Goal: Task Accomplishment & Management: Complete application form

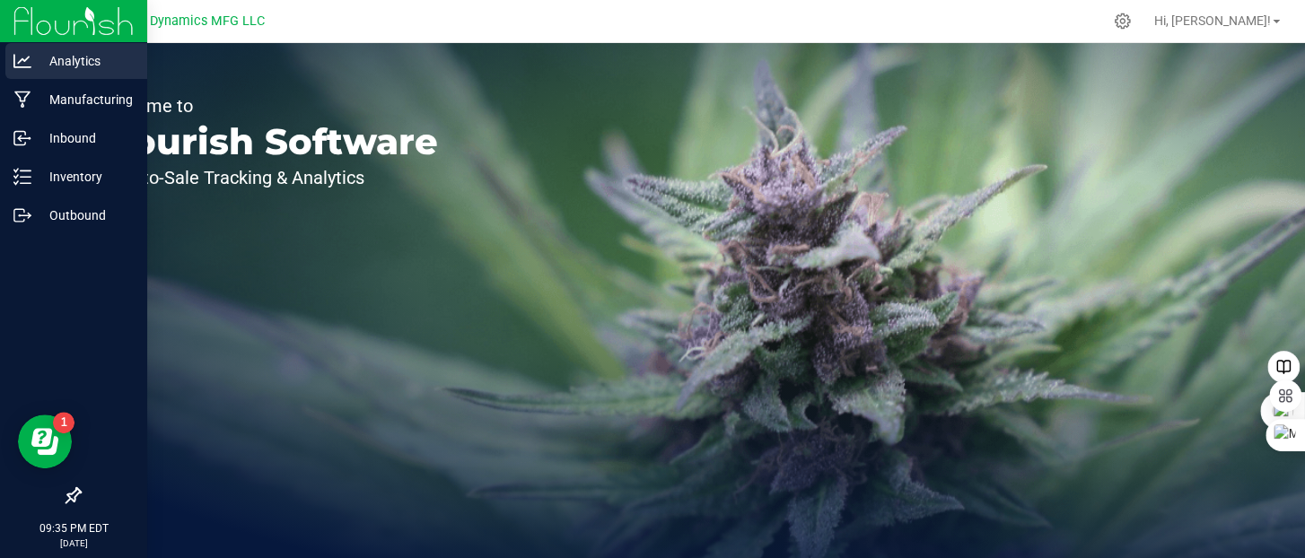
click at [20, 67] on icon at bounding box center [22, 61] width 18 height 18
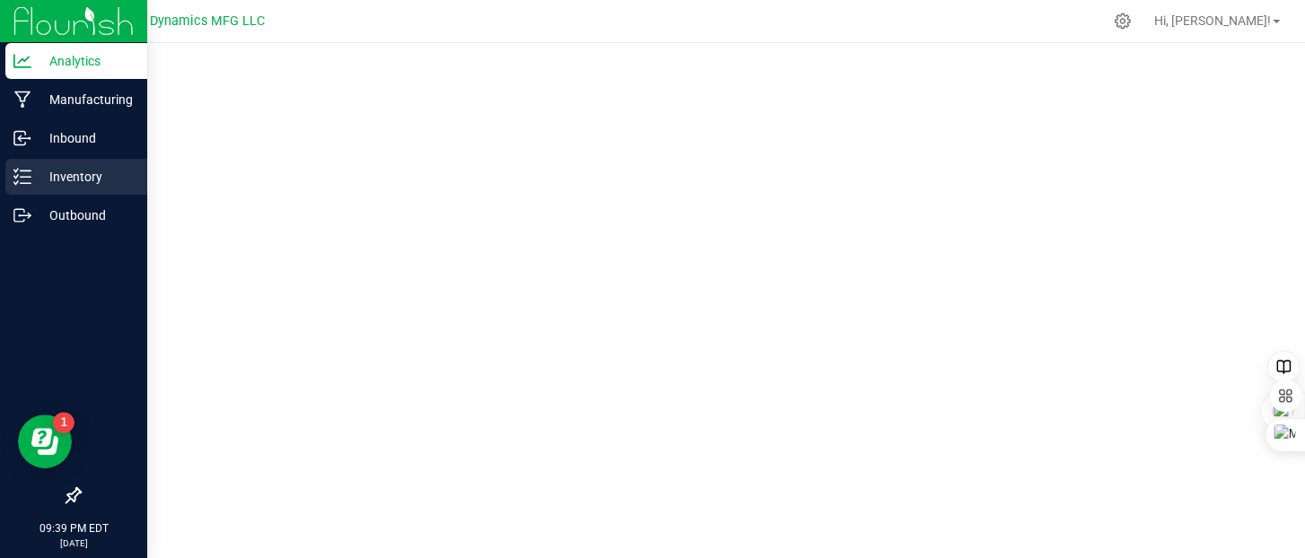
click at [40, 169] on p "Inventory" at bounding box center [85, 177] width 108 height 22
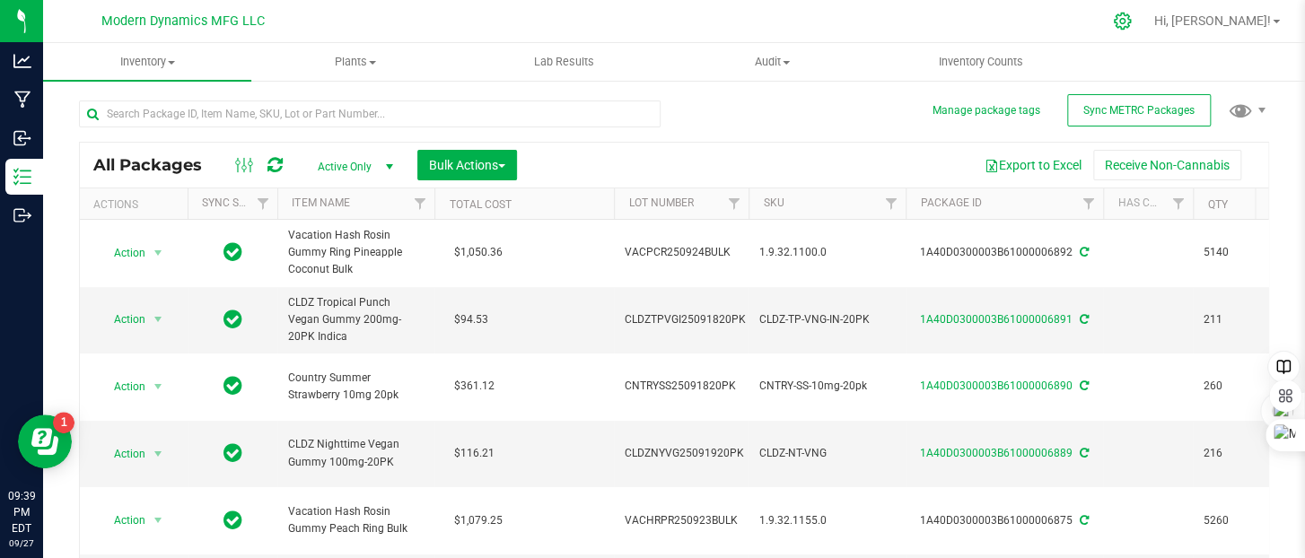
click at [1132, 22] on icon at bounding box center [1122, 21] width 19 height 19
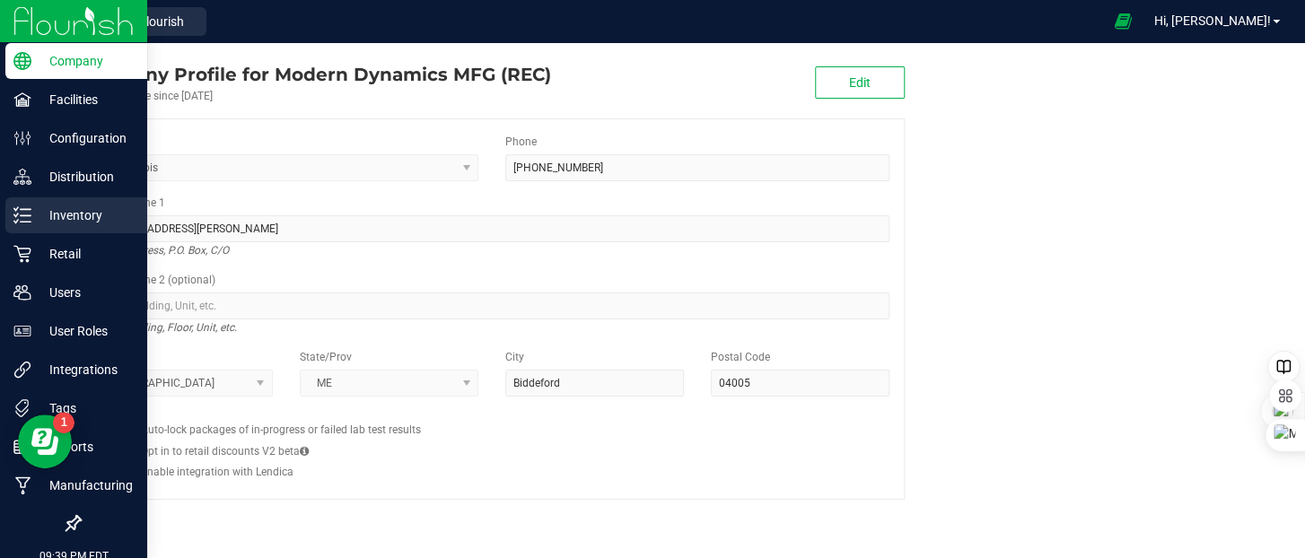
click at [32, 210] on p "Inventory" at bounding box center [85, 216] width 108 height 22
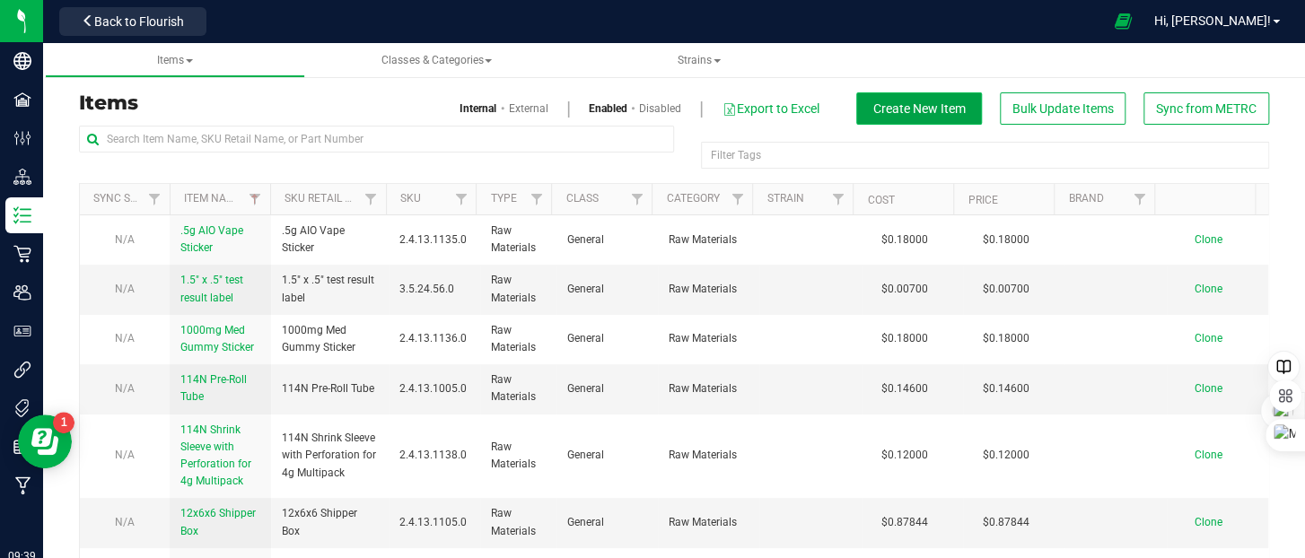
click at [895, 111] on span "Create New Item" at bounding box center [919, 108] width 92 height 14
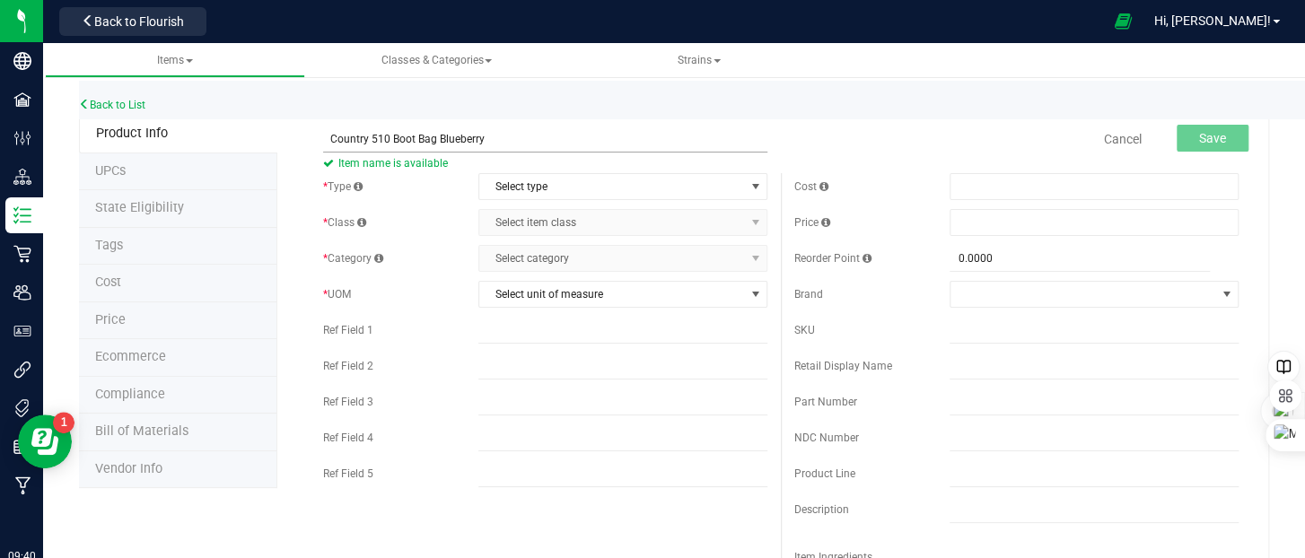
drag, startPoint x: 432, startPoint y: 138, endPoint x: 324, endPoint y: 145, distance: 108.0
click at [324, 145] on input "Country 510 Boot Bag Blueberry" at bounding box center [545, 139] width 444 height 27
type input "Country 510 Boot Bag Blueberry"
click at [670, 118] on div "Back to List" at bounding box center [731, 100] width 1305 height 39
click at [557, 189] on span "Select type" at bounding box center [611, 186] width 265 height 25
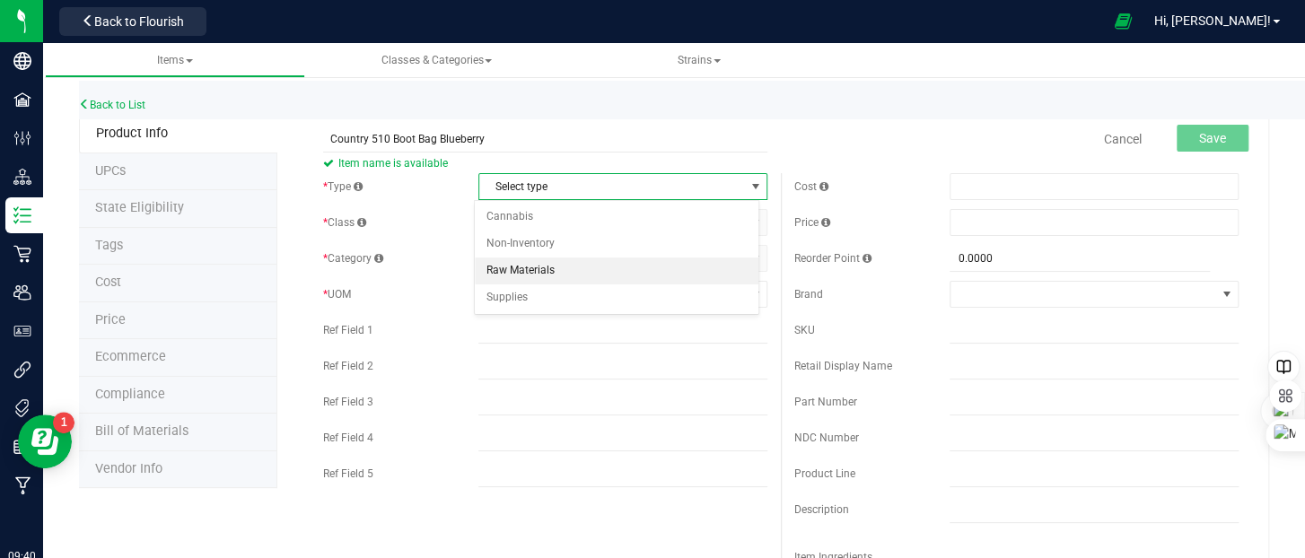
click at [546, 259] on li "Raw Materials" at bounding box center [617, 271] width 284 height 27
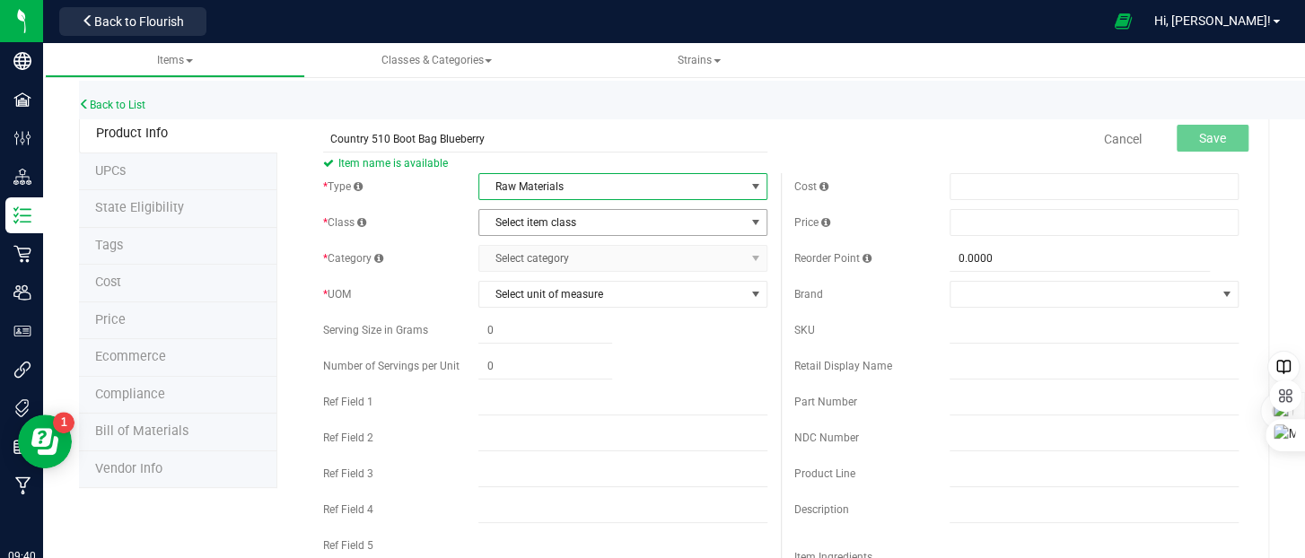
click at [532, 219] on span "Select item class" at bounding box center [611, 222] width 265 height 25
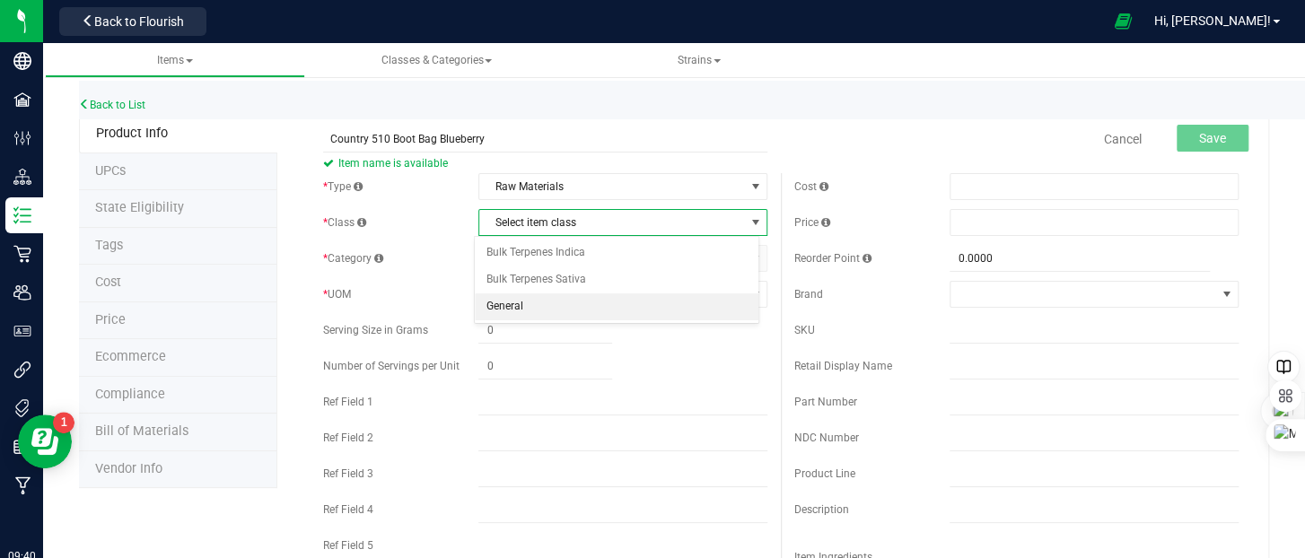
click at [523, 297] on li "General" at bounding box center [617, 307] width 284 height 27
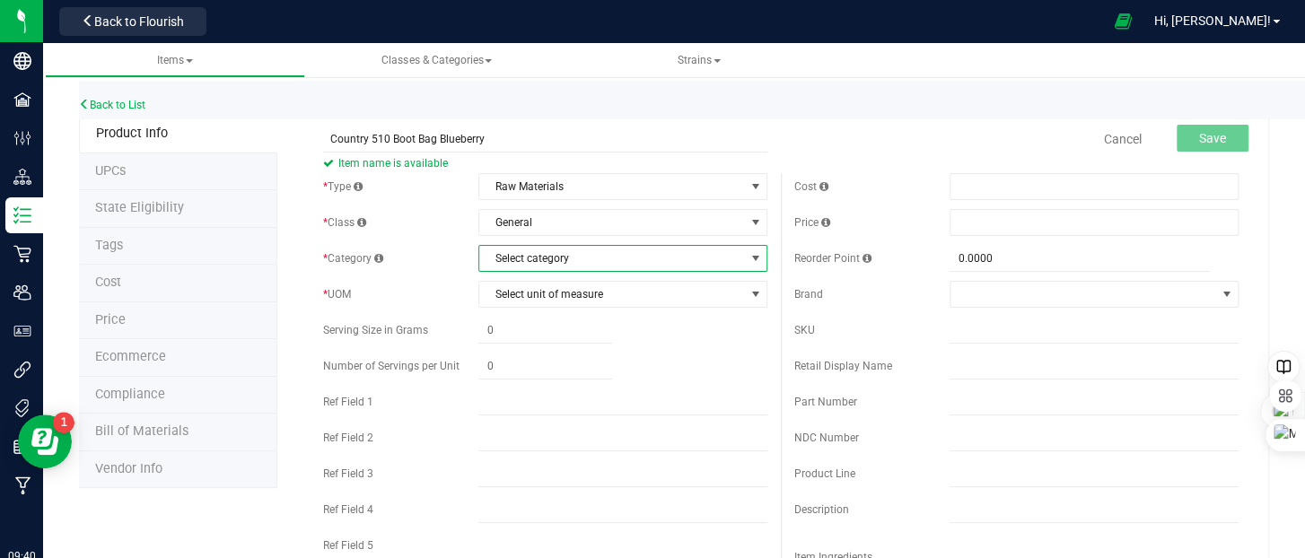
click at [525, 257] on span "Select category" at bounding box center [611, 258] width 265 height 25
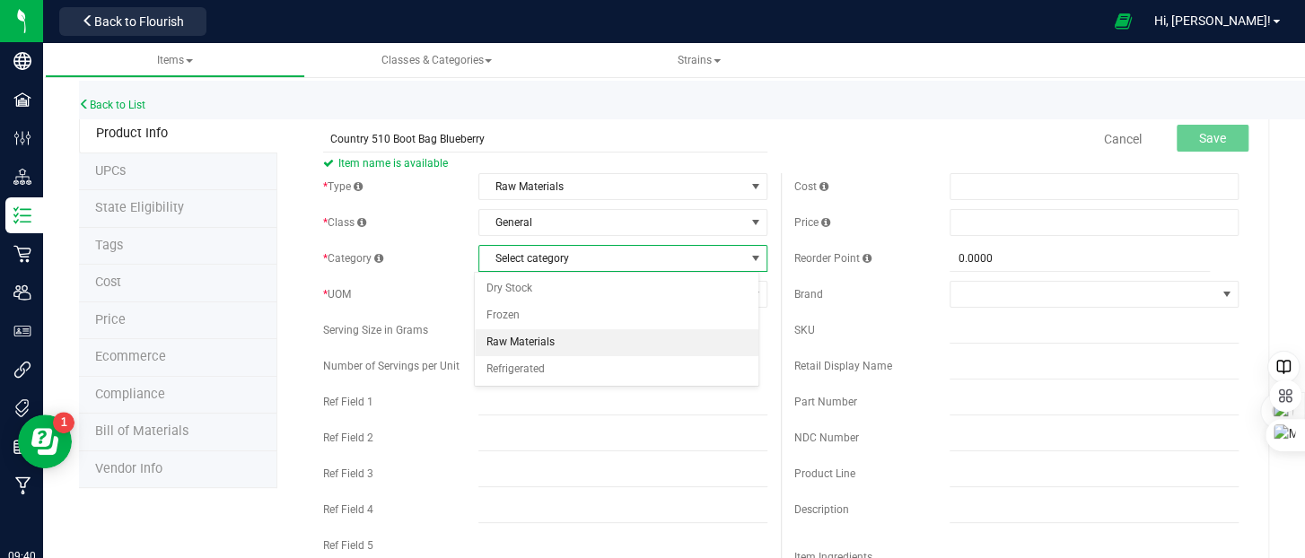
click at [518, 338] on li "Raw Materials" at bounding box center [617, 342] width 284 height 27
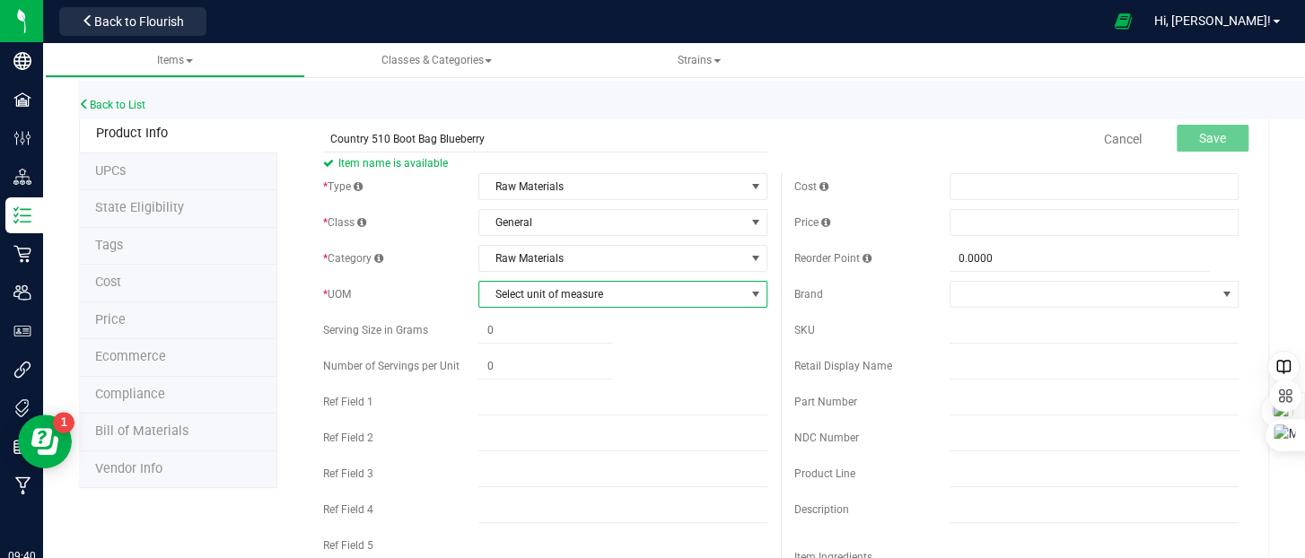
click at [528, 297] on span "Select unit of measure" at bounding box center [611, 294] width 265 height 25
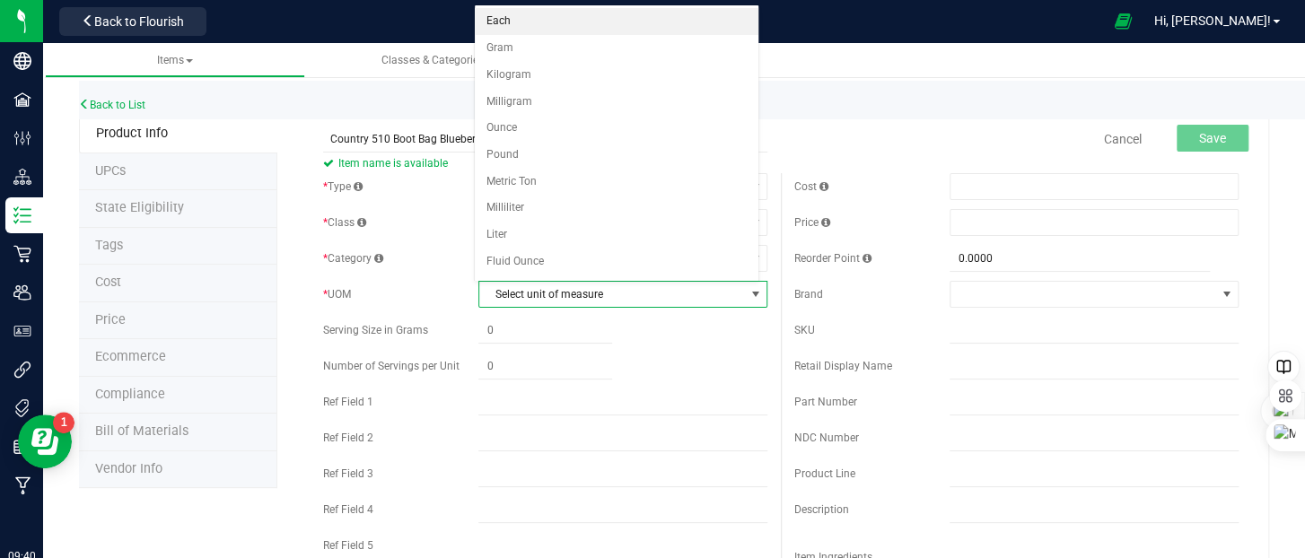
click at [499, 20] on li "Each" at bounding box center [617, 21] width 284 height 27
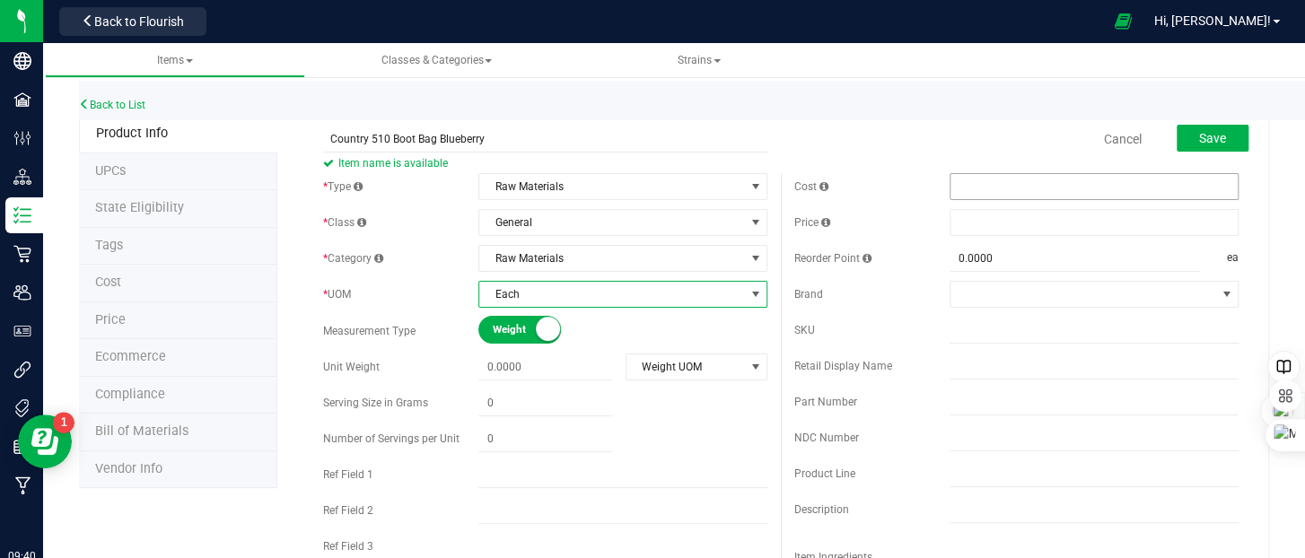
click at [967, 180] on span at bounding box center [1094, 186] width 289 height 27
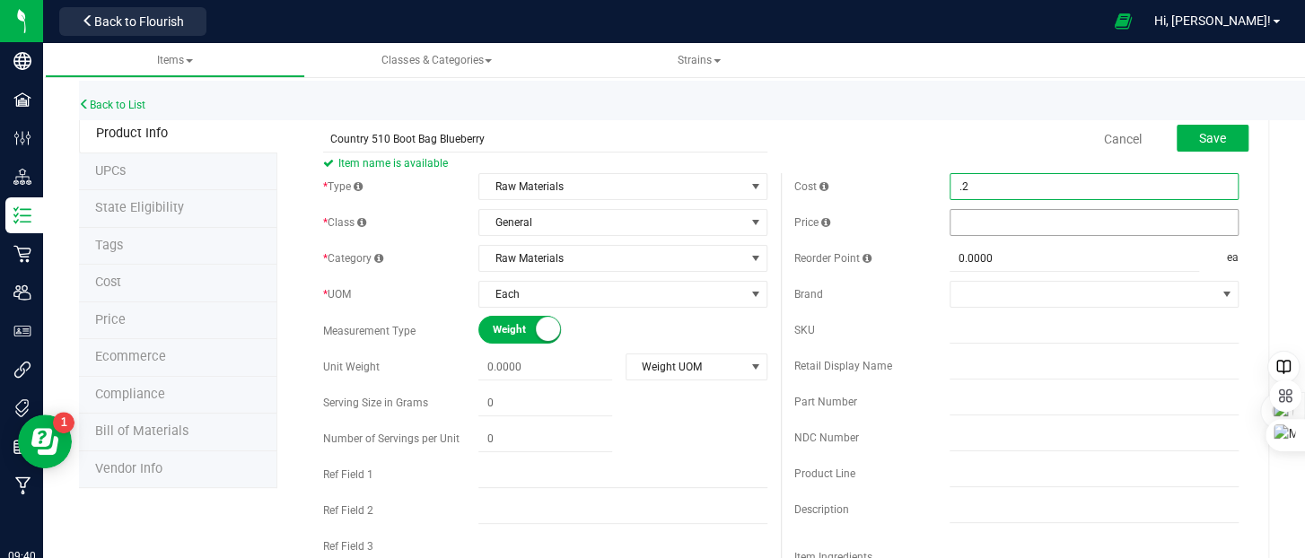
type input ".26"
type input "$0.26000"
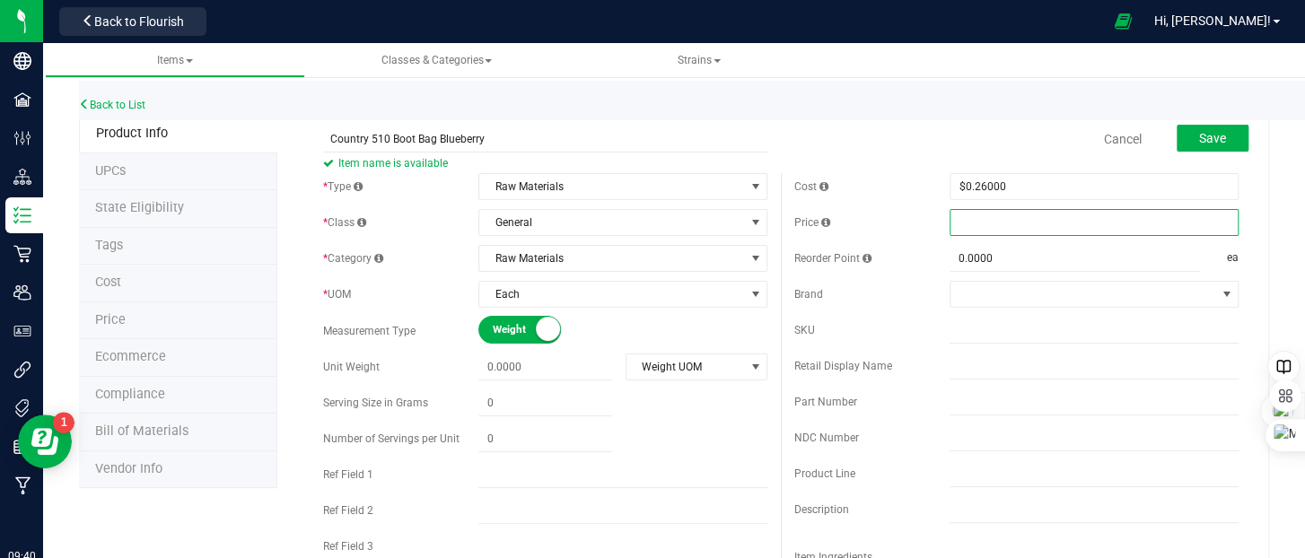
click at [979, 225] on span at bounding box center [1094, 222] width 289 height 27
type input ".26"
type input "$0.26000"
click at [905, 137] on div "Cancel Save" at bounding box center [1016, 139] width 471 height 45
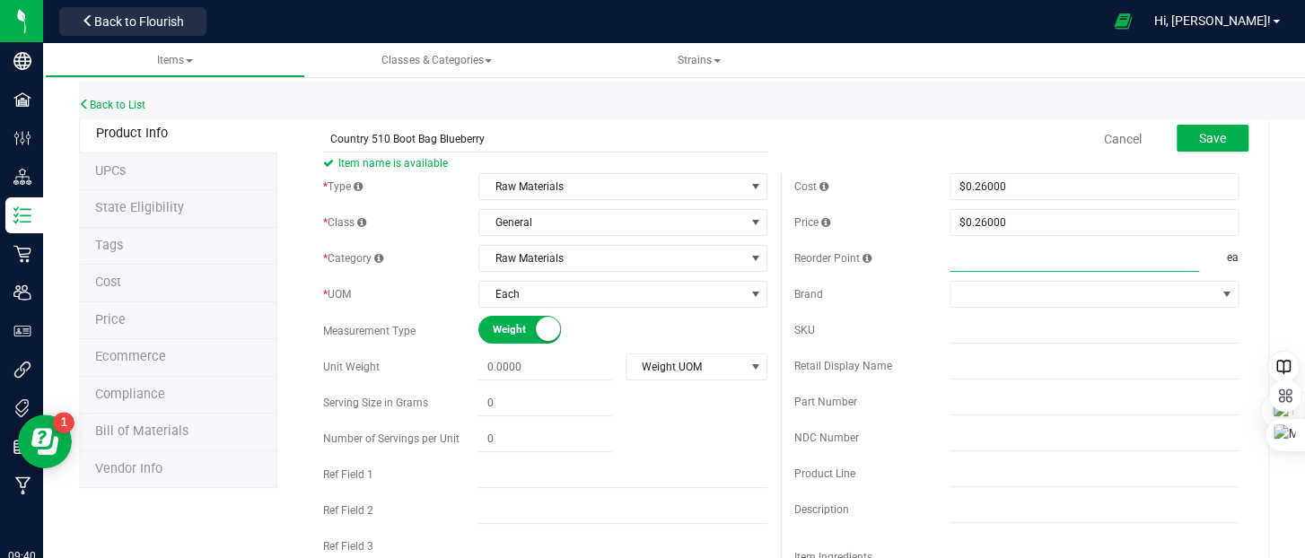
click at [1004, 253] on span at bounding box center [1075, 259] width 250 height 26
type input "500"
type input "500.0000"
click at [900, 99] on div "Back to List" at bounding box center [731, 100] width 1305 height 39
drag, startPoint x: 1014, startPoint y: 258, endPoint x: 898, endPoint y: 247, distance: 116.3
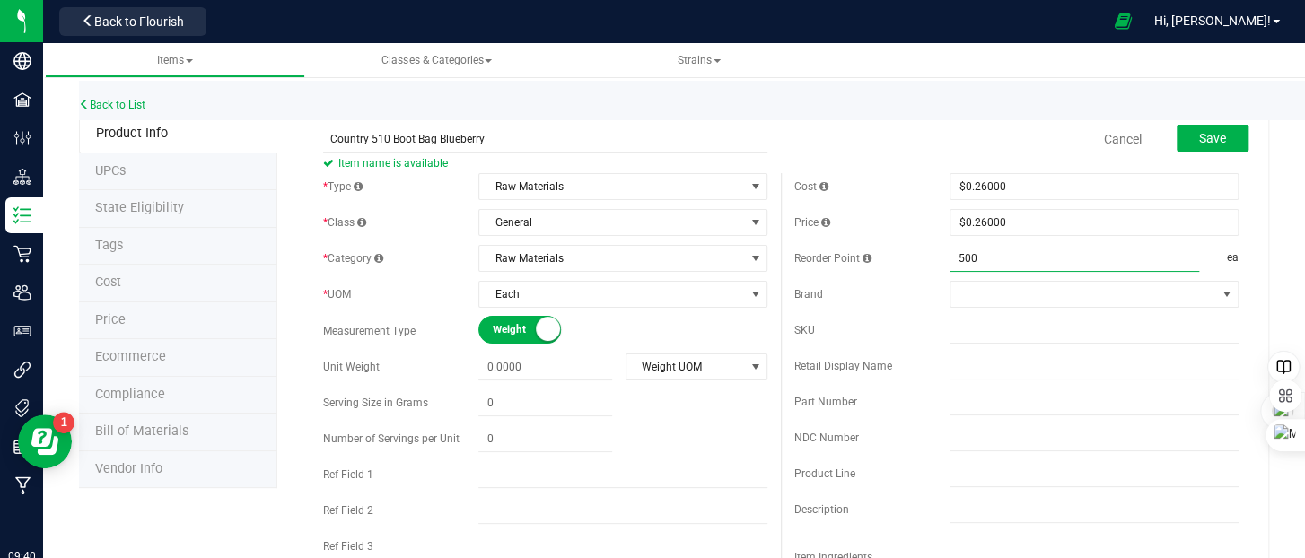
click at [898, 247] on div "Reorder Point 500.0000 500 ea" at bounding box center [1016, 258] width 444 height 27
type input "800"
type input "800.0000"
click at [871, 129] on div "Cancel Save" at bounding box center [1016, 139] width 471 height 45
click at [1031, 297] on span at bounding box center [1083, 294] width 265 height 25
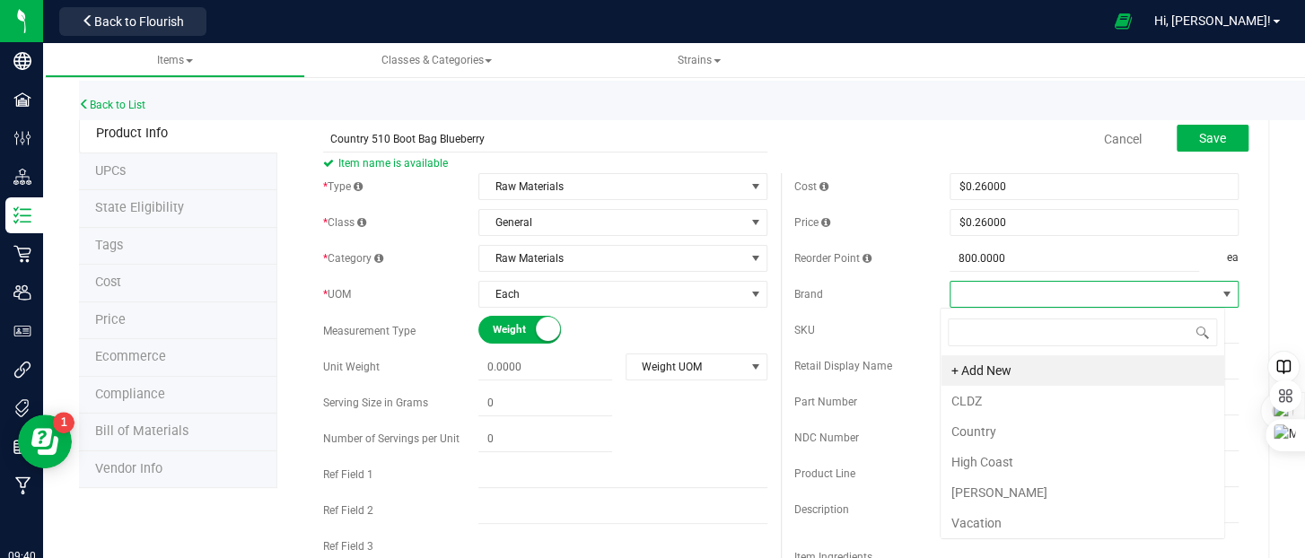
scroll to position [26, 285]
click at [1000, 430] on li "Country" at bounding box center [1083, 432] width 284 height 31
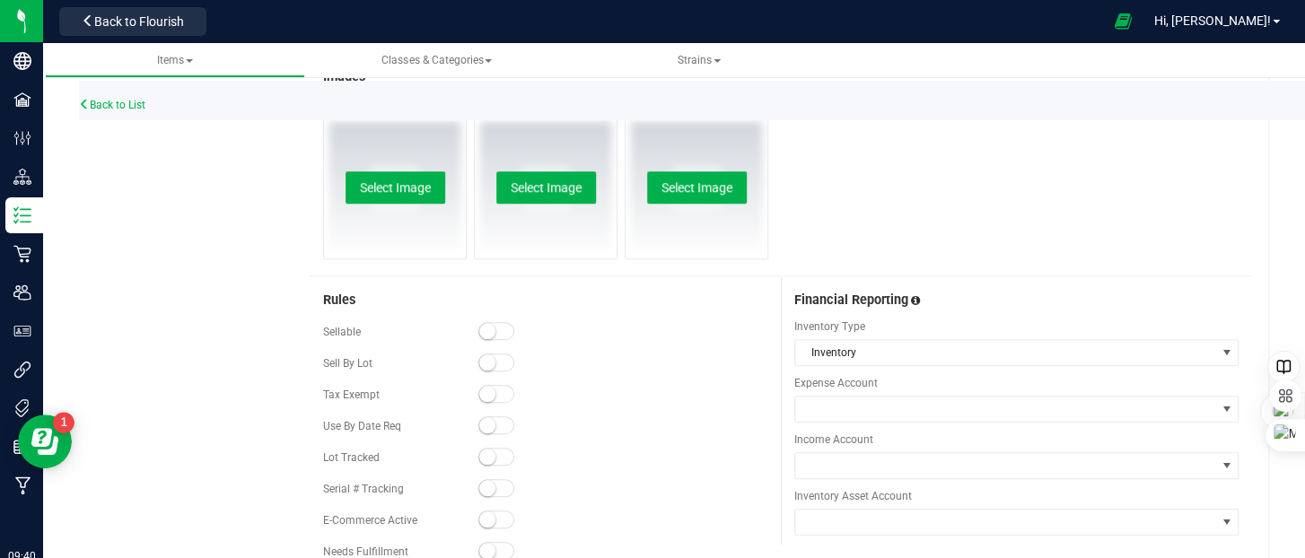
scroll to position [628, 0]
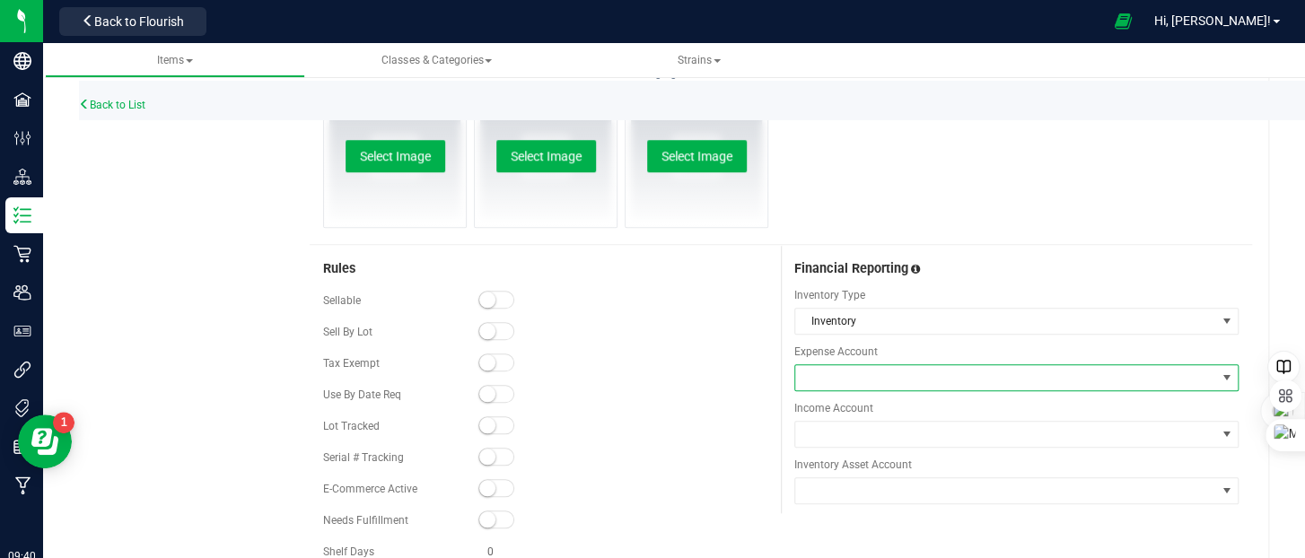
click at [870, 375] on span at bounding box center [1005, 377] width 420 height 25
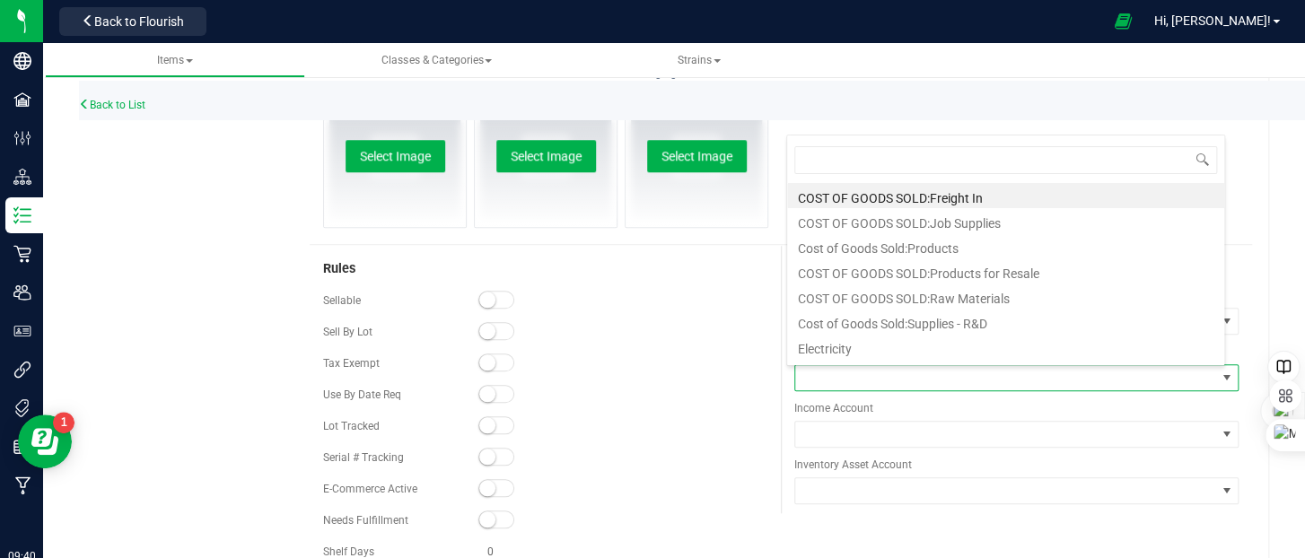
scroll to position [26, 433]
click at [921, 294] on li "COST OF GOODS SOLD:Raw Materials" at bounding box center [1005, 296] width 437 height 25
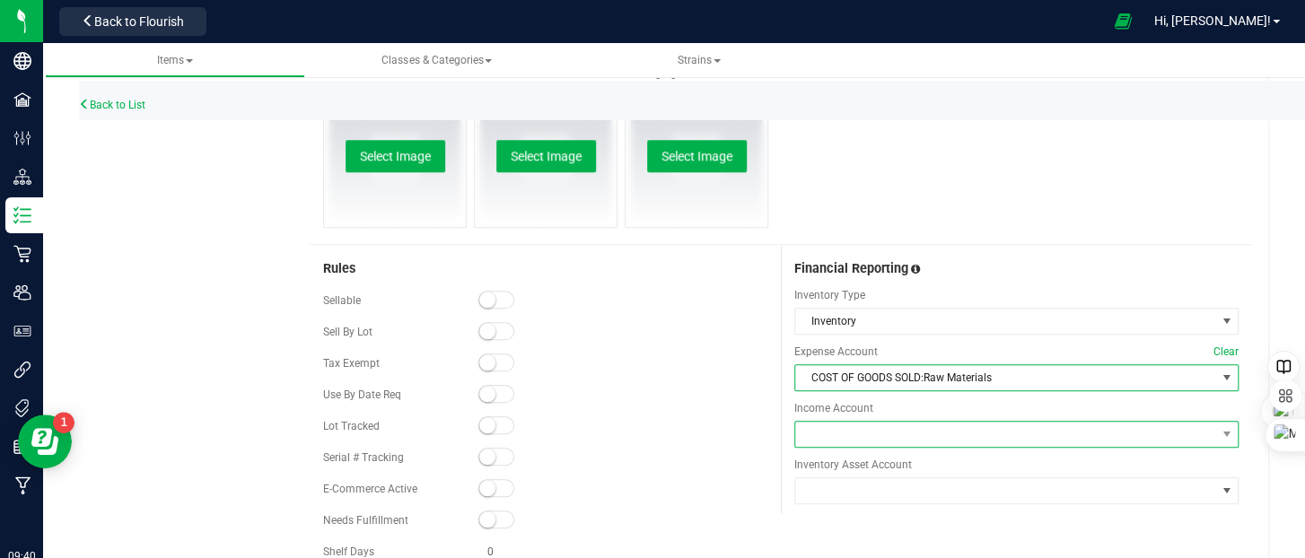
click at [886, 438] on span at bounding box center [1005, 434] width 420 height 25
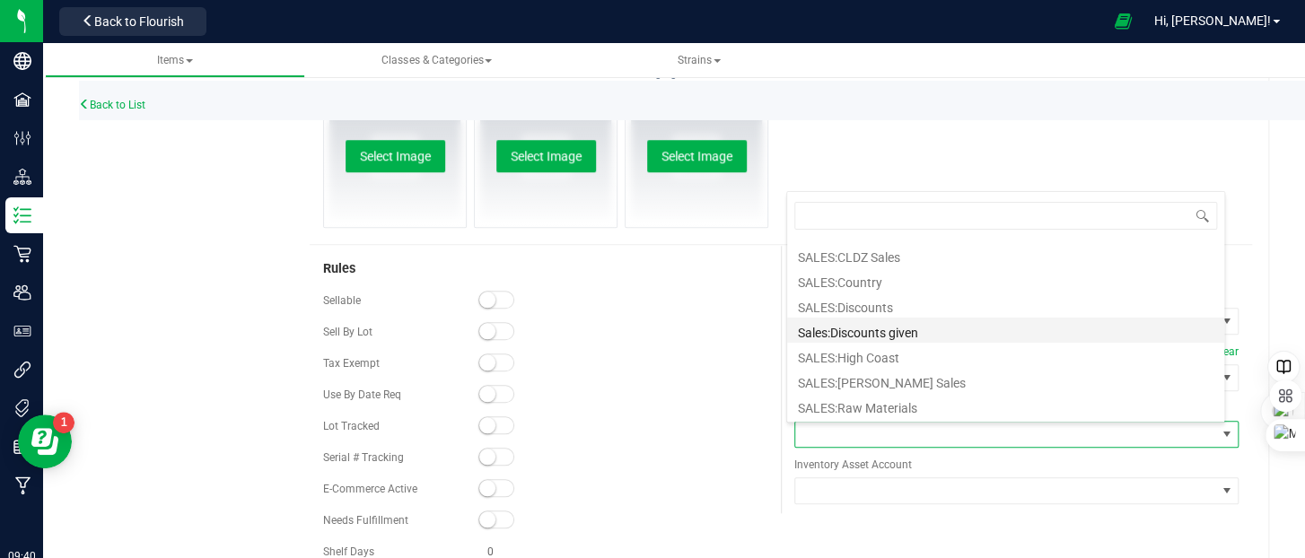
scroll to position [72, 0]
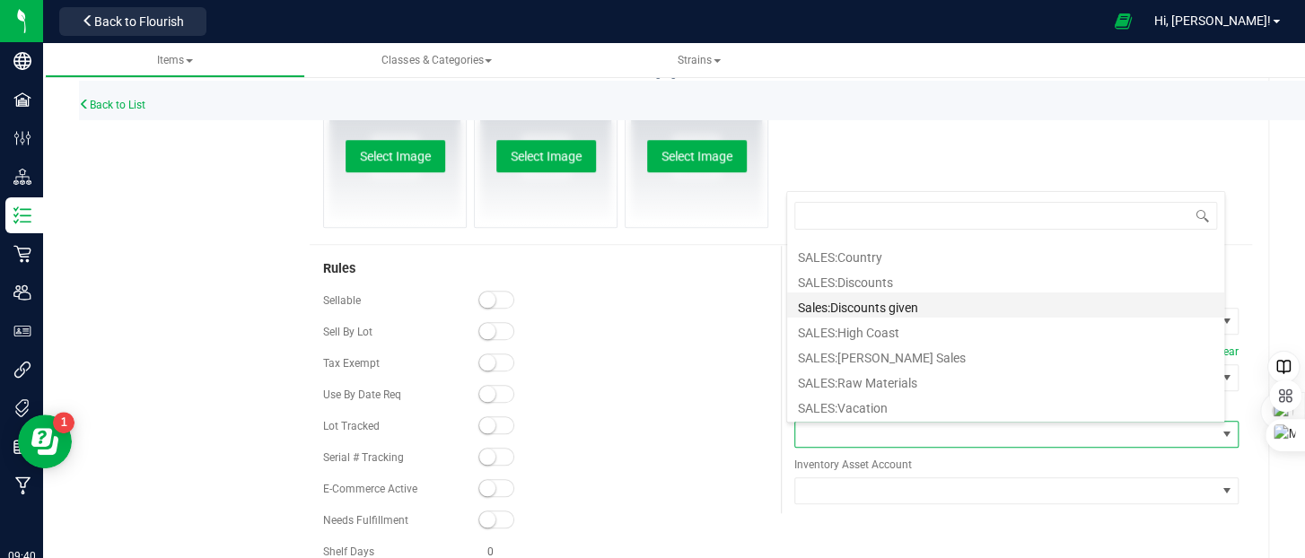
click at [903, 383] on li "SALES:Raw Materials" at bounding box center [1005, 380] width 437 height 25
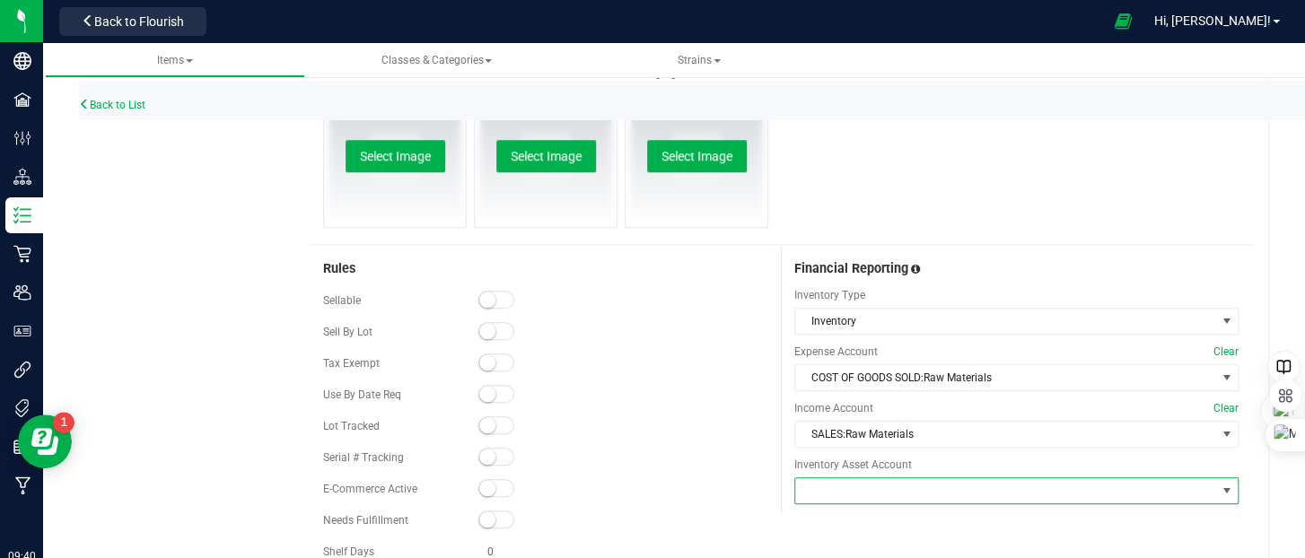
click at [886, 489] on span at bounding box center [1005, 490] width 420 height 25
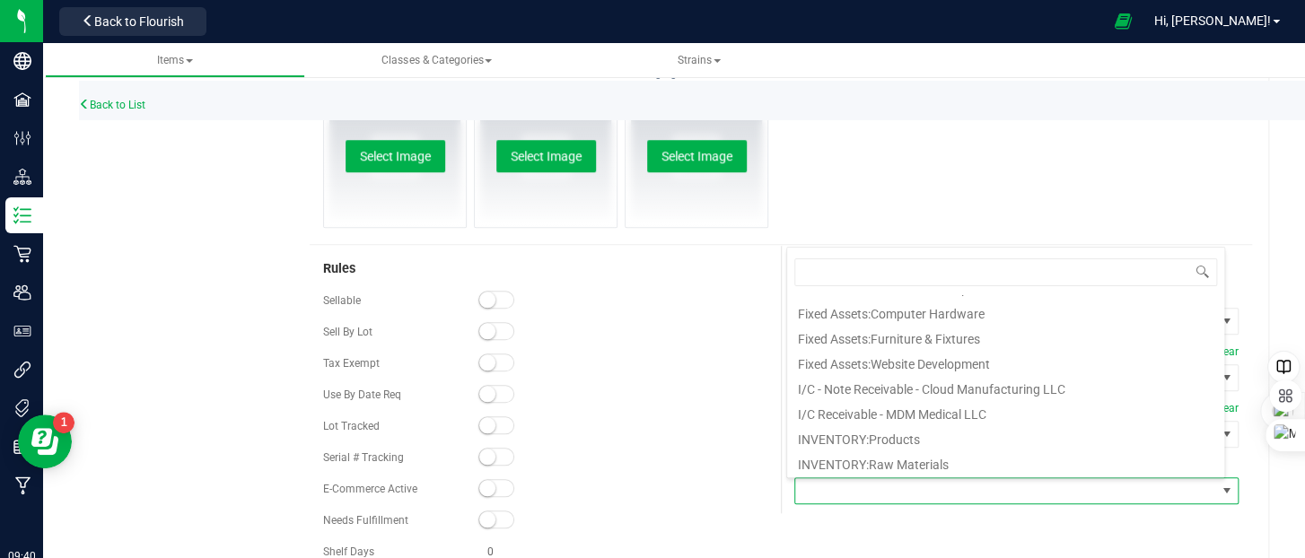
click at [909, 456] on li "INVENTORY:Raw Materials" at bounding box center [1005, 462] width 437 height 25
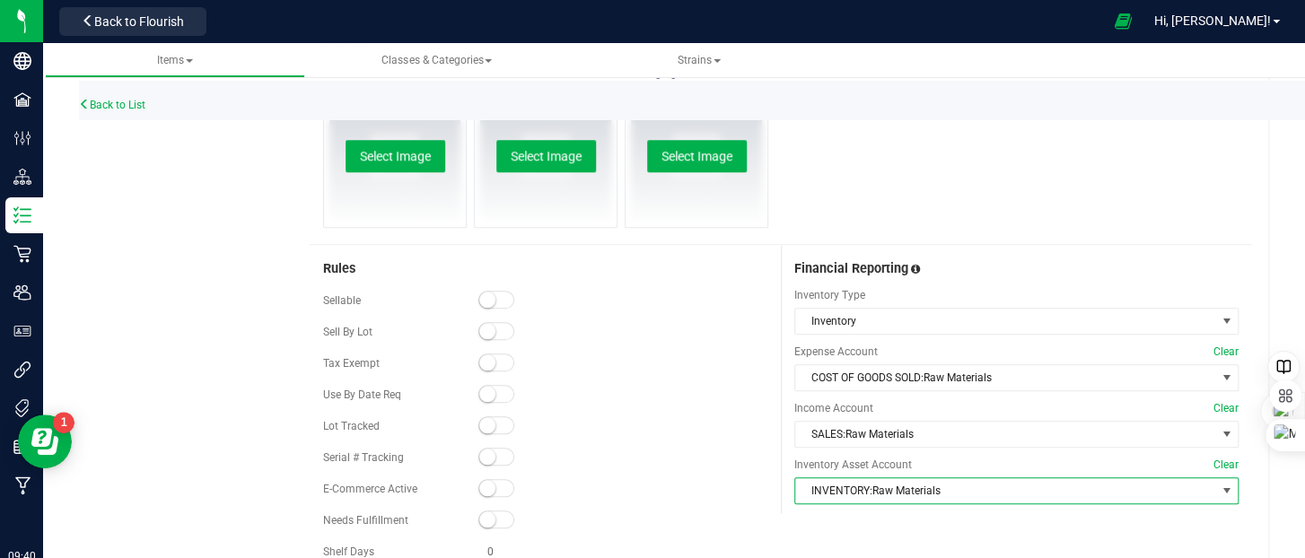
click at [497, 301] on span at bounding box center [496, 300] width 36 height 18
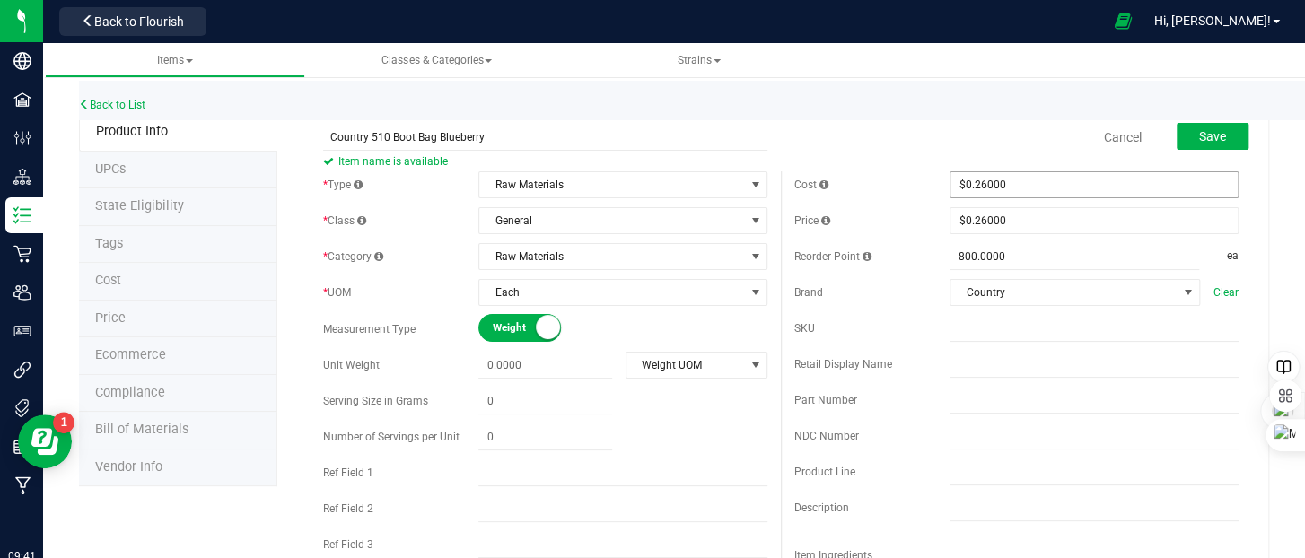
scroll to position [0, 0]
click at [1188, 145] on button "Save" at bounding box center [1213, 138] width 72 height 27
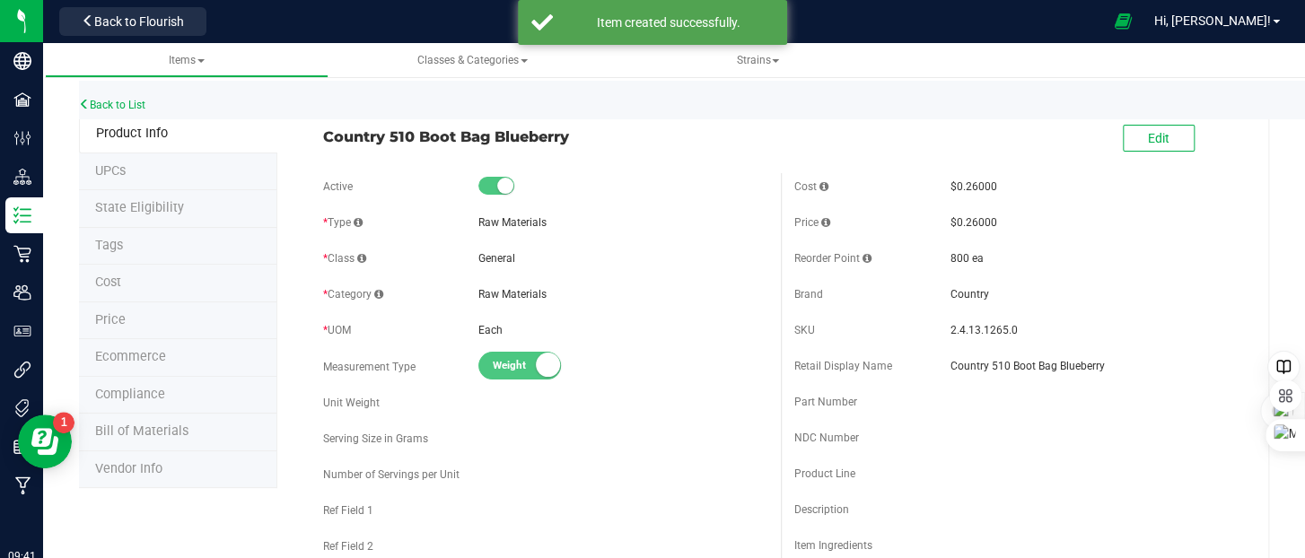
drag, startPoint x: 557, startPoint y: 127, endPoint x: 320, endPoint y: 146, distance: 238.6
click at [320, 146] on div "Country 510 Boot Bag Blueberry Edit" at bounding box center [781, 139] width 943 height 45
copy span "Country 510 Boot Bag Blueberry"
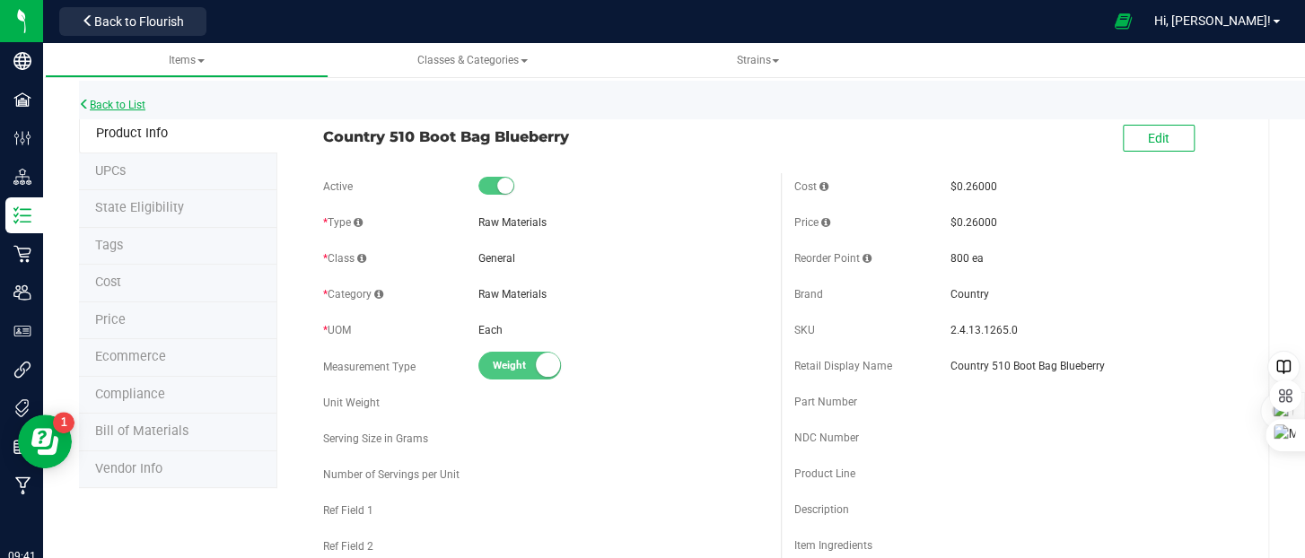
click at [127, 101] on link "Back to List" at bounding box center [112, 105] width 66 height 13
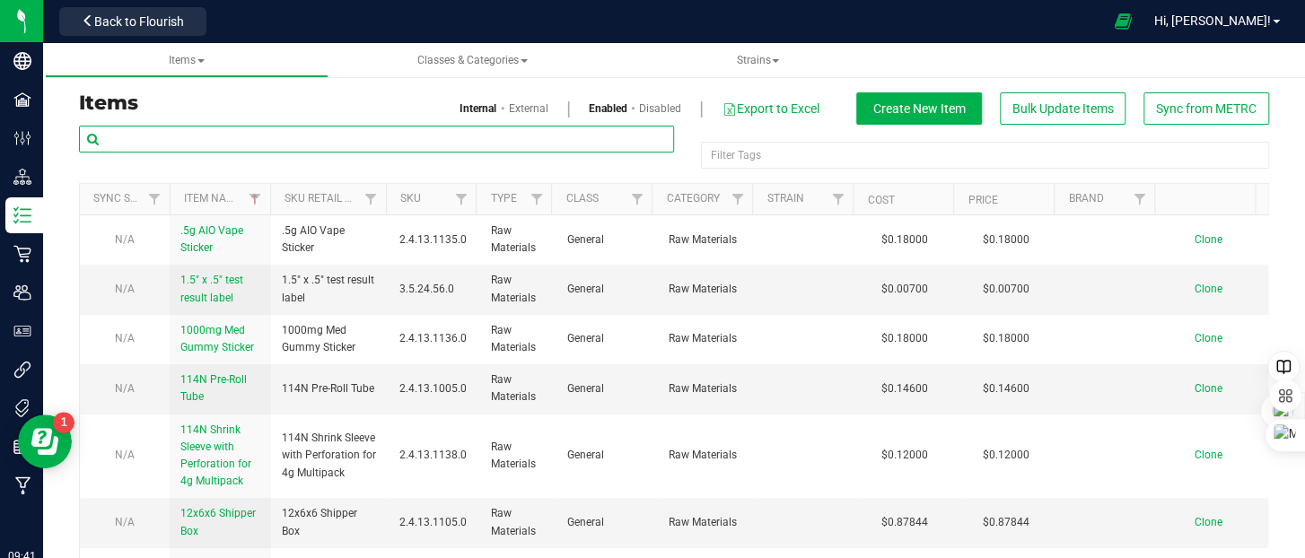
click at [343, 142] on input "text" at bounding box center [376, 139] width 595 height 27
paste input "Country 510 Boot Bag Blueberry"
type input "Country 510 Boot Bag Blueberry"
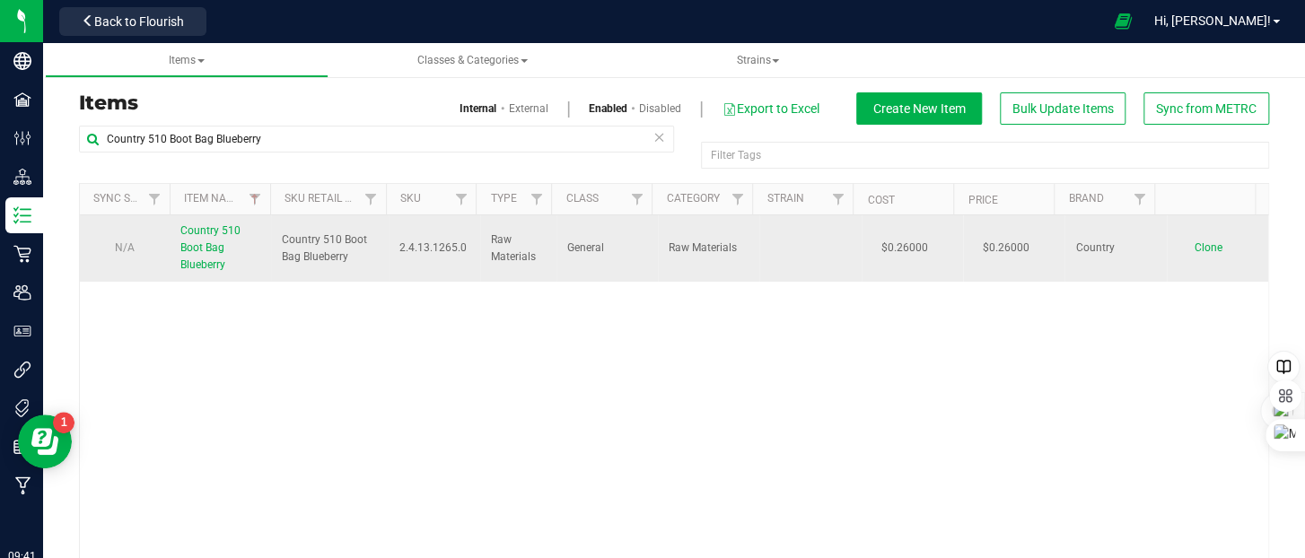
click at [1195, 248] on span "Clone" at bounding box center [1209, 247] width 28 height 13
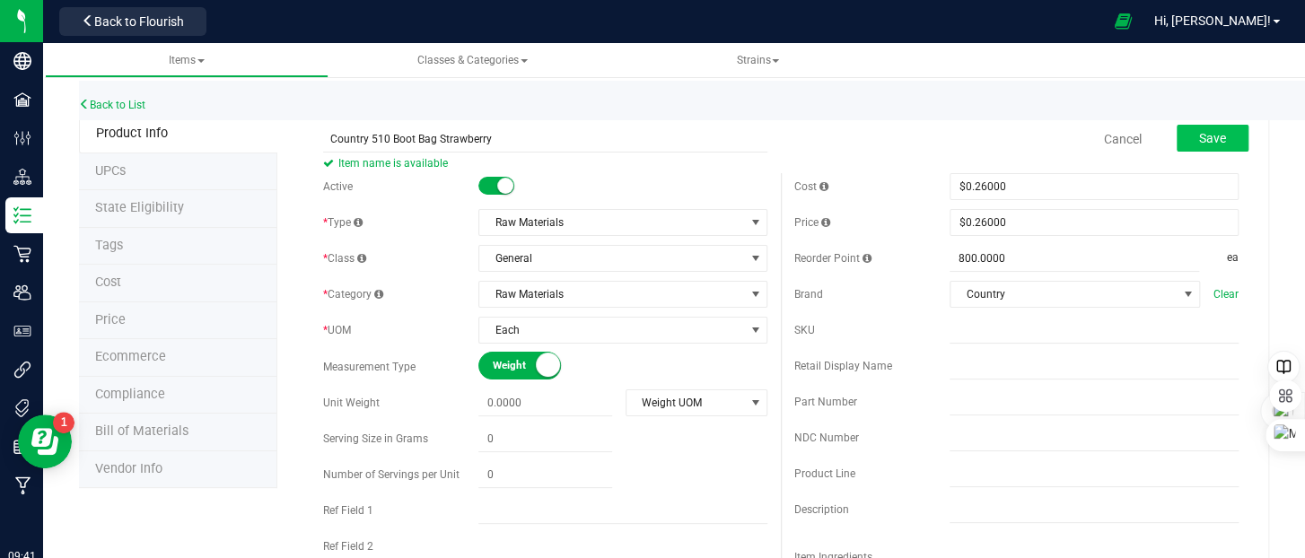
type input "Country 510 Boot Bag Strawberry"
click at [1199, 140] on span "Save" at bounding box center [1212, 138] width 27 height 14
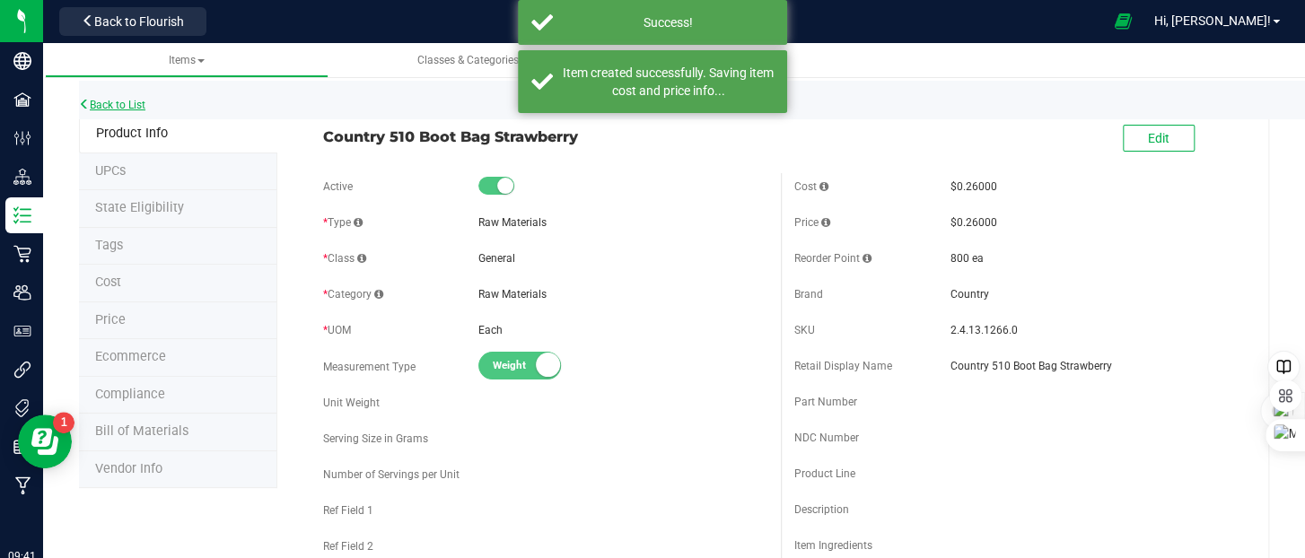
click at [136, 101] on link "Back to List" at bounding box center [112, 105] width 66 height 13
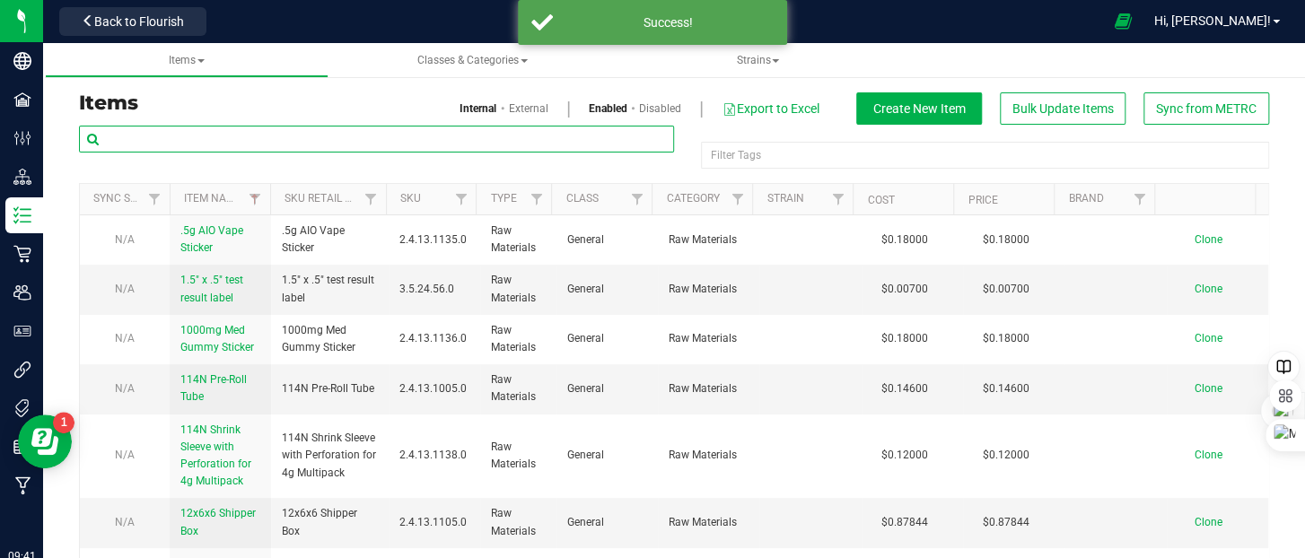
click at [176, 135] on input "text" at bounding box center [376, 139] width 595 height 27
paste input "Country 510 Boot Bag Blueberry"
type input "Country 510 Boot Bag Blueberry"
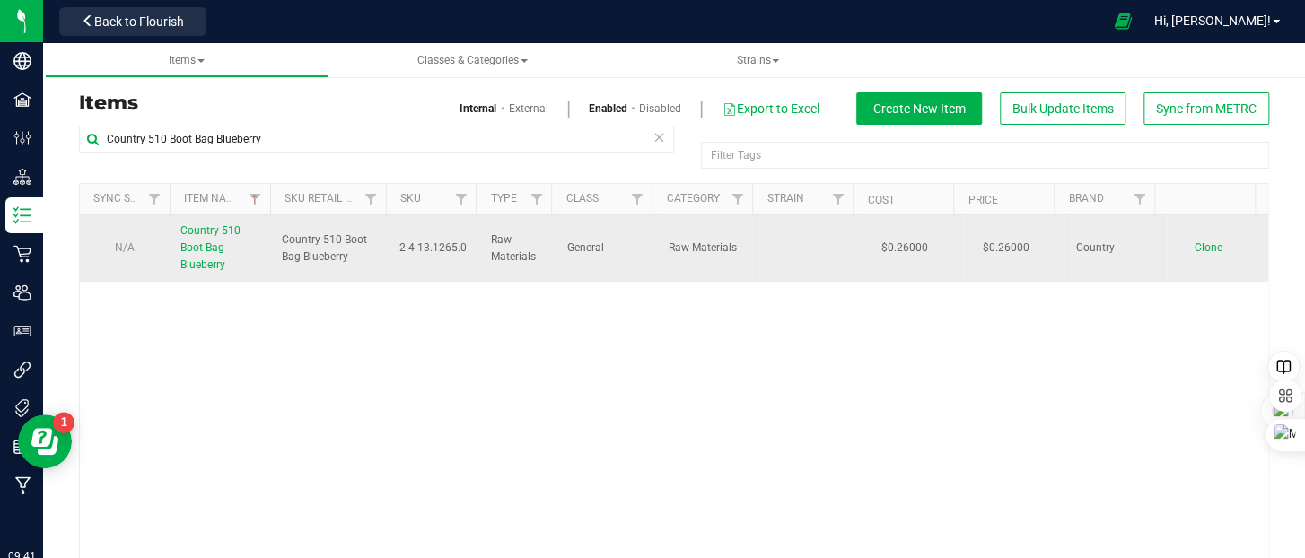
click at [1195, 247] on span "Clone" at bounding box center [1209, 247] width 28 height 13
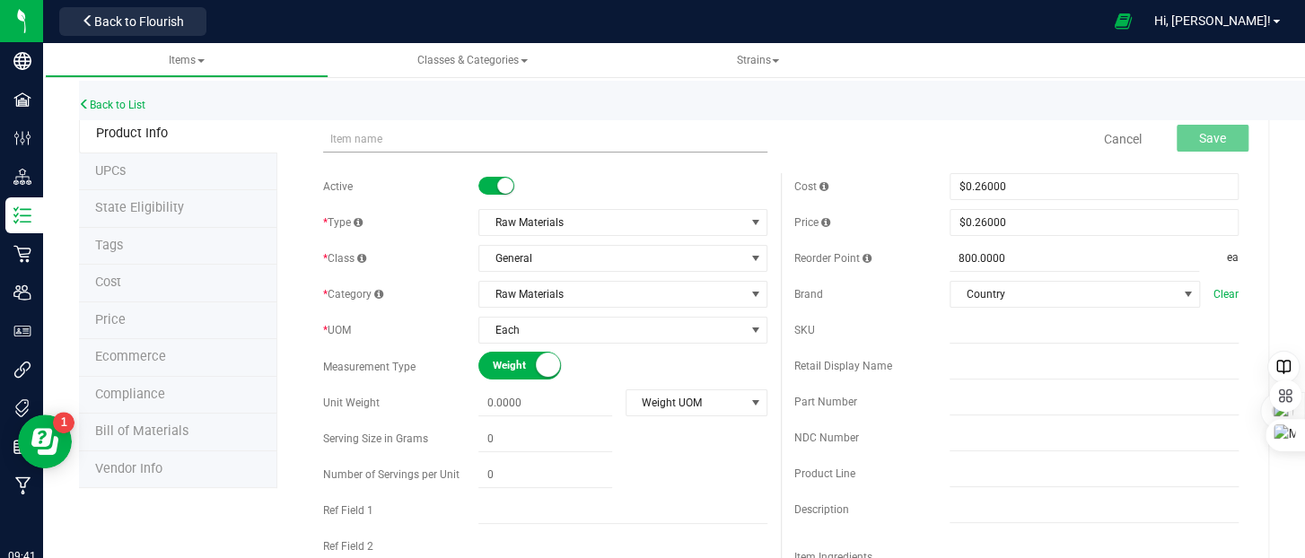
click at [416, 145] on input "text" at bounding box center [545, 139] width 444 height 27
type input "Country 510 Boot Bag Watermelon"
click at [935, 129] on div "Cancel Save" at bounding box center [1016, 139] width 471 height 45
click at [1199, 137] on span "Save" at bounding box center [1212, 138] width 27 height 14
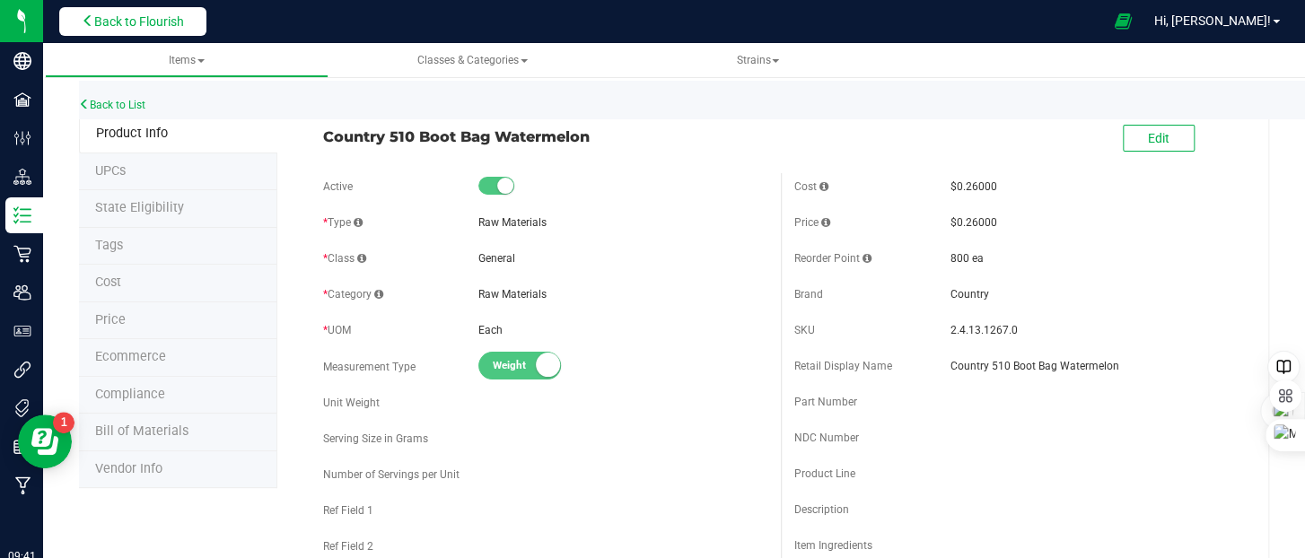
click at [119, 21] on span "Back to Flourish" at bounding box center [139, 21] width 90 height 14
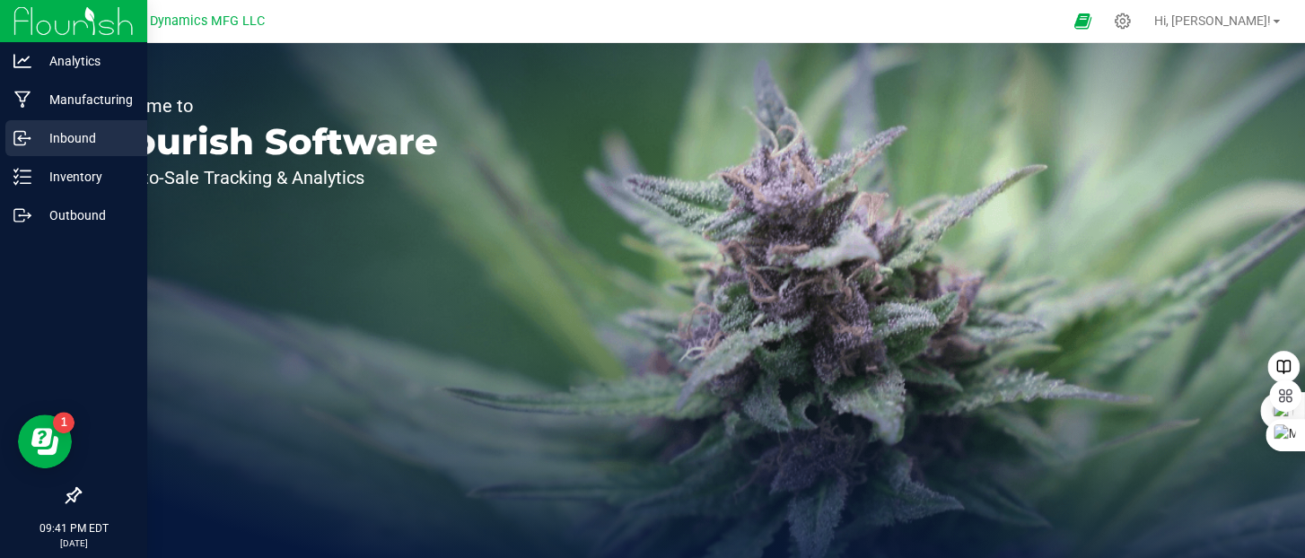
click at [26, 138] on icon at bounding box center [22, 138] width 18 height 18
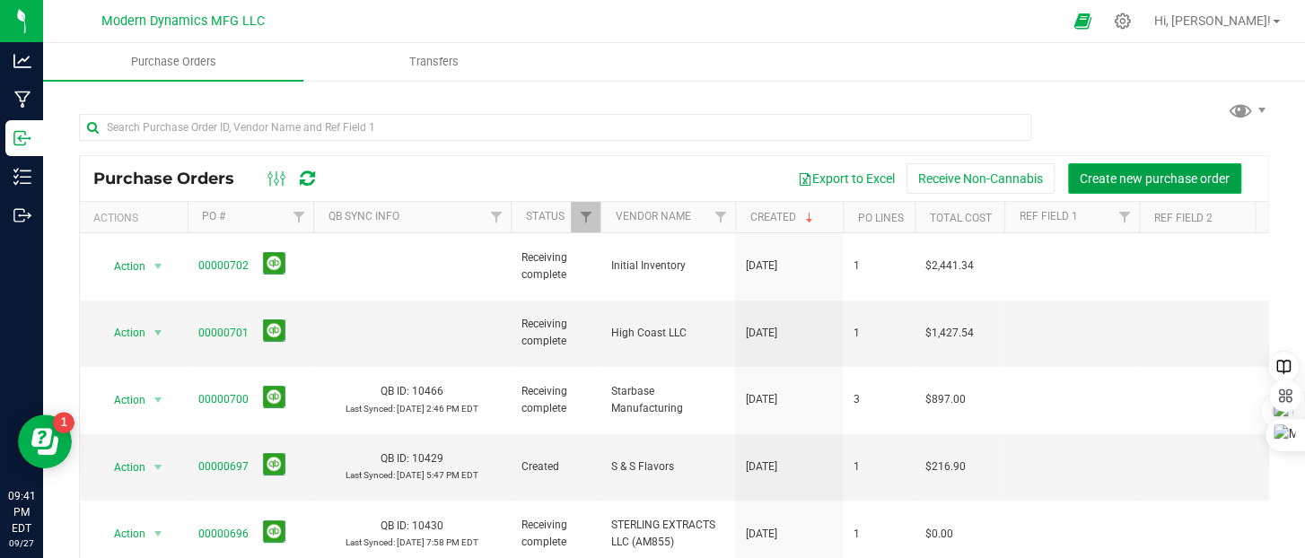
click at [1094, 177] on span "Create new purchase order" at bounding box center [1155, 178] width 150 height 14
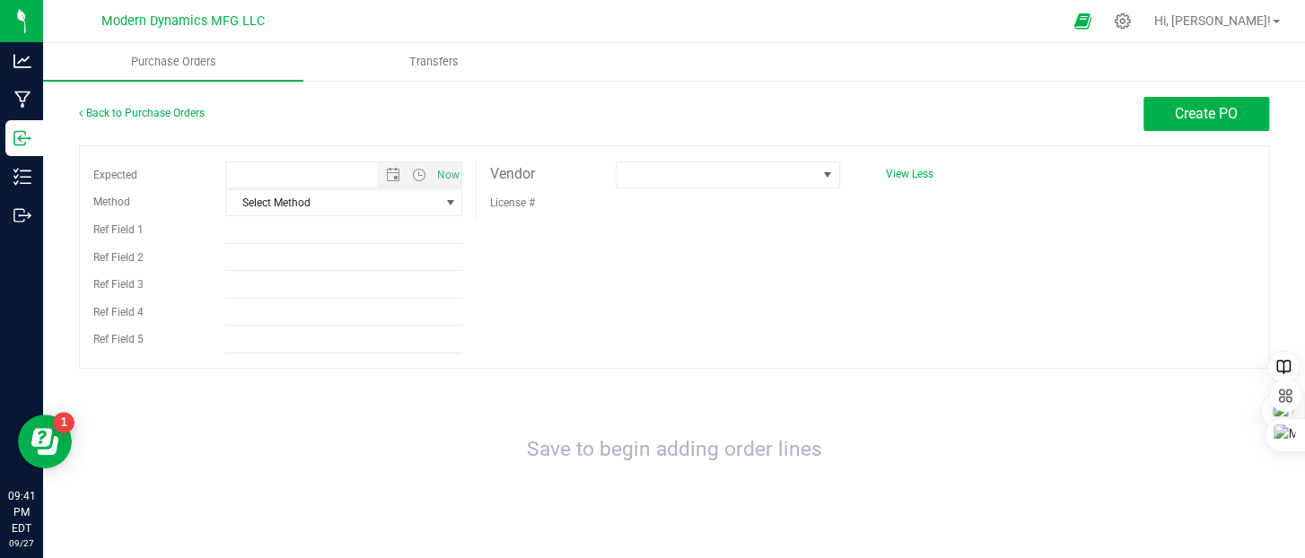
type input "[DATE] 9:41 PM"
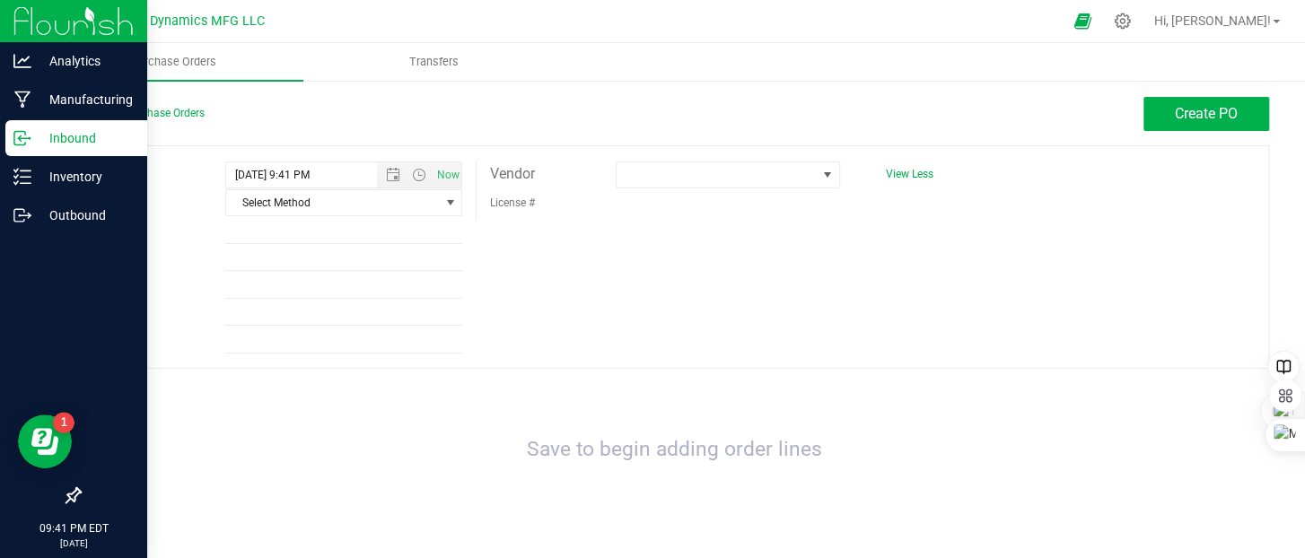
click at [11, 132] on div "Inbound" at bounding box center [76, 138] width 142 height 36
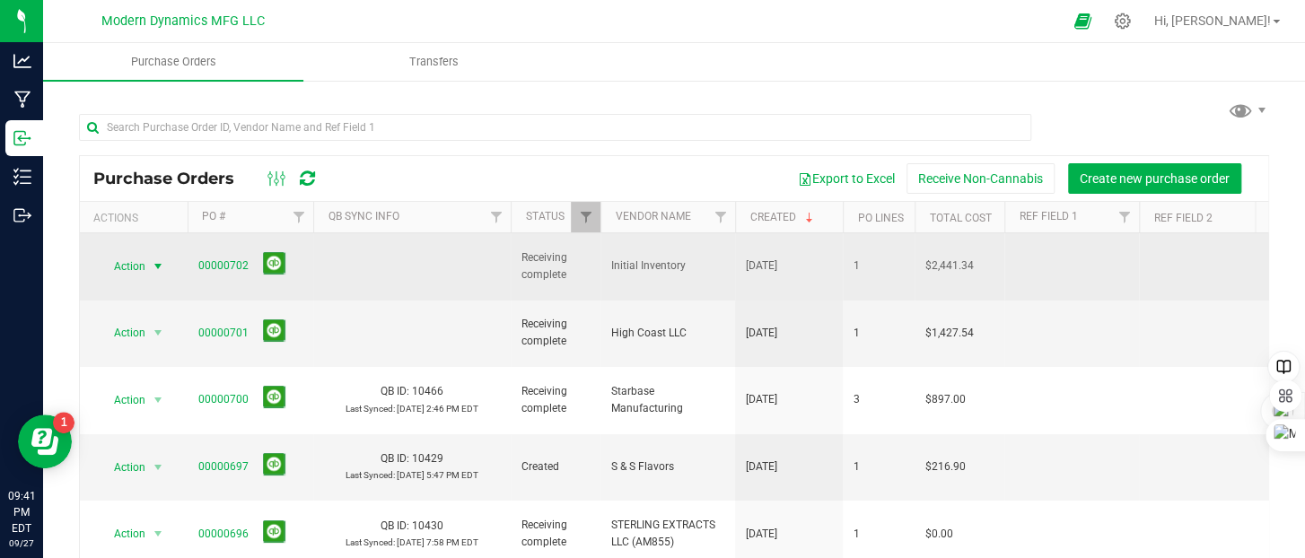
click at [161, 259] on span "select" at bounding box center [158, 266] width 14 height 14
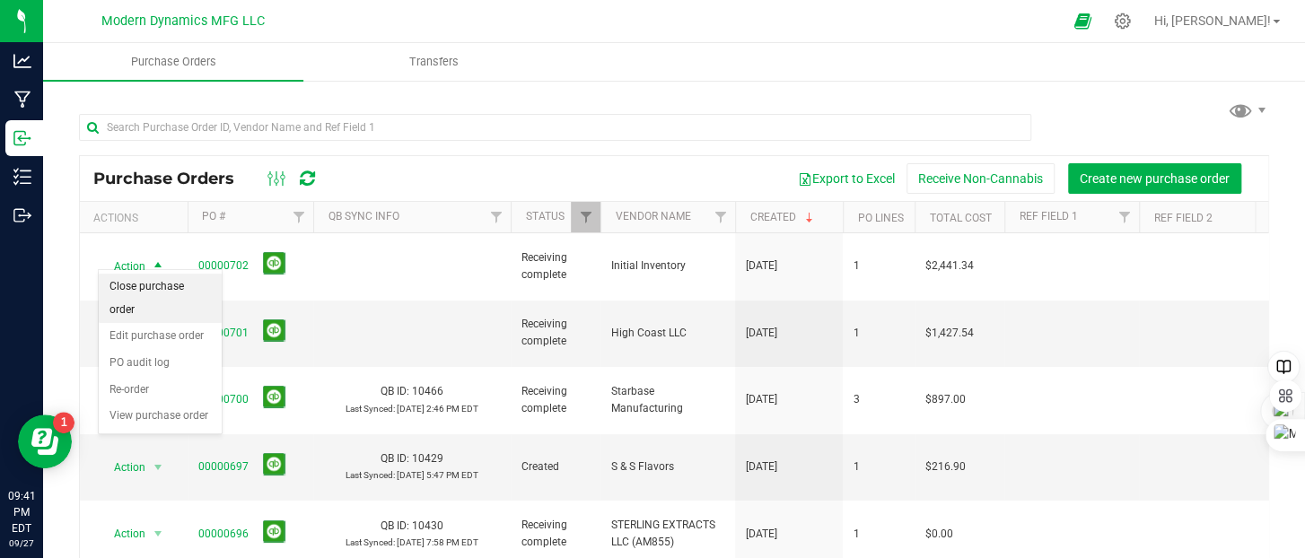
click at [171, 290] on li "Close purchase order" at bounding box center [160, 298] width 123 height 49
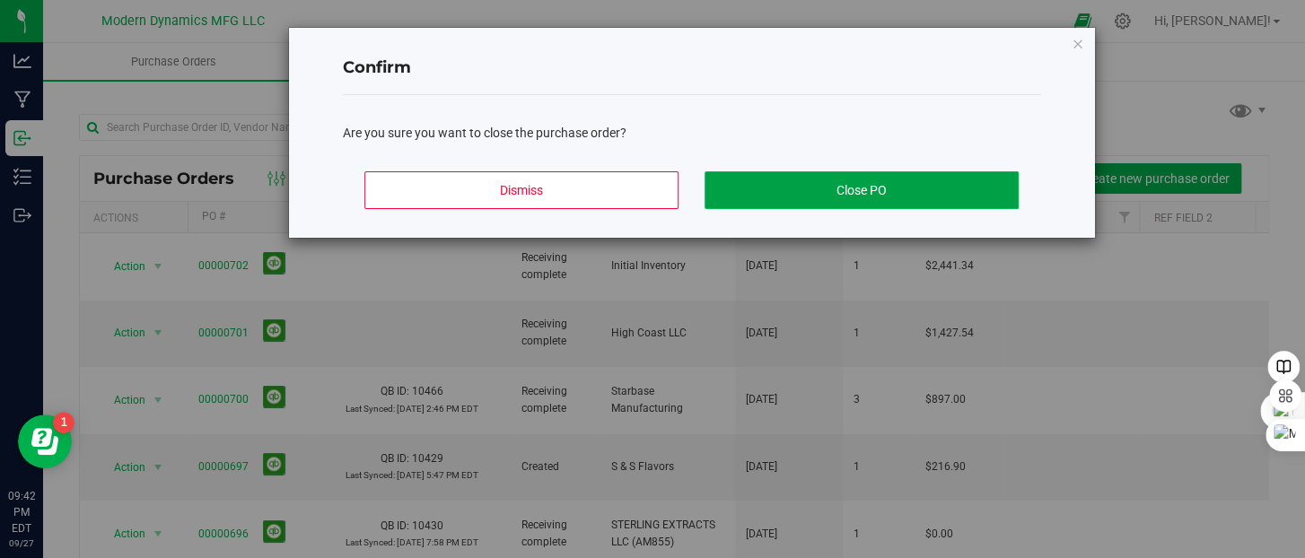
click at [791, 189] on button "Close PO" at bounding box center [862, 190] width 314 height 38
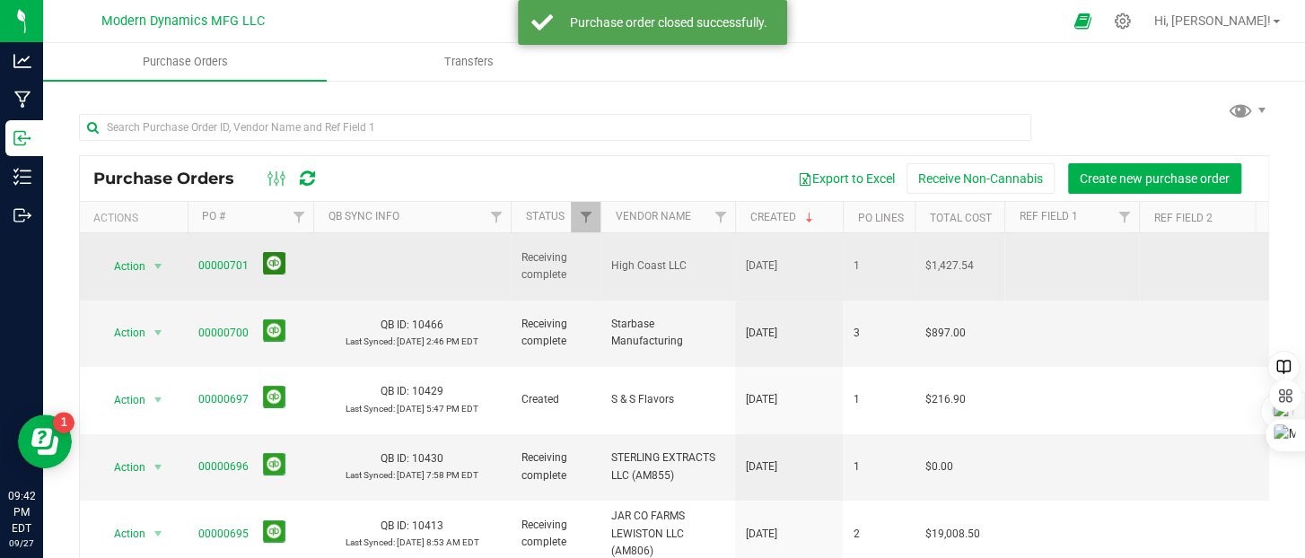
click at [274, 254] on button at bounding box center [274, 263] width 22 height 22
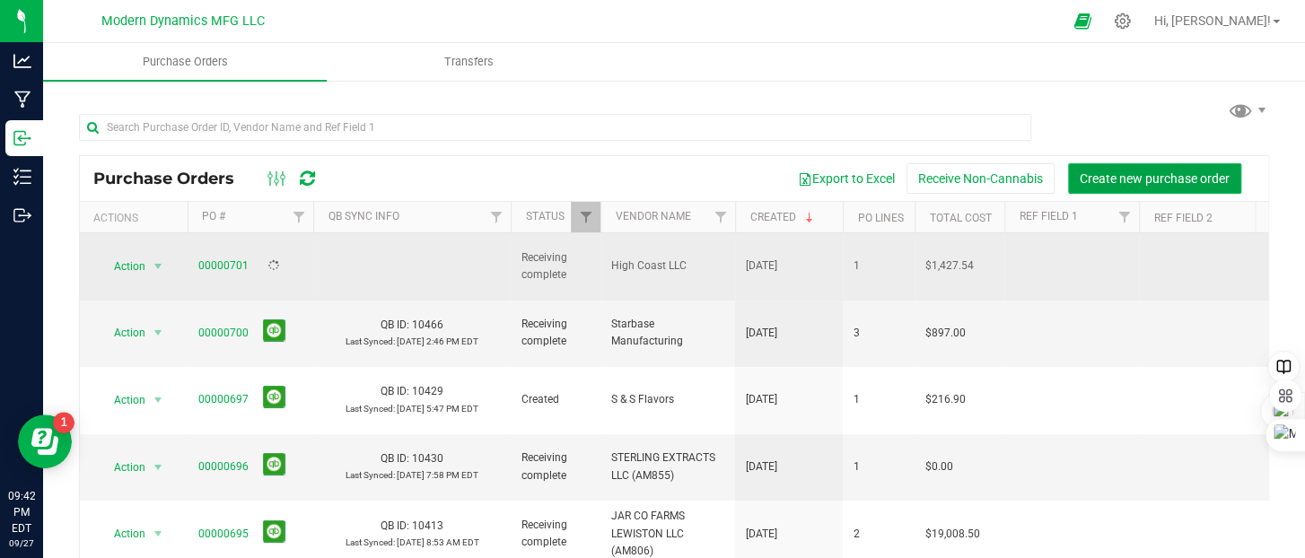
click at [1130, 181] on span "Create new purchase order" at bounding box center [1155, 178] width 150 height 14
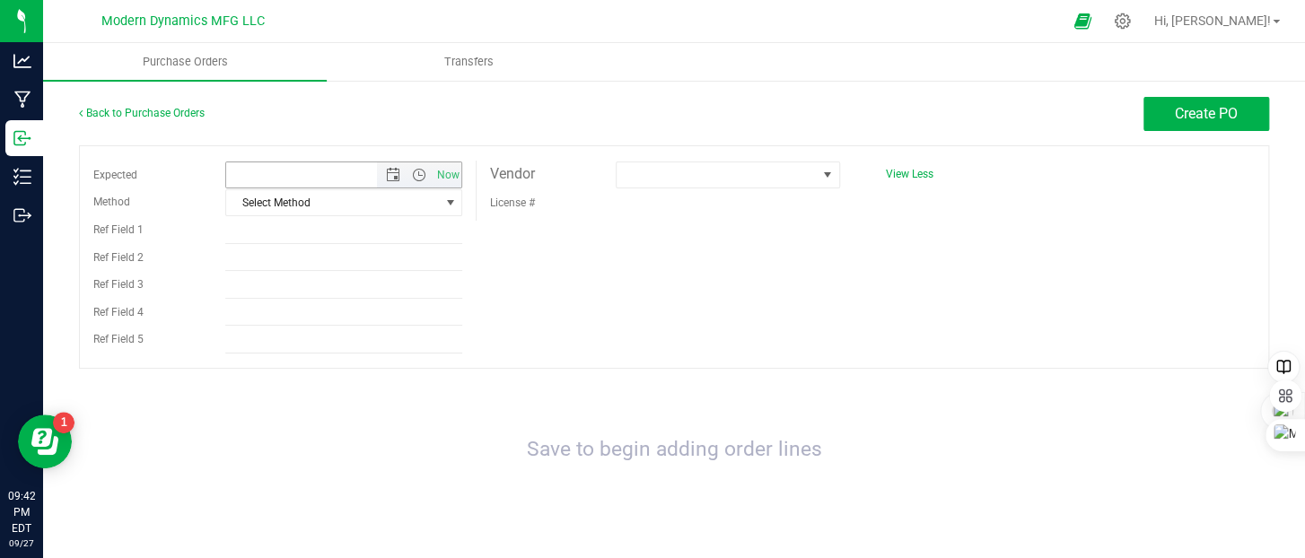
type input "[DATE] 9:42 PM"
click at [659, 167] on span at bounding box center [717, 174] width 200 height 25
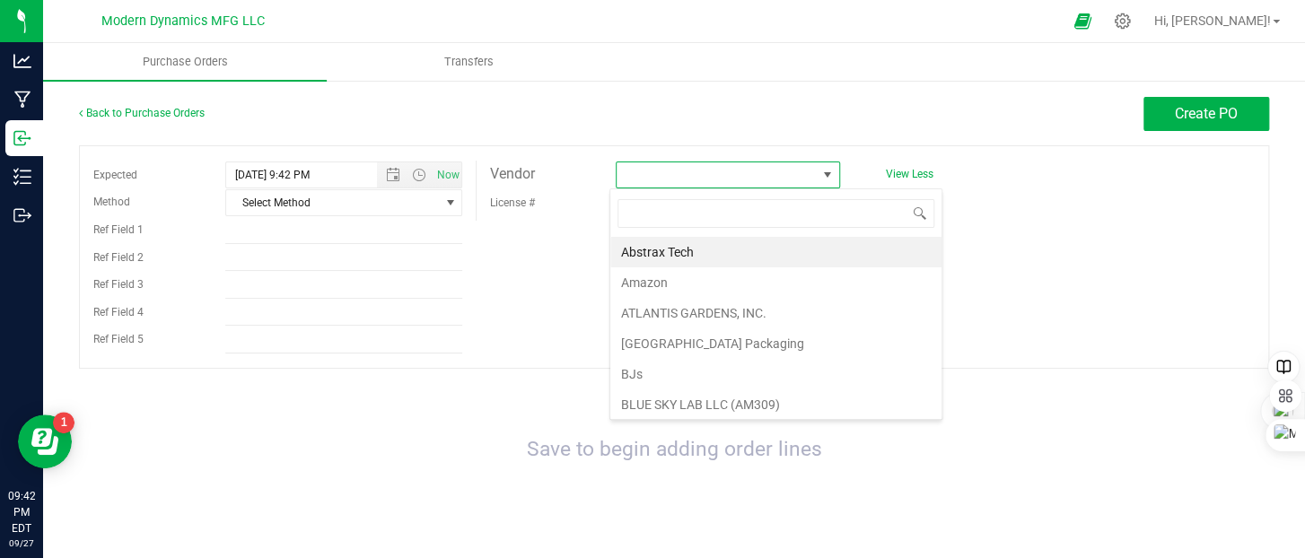
scroll to position [26, 221]
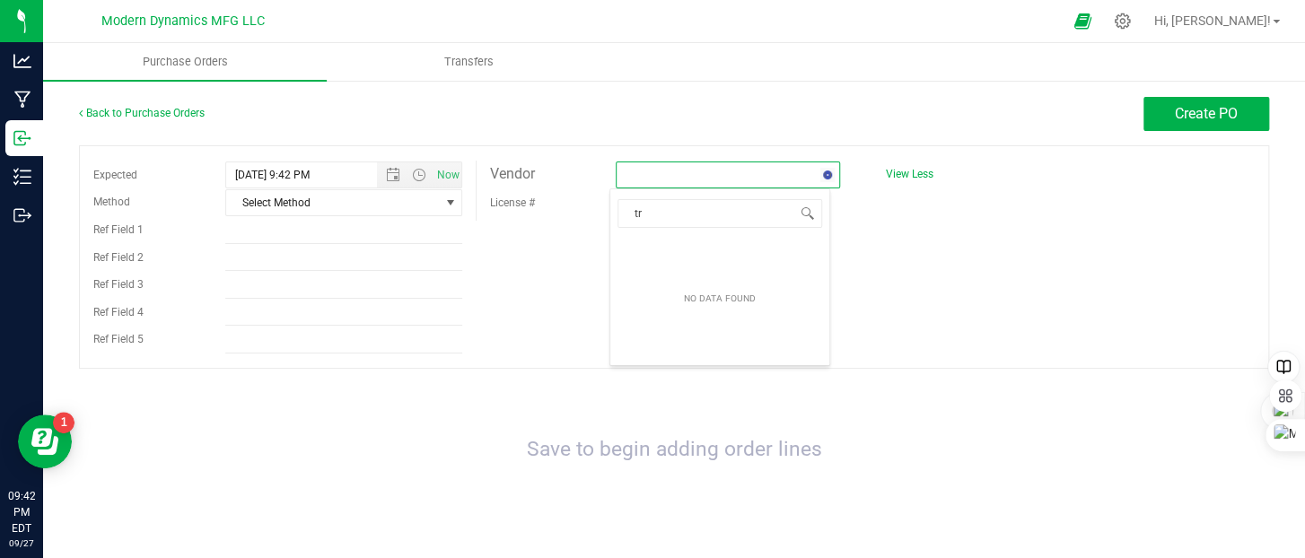
type input "t"
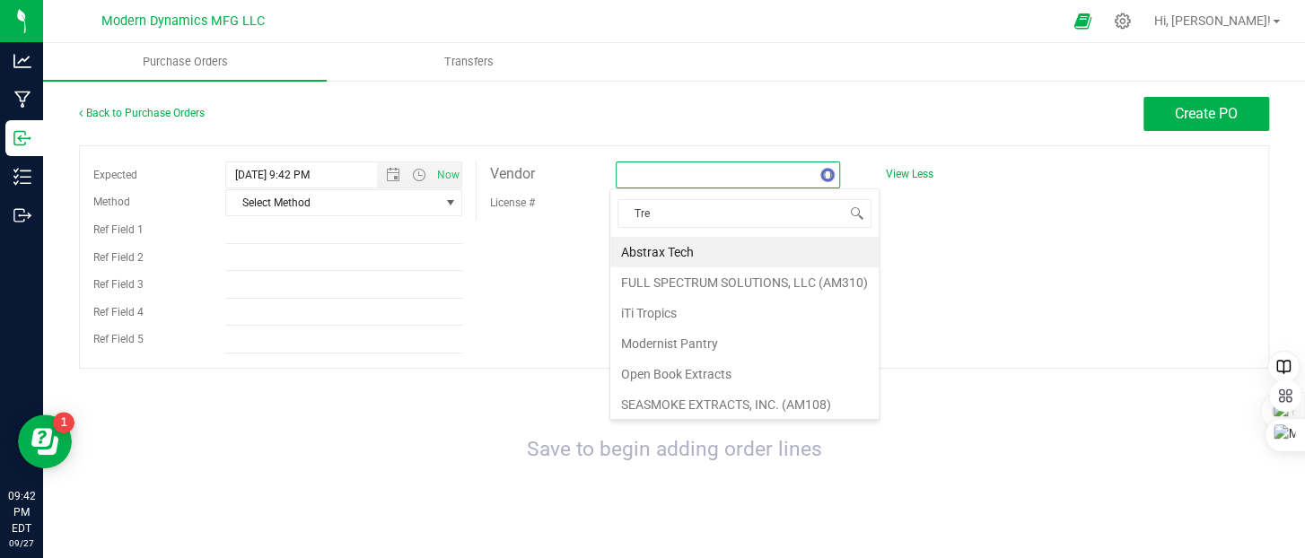
type input "Tree"
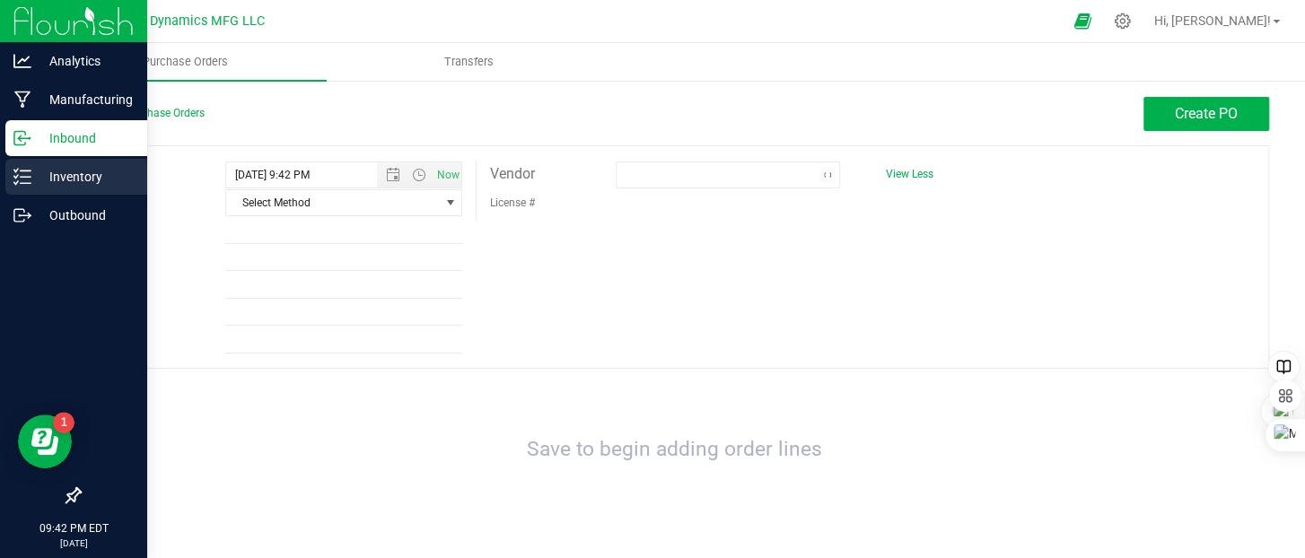
drag, startPoint x: 27, startPoint y: 178, endPoint x: 57, endPoint y: 172, distance: 31.0
click at [27, 177] on icon at bounding box center [22, 177] width 18 height 18
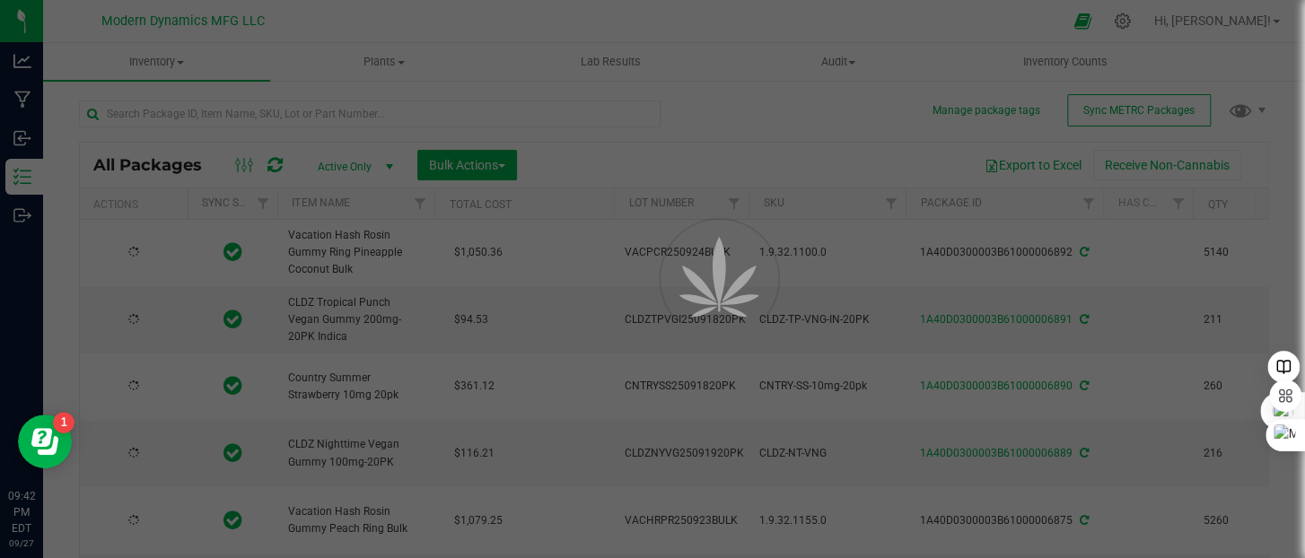
click at [1185, 27] on div at bounding box center [652, 279] width 1305 height 558
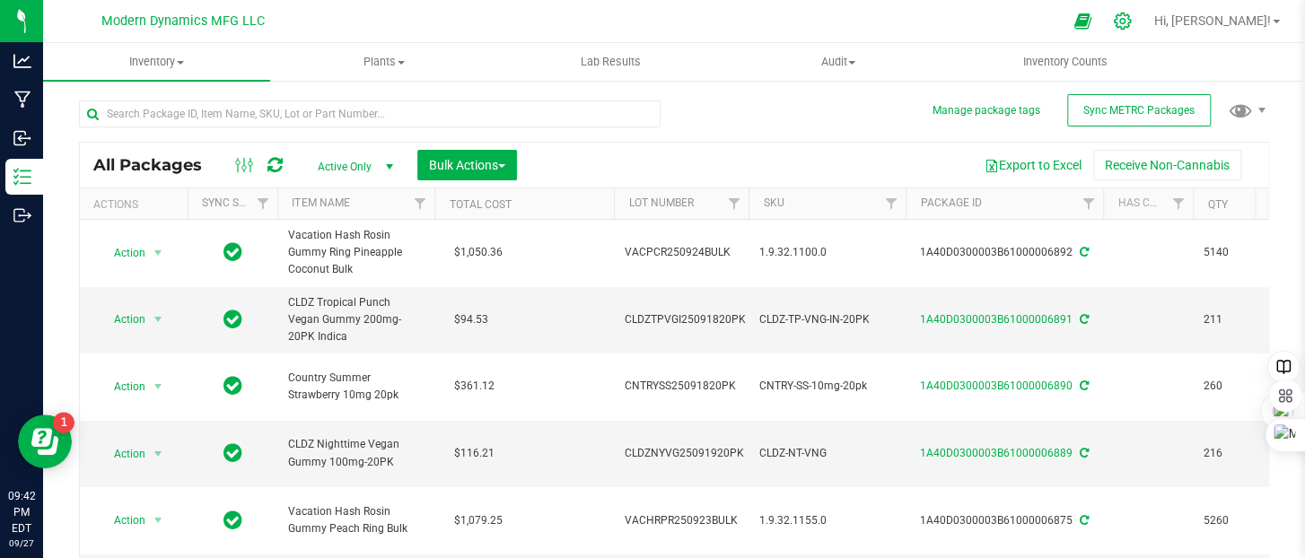
click at [1131, 22] on icon at bounding box center [1122, 21] width 17 height 17
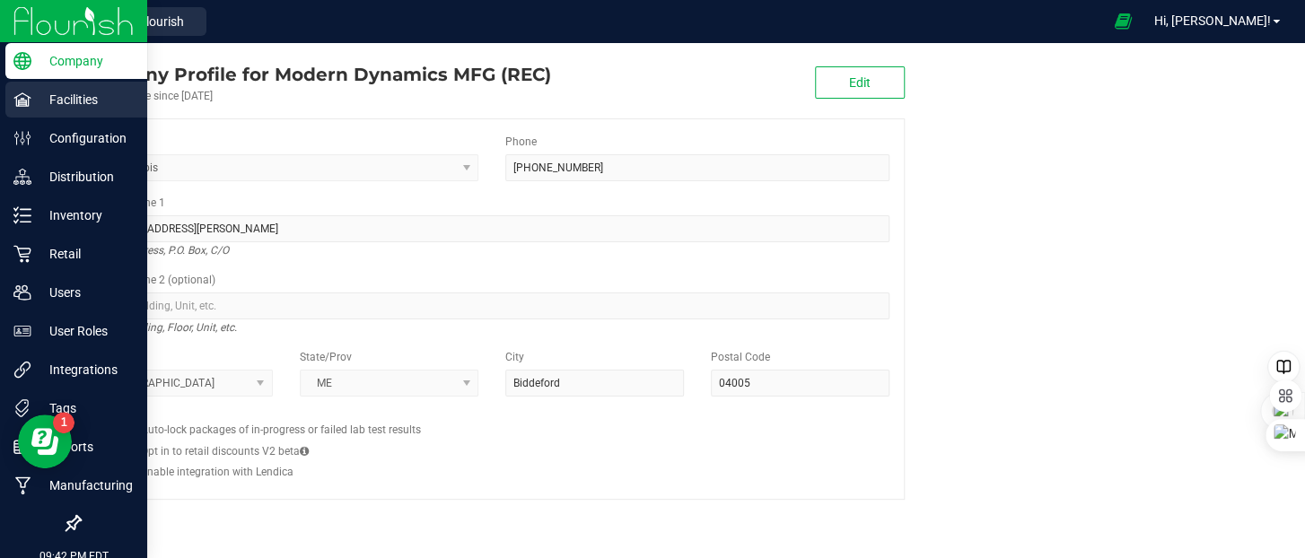
click at [35, 100] on p "Facilities" at bounding box center [85, 100] width 108 height 22
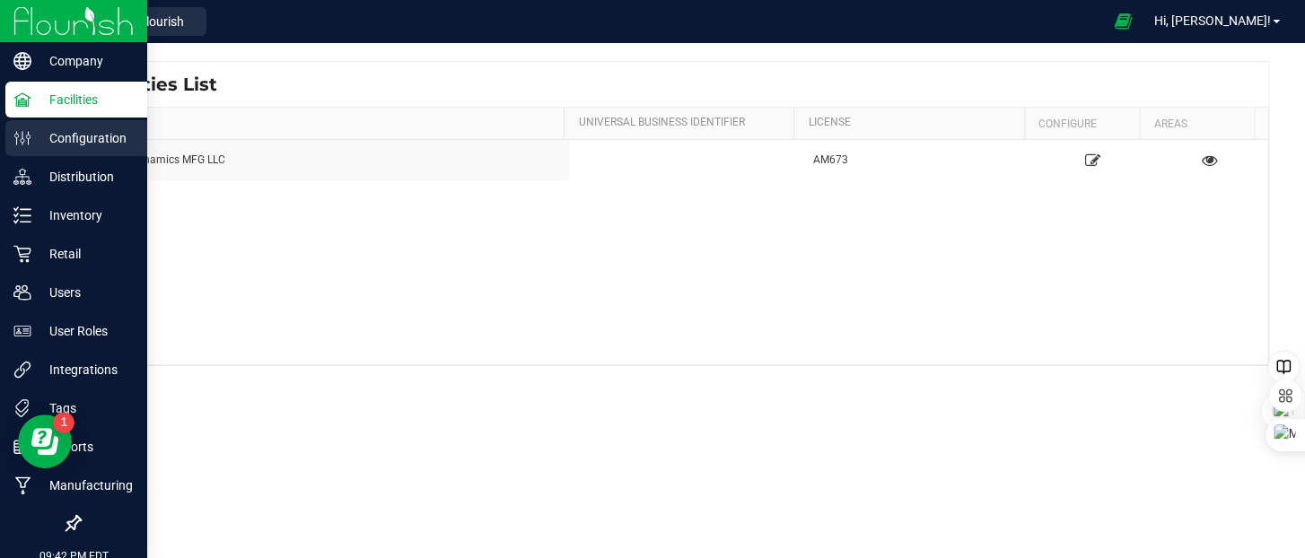
click at [36, 136] on p "Configuration" at bounding box center [85, 138] width 108 height 22
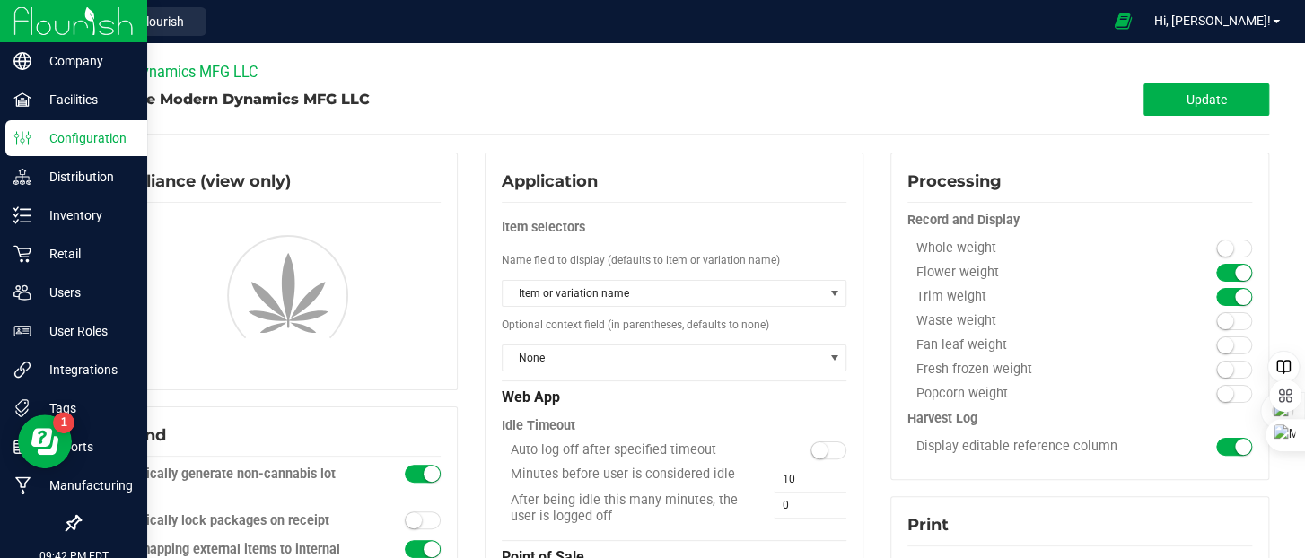
type input "AU storage"
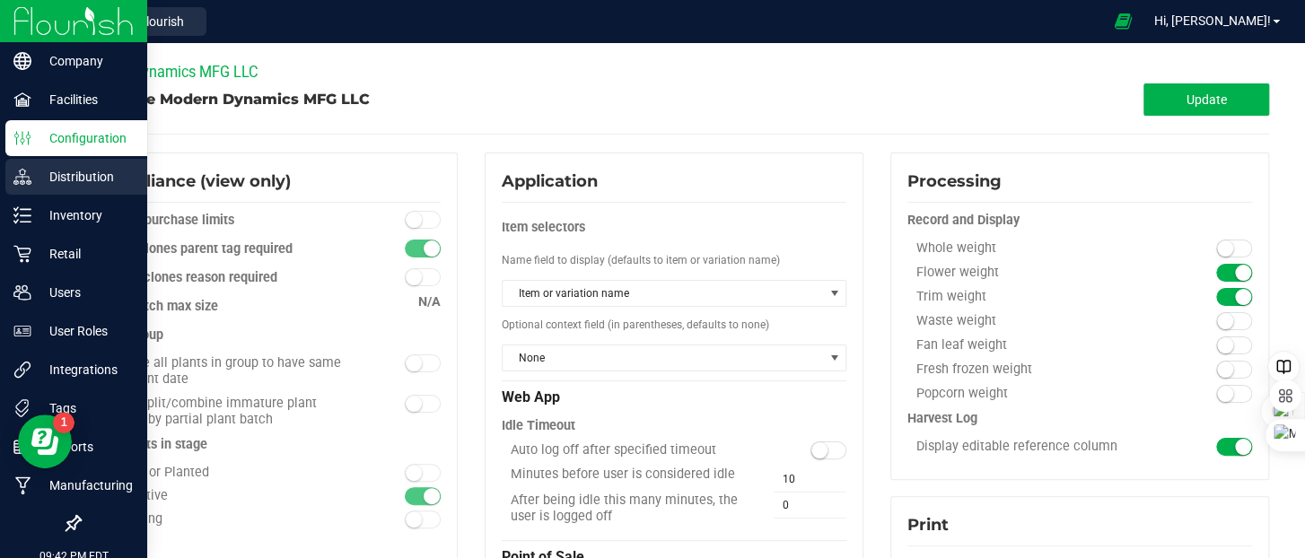
click at [60, 180] on p "Distribution" at bounding box center [85, 177] width 108 height 22
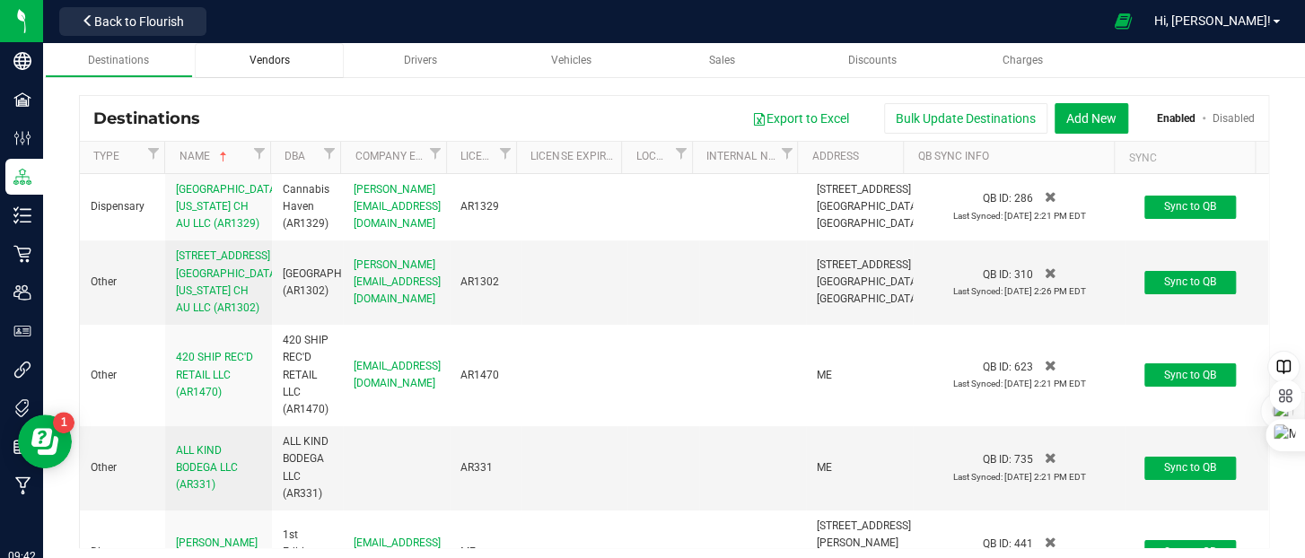
click at [271, 59] on span "Vendors" at bounding box center [270, 60] width 40 height 13
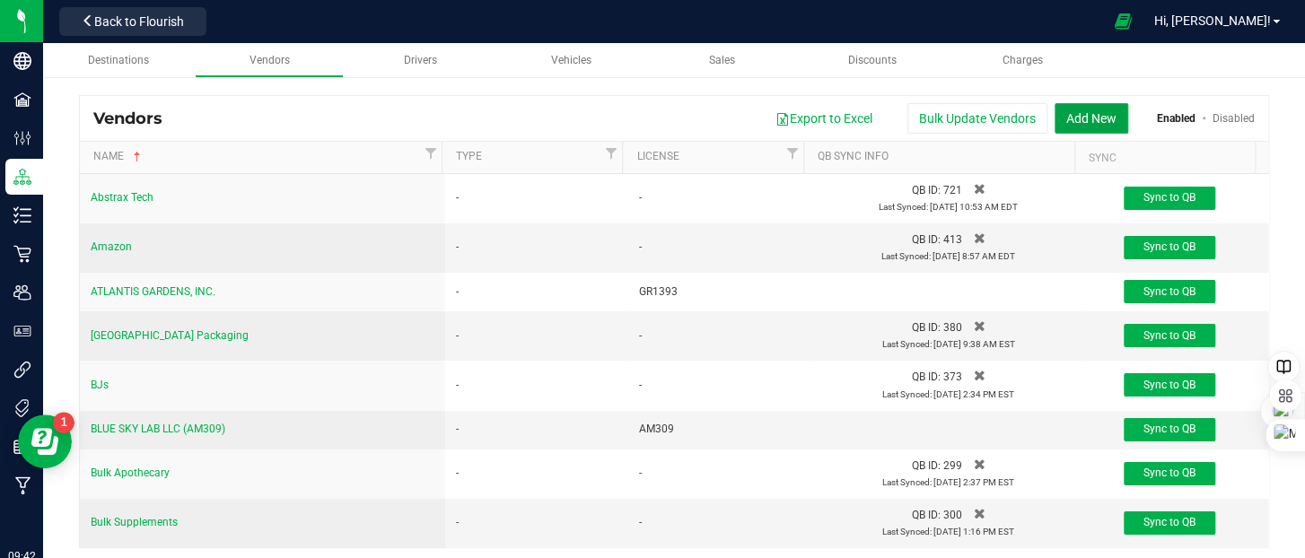
click at [1077, 121] on button "Add New" at bounding box center [1092, 118] width 74 height 31
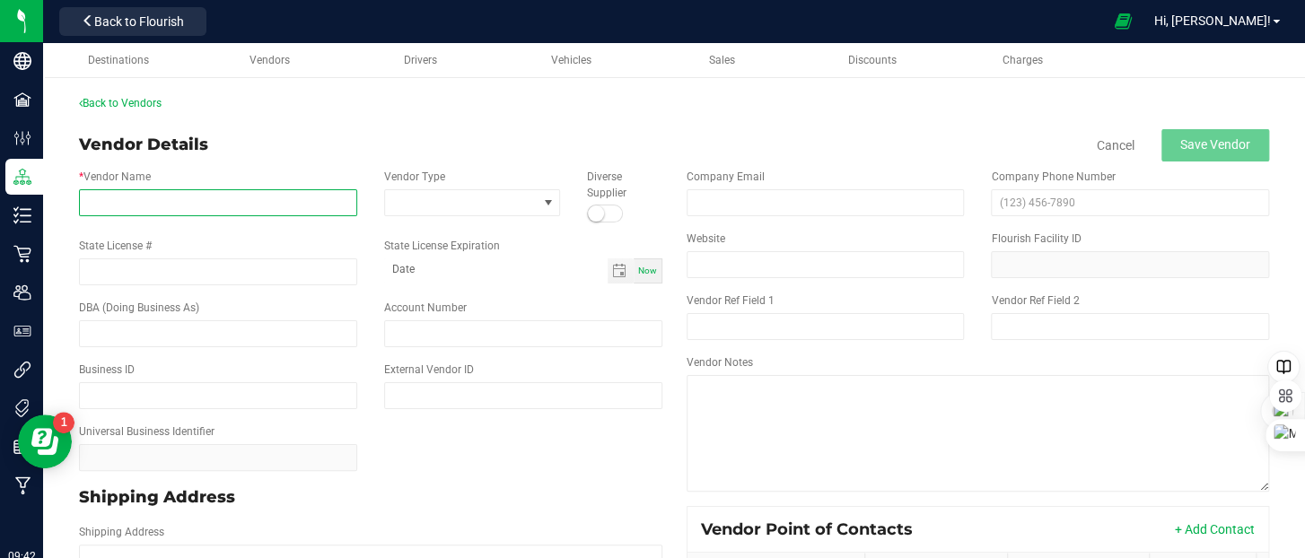
click at [227, 200] on input "* Vendor Name" at bounding box center [218, 202] width 278 height 27
type input "Treeform"
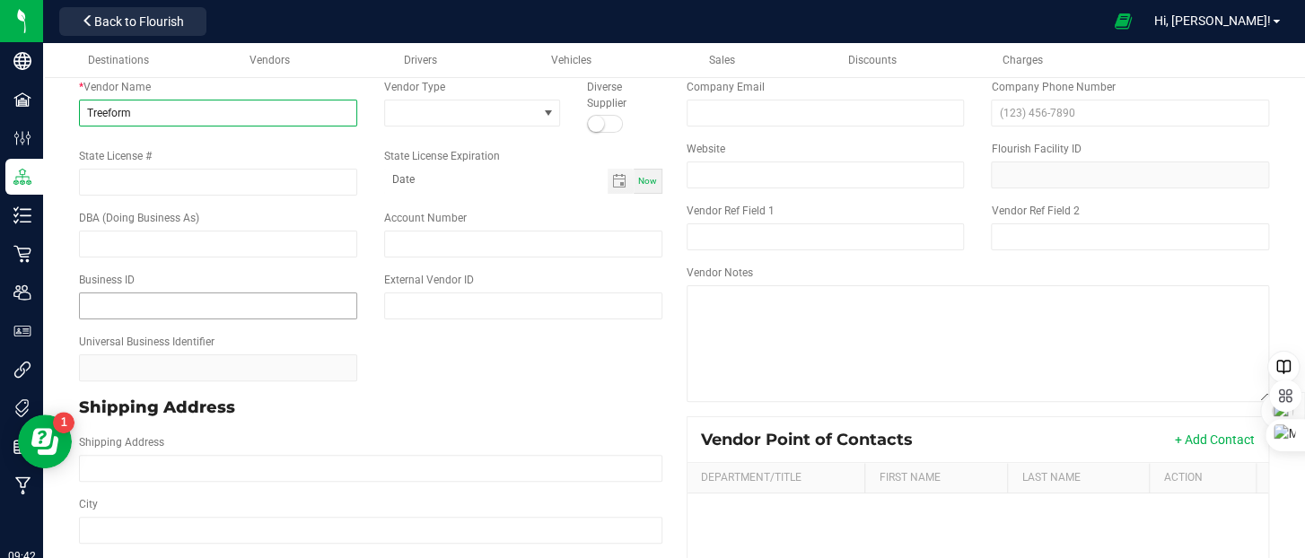
scroll to position [180, 0]
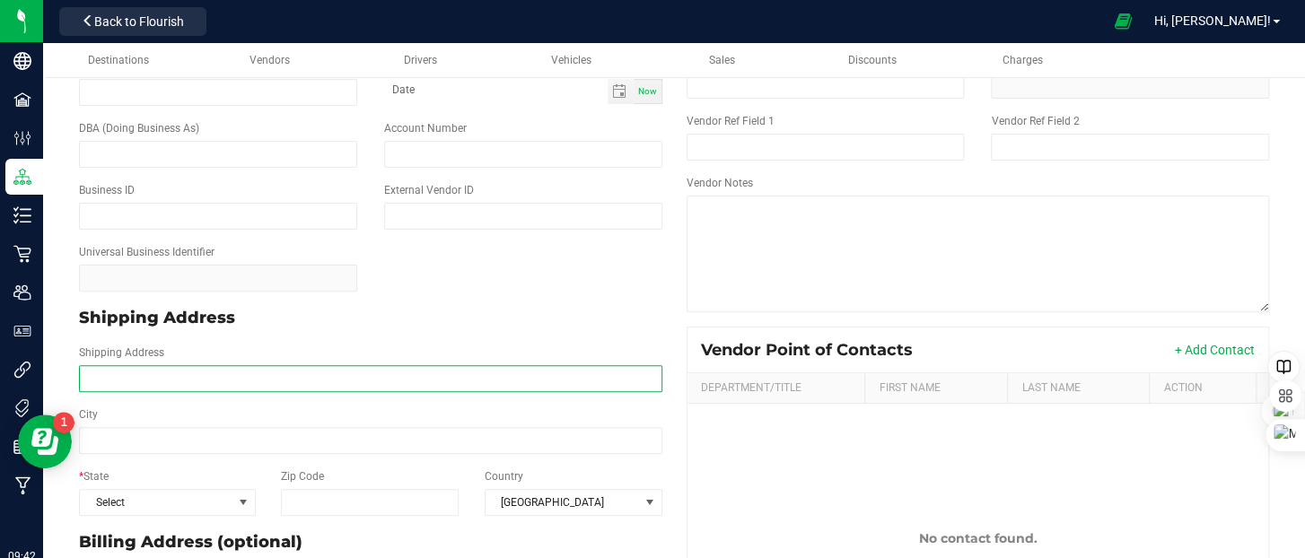
click at [165, 381] on input "Shipping Address" at bounding box center [371, 378] width 584 height 27
type input "[STREET_ADDRESS]"
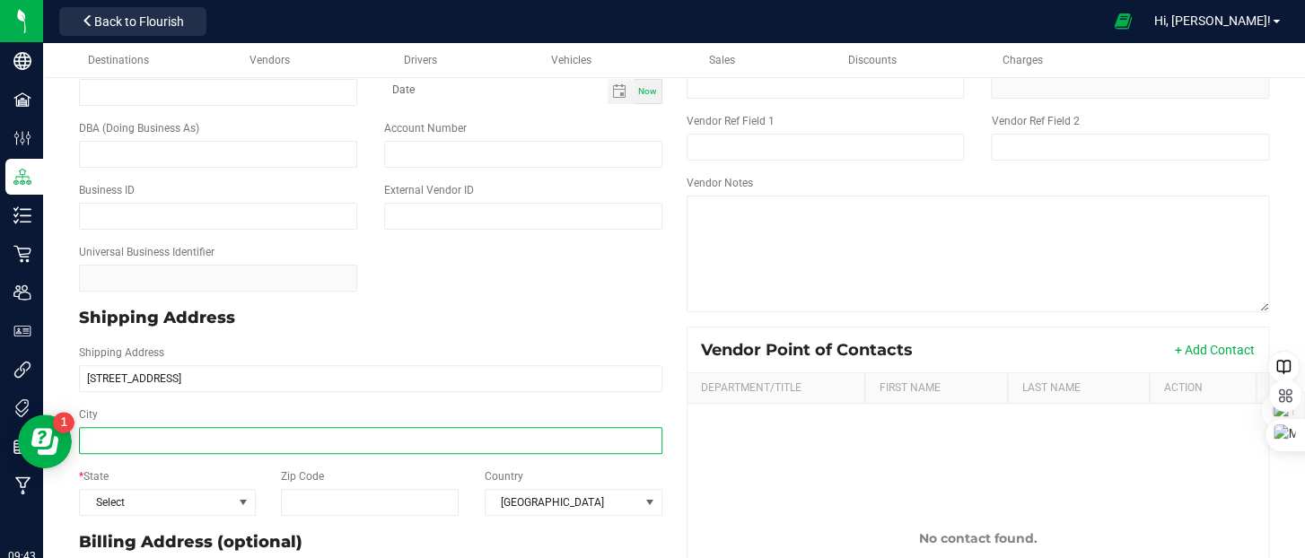
type input "[STREET_ADDRESS]"
click at [177, 437] on input "City" at bounding box center [371, 440] width 584 height 27
type input "[GEOGRAPHIC_DATA]"
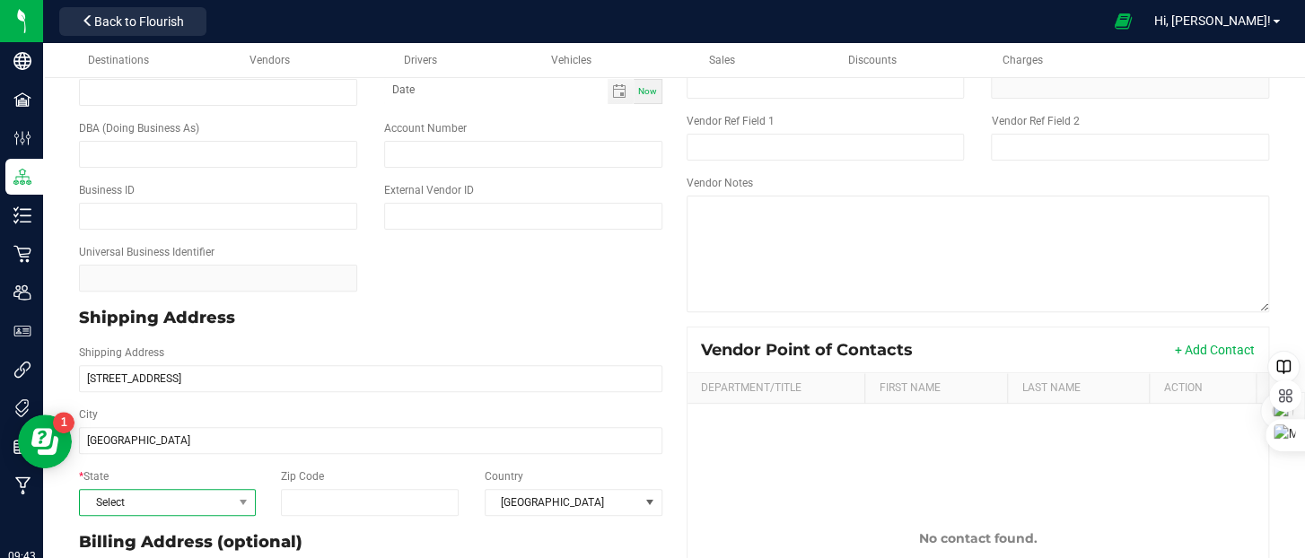
type input "[GEOGRAPHIC_DATA]"
click at [206, 505] on span "Select" at bounding box center [156, 502] width 153 height 25
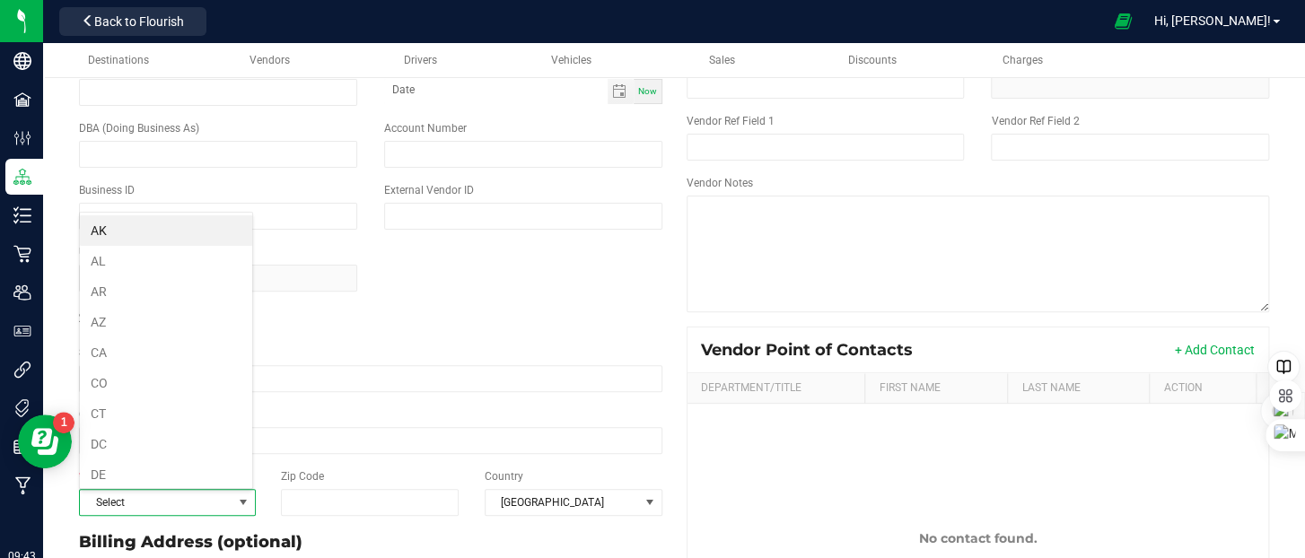
scroll to position [26, 171]
click at [197, 504] on span "CA" at bounding box center [156, 502] width 153 height 25
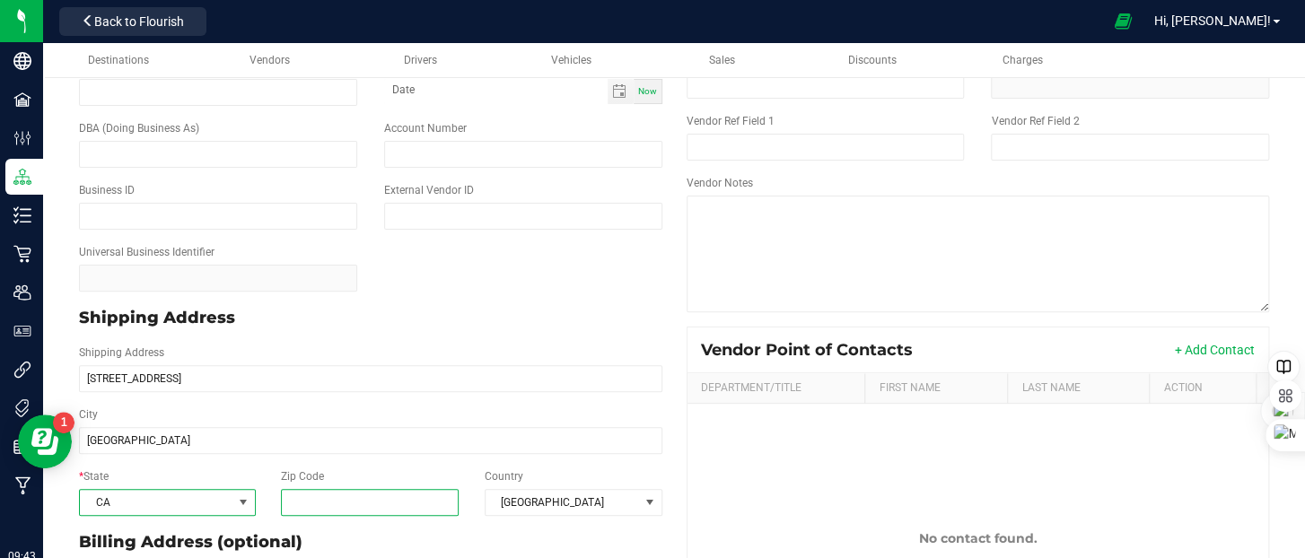
click at [338, 499] on input "Zip Code" at bounding box center [370, 502] width 178 height 27
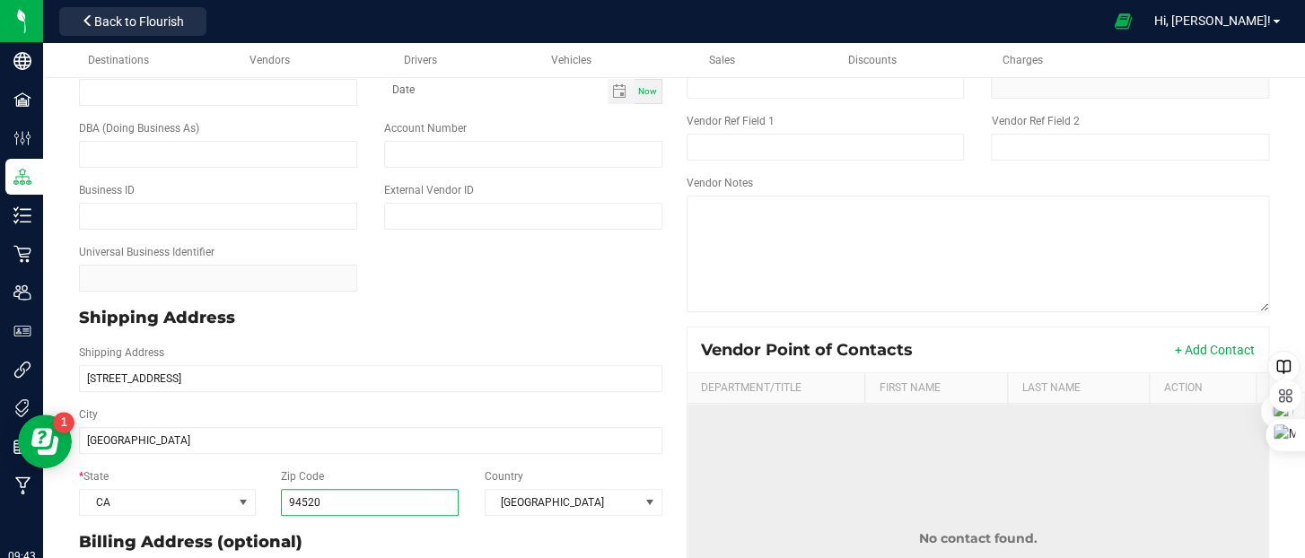
type input "94520"
click at [794, 425] on td "No contact found." at bounding box center [979, 538] width 582 height 269
click at [795, 434] on td "No contact found." at bounding box center [979, 538] width 582 height 269
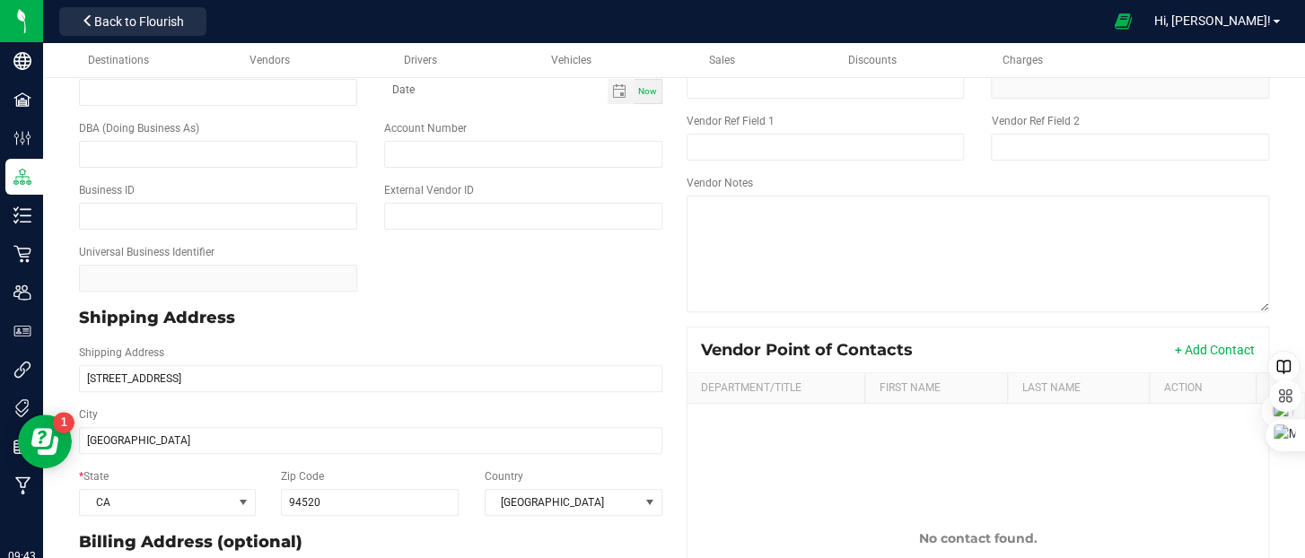
click at [1210, 337] on div "Vendor Point of Contacts + Add Contact" at bounding box center [979, 350] width 582 height 45
click at [1203, 351] on button "+ Add Contact" at bounding box center [1215, 350] width 80 height 18
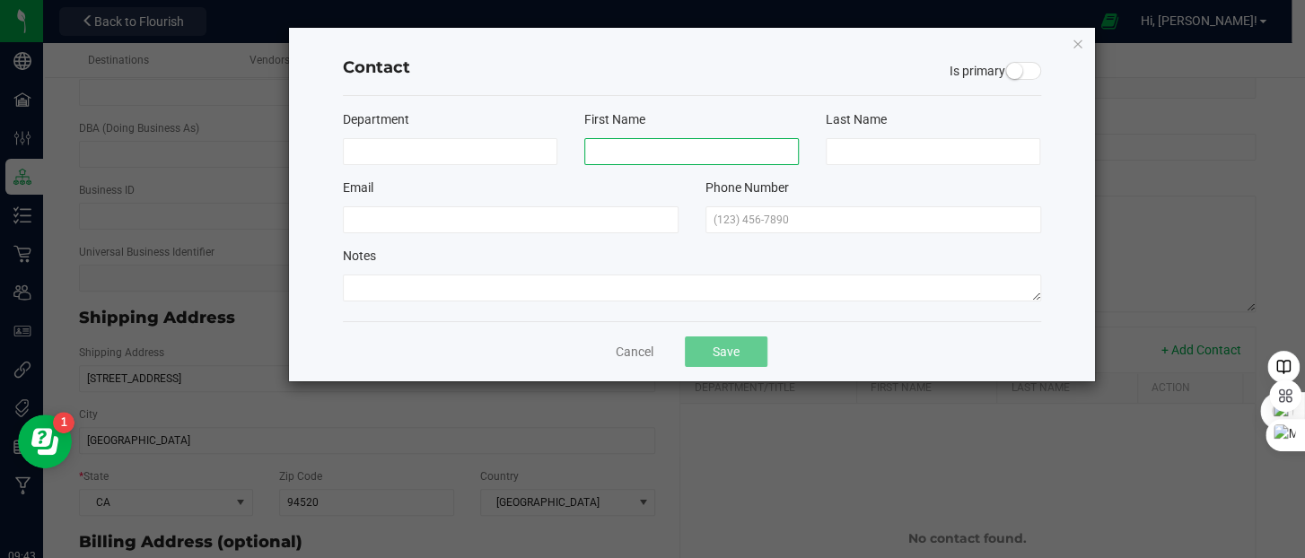
click at [644, 147] on input at bounding box center [691, 151] width 215 height 27
type input "Hunter"
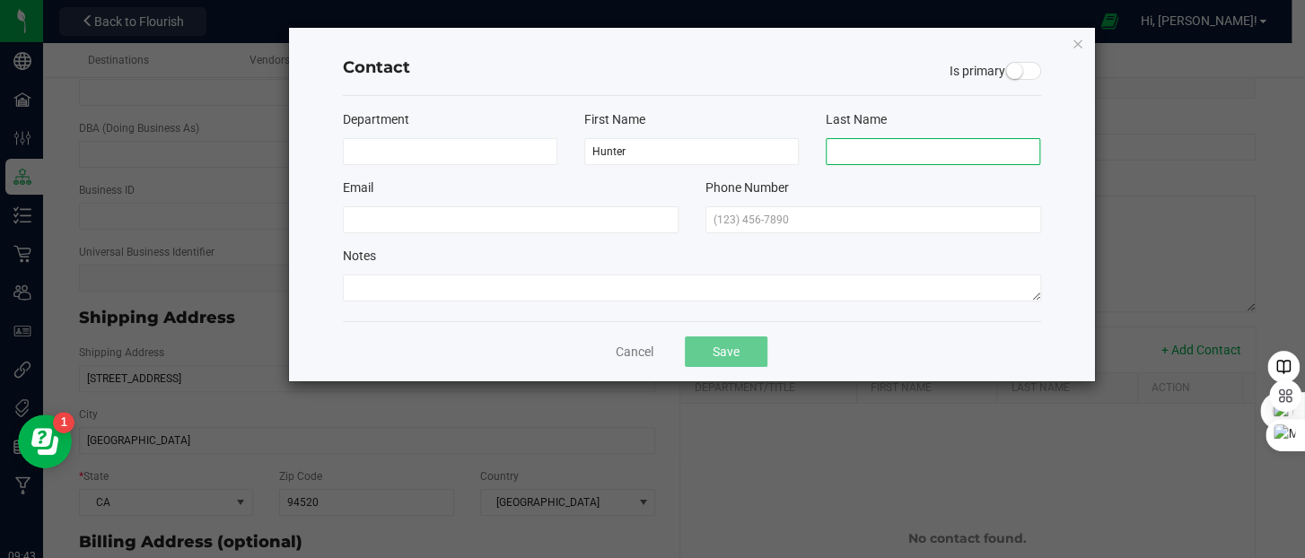
click at [855, 149] on input at bounding box center [933, 151] width 215 height 27
type input "Popovivh"
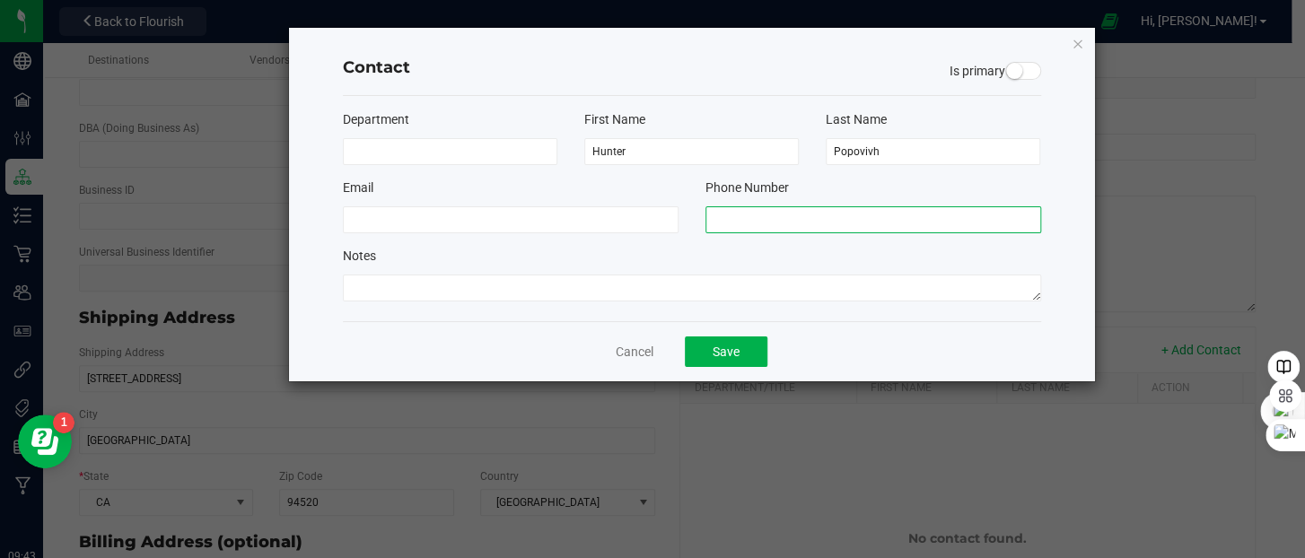
click at [750, 215] on input "text" at bounding box center [874, 219] width 336 height 27
type input "[PHONE_NUMBER]"
click at [742, 346] on button "Save" at bounding box center [726, 352] width 83 height 31
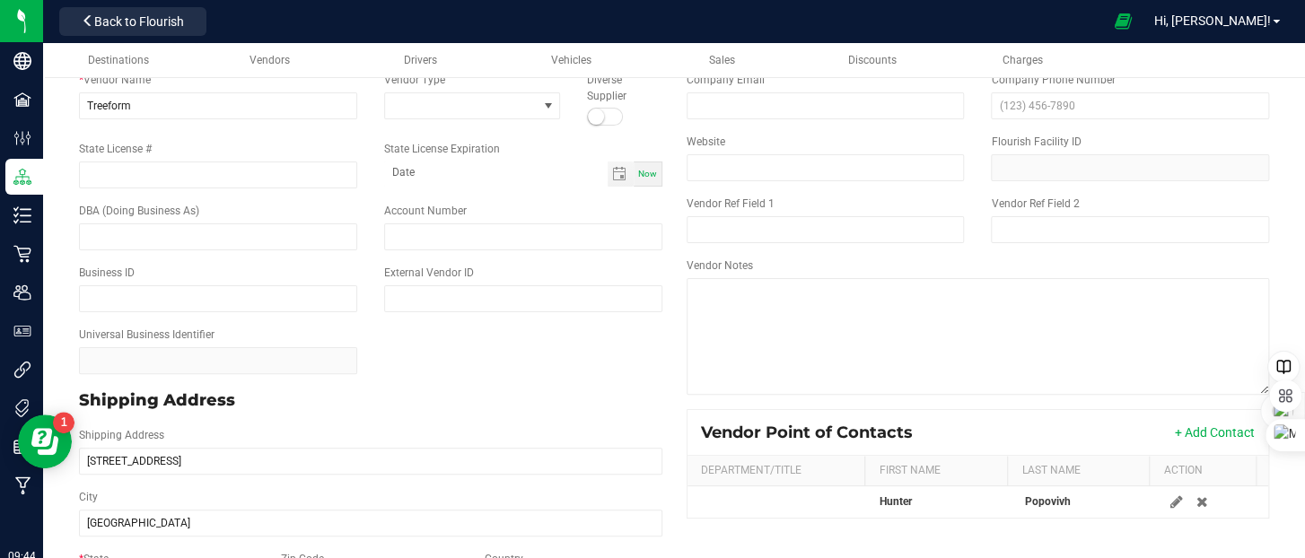
scroll to position [0, 0]
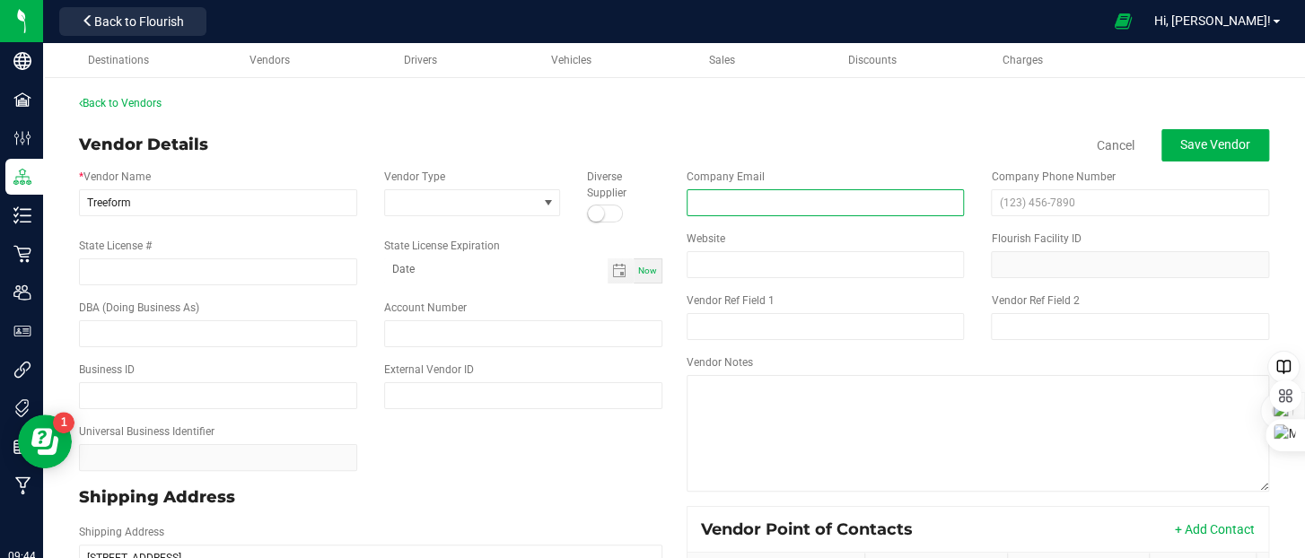
click at [736, 203] on input "email" at bounding box center [826, 202] width 278 height 27
drag, startPoint x: 846, startPoint y: 197, endPoint x: 728, endPoint y: 197, distance: 117.6
click at [728, 197] on input "[EMAIL_ADDRESS][DOMAIN_NAME]" at bounding box center [826, 202] width 278 height 27
type input "[EMAIL_ADDRESS][DOMAIN_NAME]"
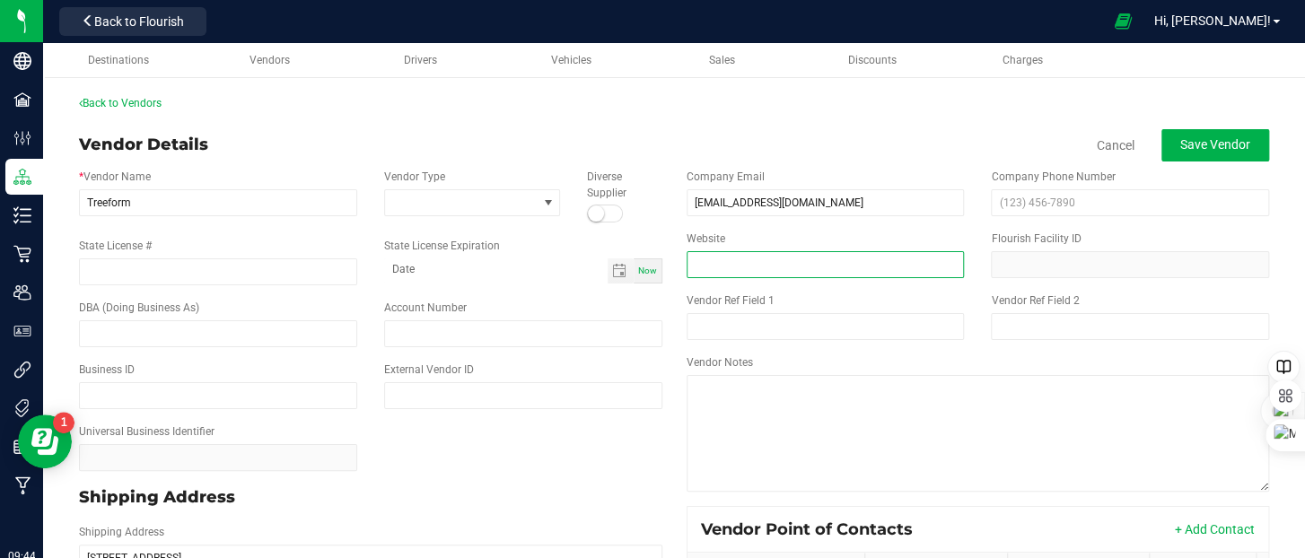
click at [731, 262] on input "Website" at bounding box center [826, 264] width 278 height 27
paste input "[DOMAIN_NAME]"
type input "[DOMAIN_NAME]"
drag, startPoint x: 539, startPoint y: 240, endPoint x: 518, endPoint y: 215, distance: 32.5
click at [540, 240] on div "State License Expiration Now" at bounding box center [523, 261] width 305 height 46
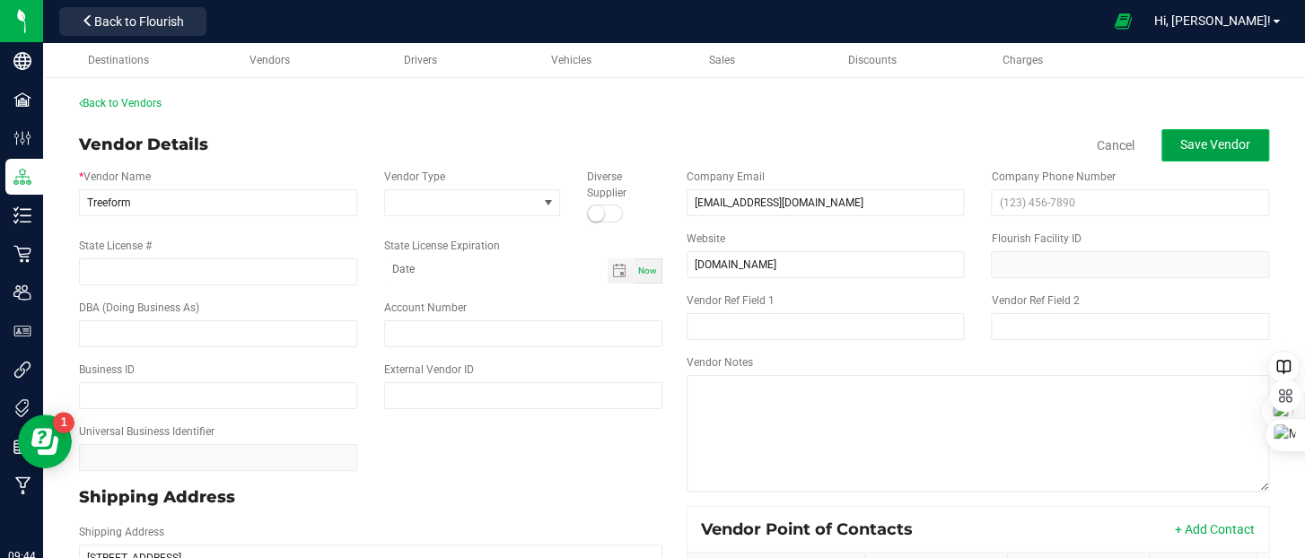
click at [1180, 142] on span "Save Vendor" at bounding box center [1215, 144] width 70 height 14
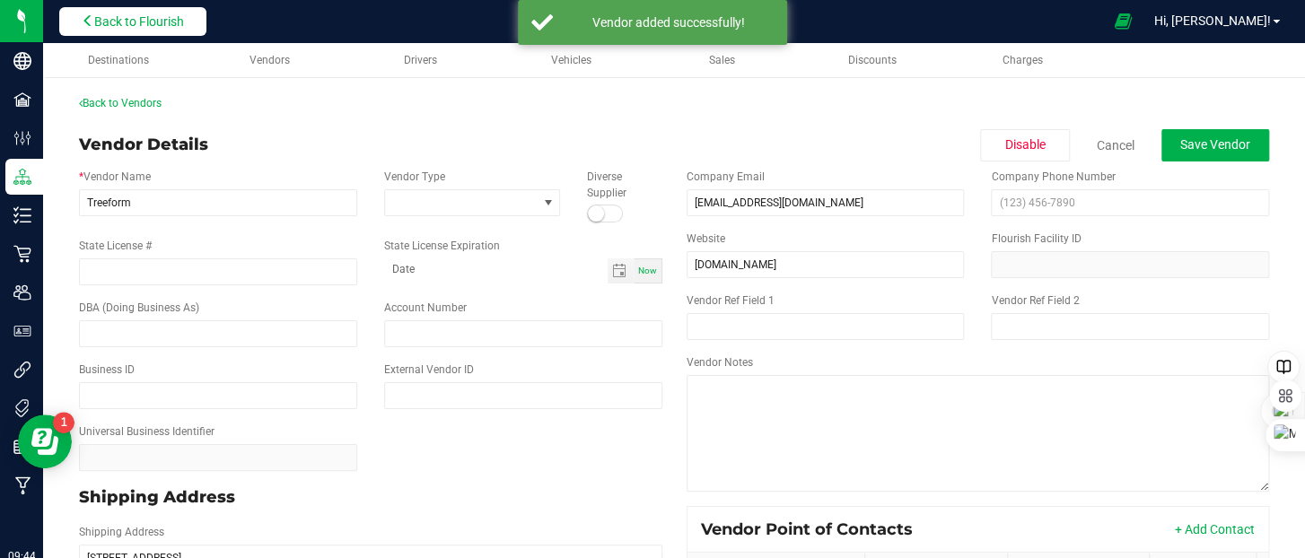
click at [165, 23] on span "Back to Flourish" at bounding box center [139, 21] width 90 height 14
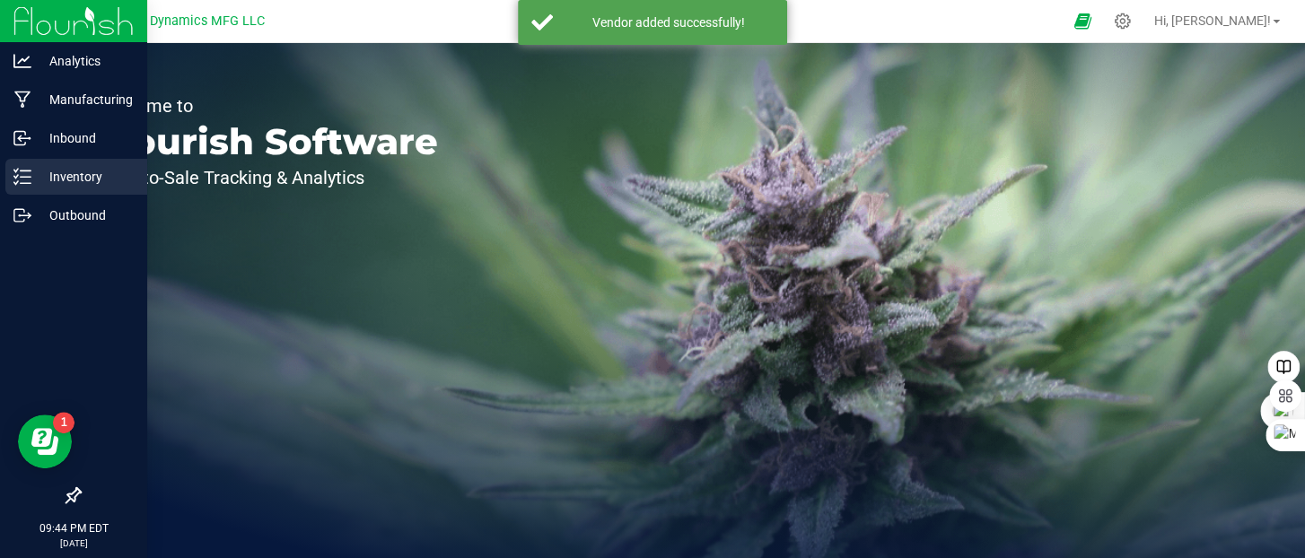
click at [31, 181] on p "Inventory" at bounding box center [85, 177] width 108 height 22
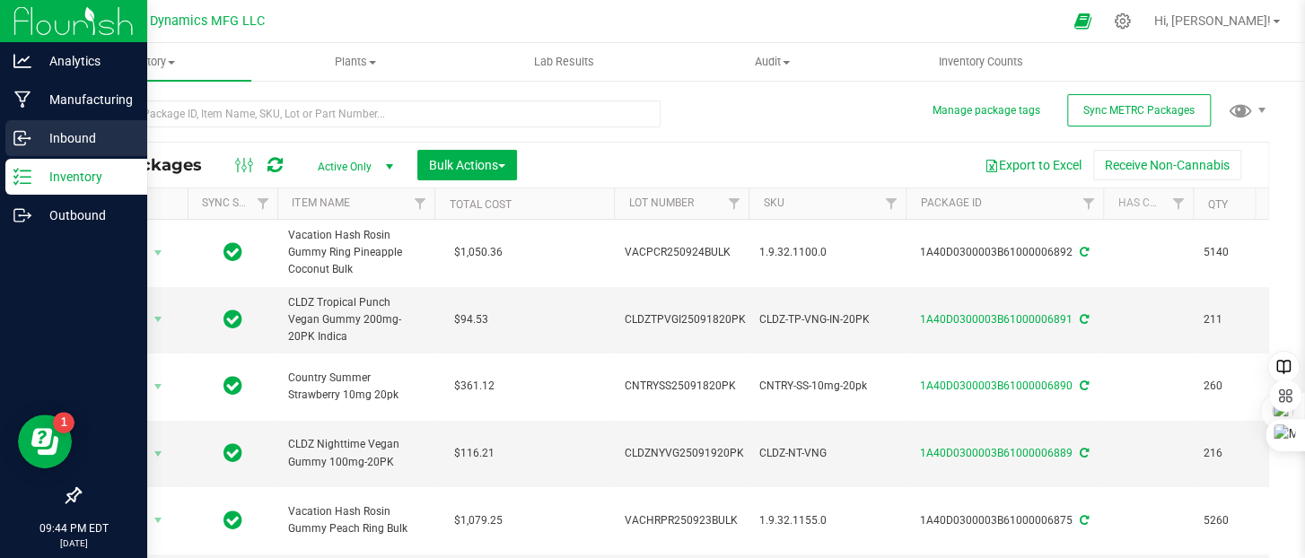
click at [24, 143] on icon at bounding box center [22, 138] width 18 height 18
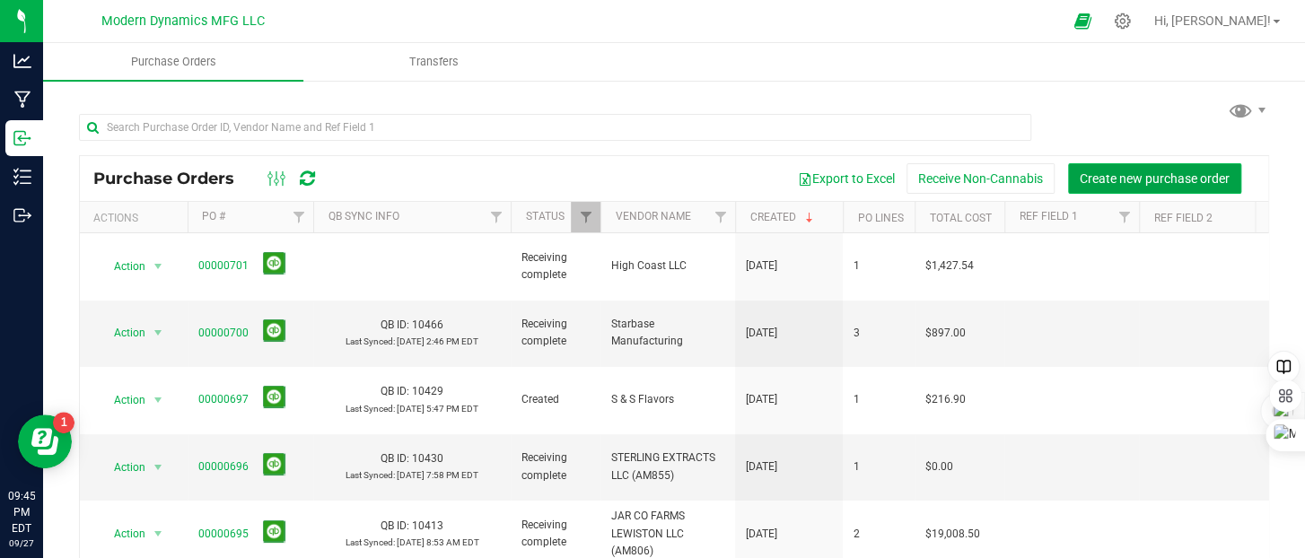
click at [1146, 170] on button "Create new purchase order" at bounding box center [1154, 178] width 173 height 31
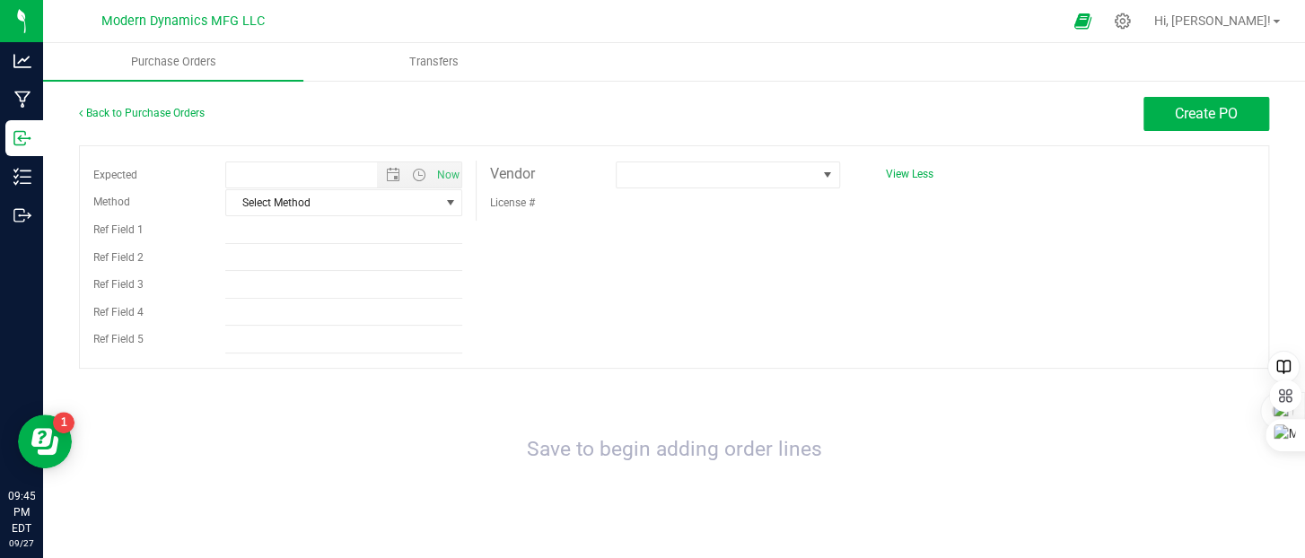
type input "[DATE] 9:45 PM"
click at [659, 174] on span at bounding box center [717, 174] width 200 height 25
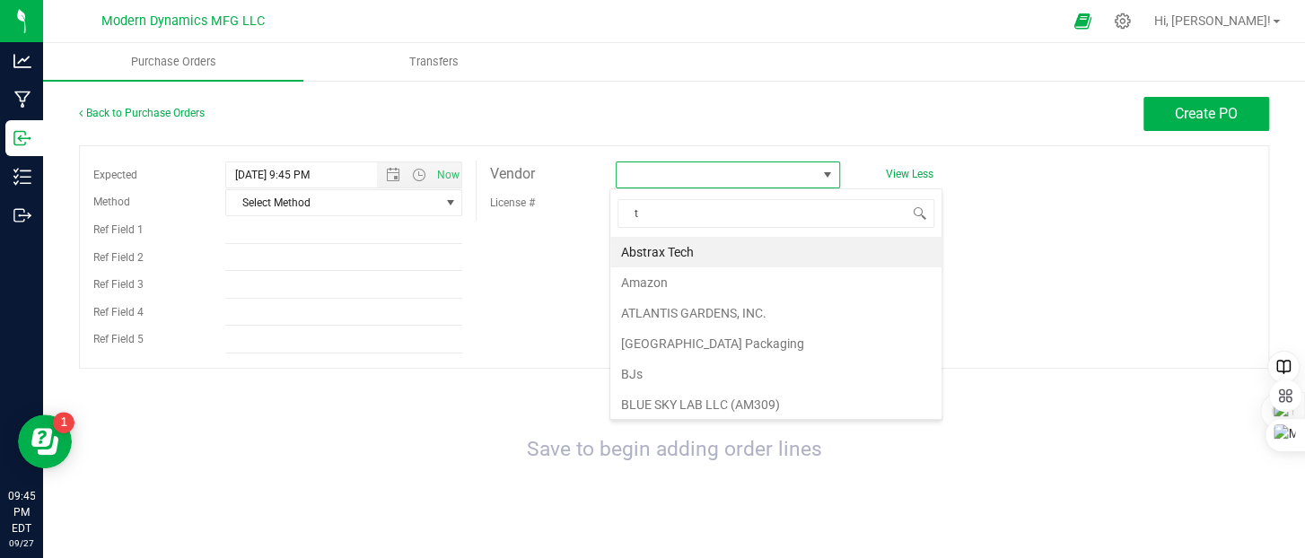
scroll to position [26, 221]
type input "tre"
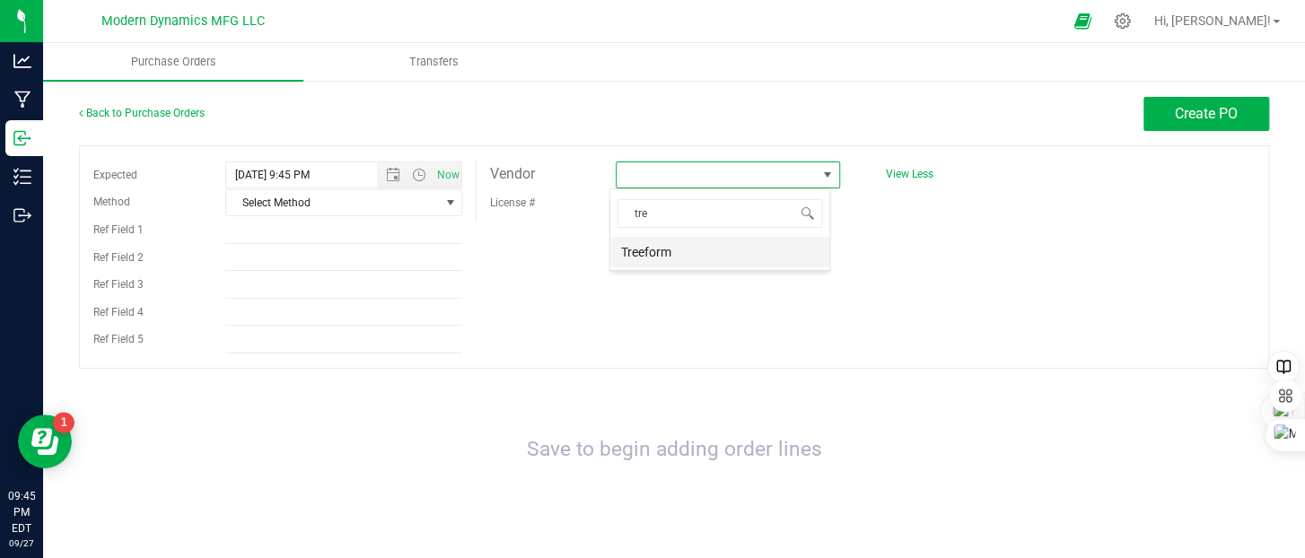
click at [667, 248] on li "Treeform" at bounding box center [719, 252] width 219 height 31
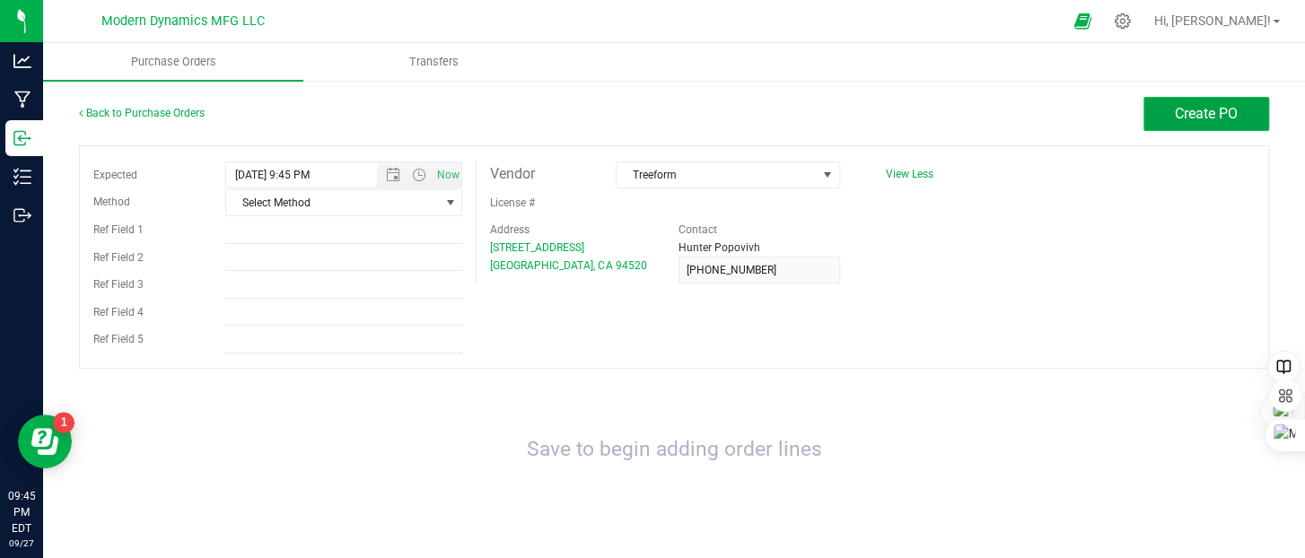
click at [1156, 115] on button "Create PO" at bounding box center [1207, 114] width 126 height 34
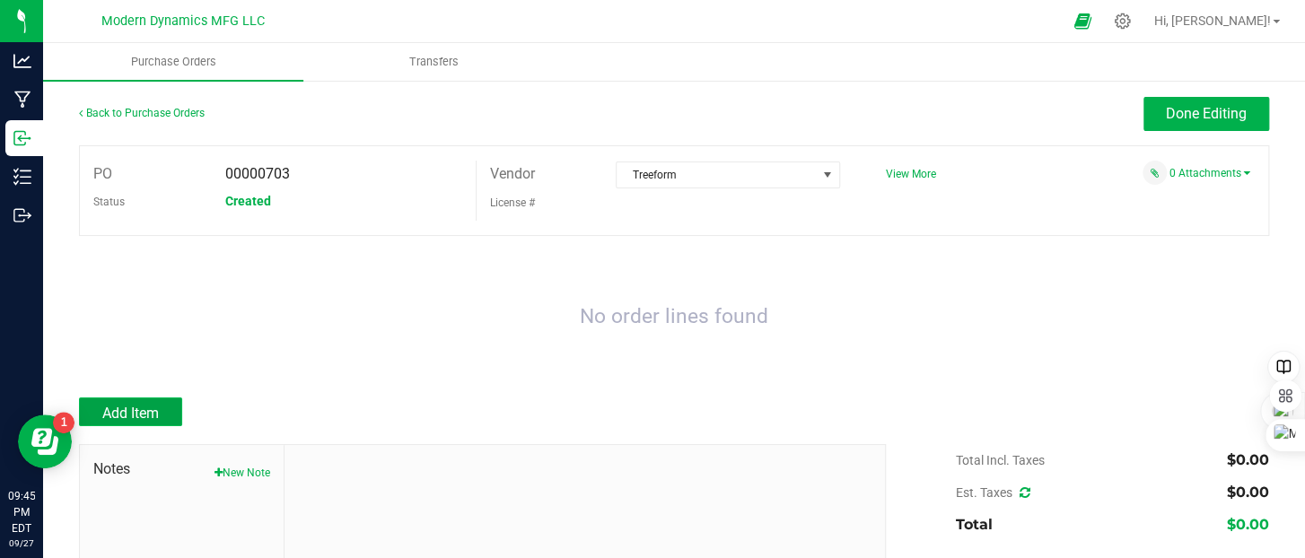
click at [176, 407] on button "Add Item" at bounding box center [130, 412] width 103 height 29
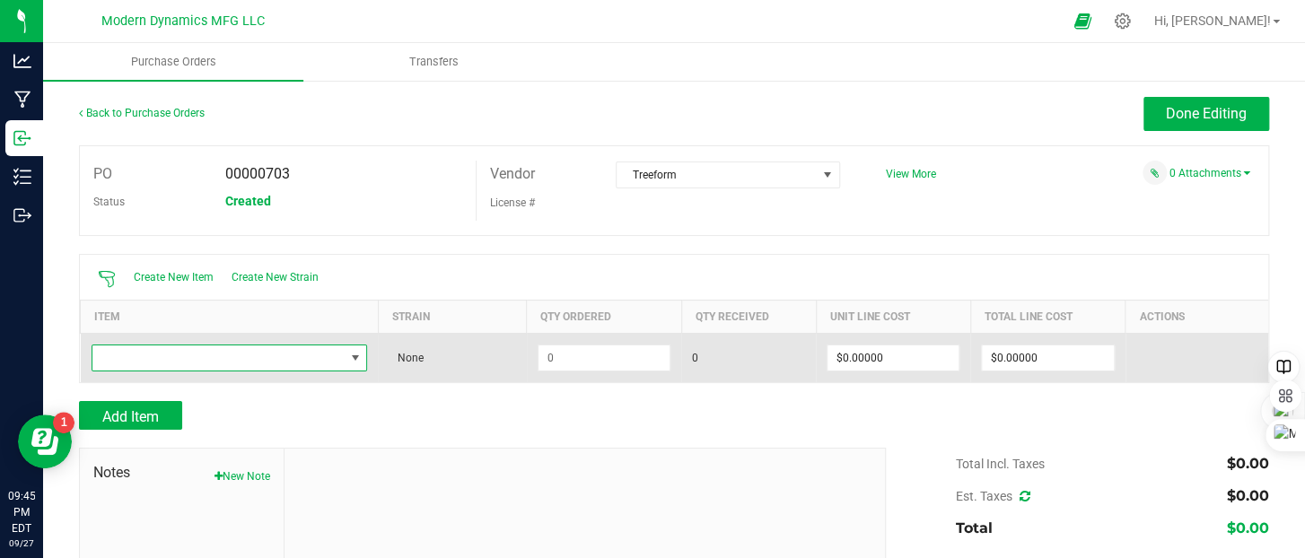
click at [180, 355] on span "NO DATA FOUND" at bounding box center [218, 358] width 252 height 25
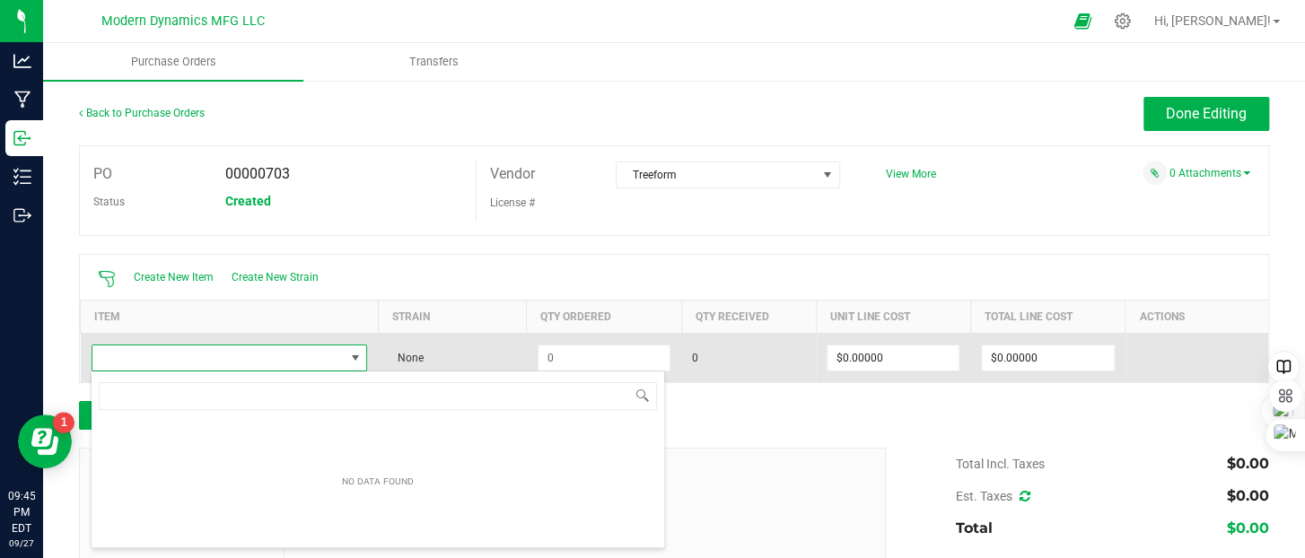
scroll to position [26, 269]
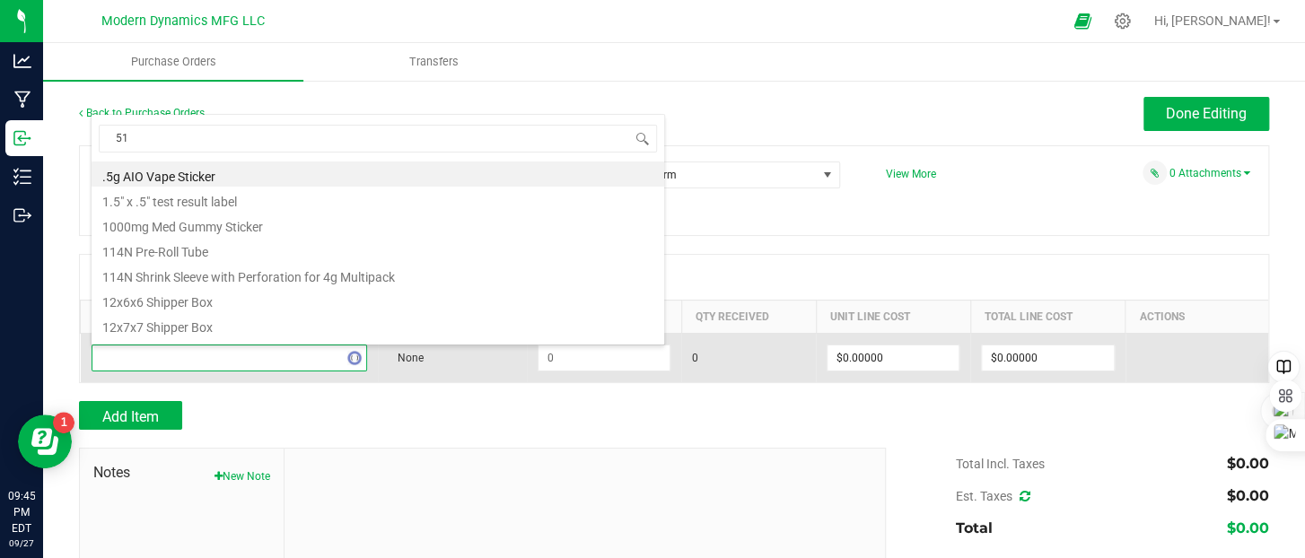
type input "510"
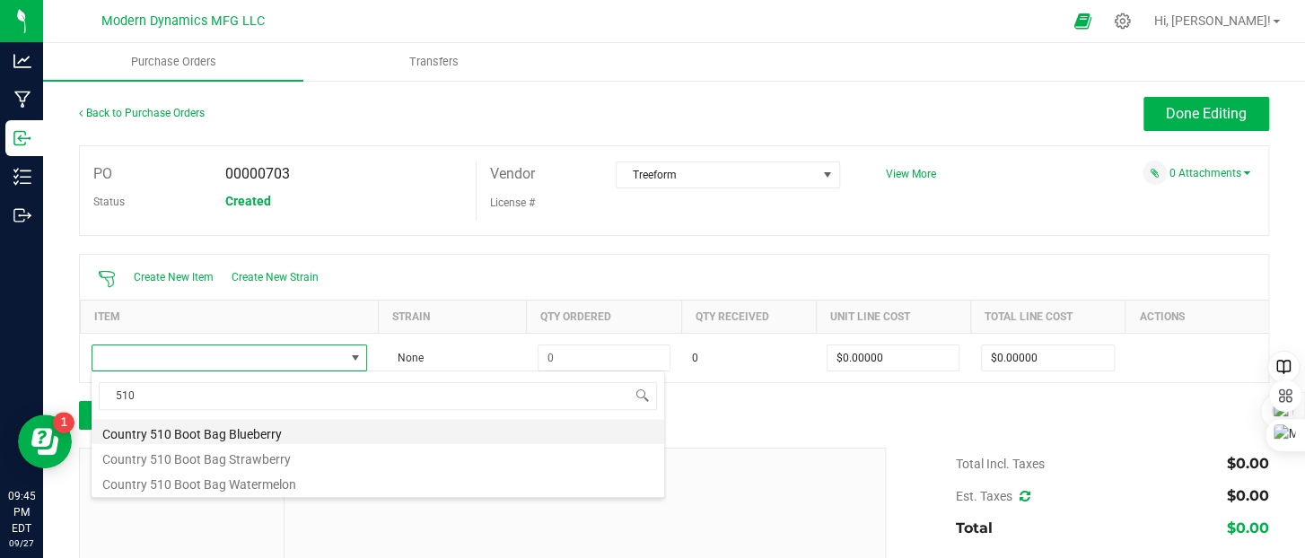
click at [215, 436] on li "Country 510 Boot Bag Blueberry" at bounding box center [378, 431] width 573 height 25
type input "$0.26000"
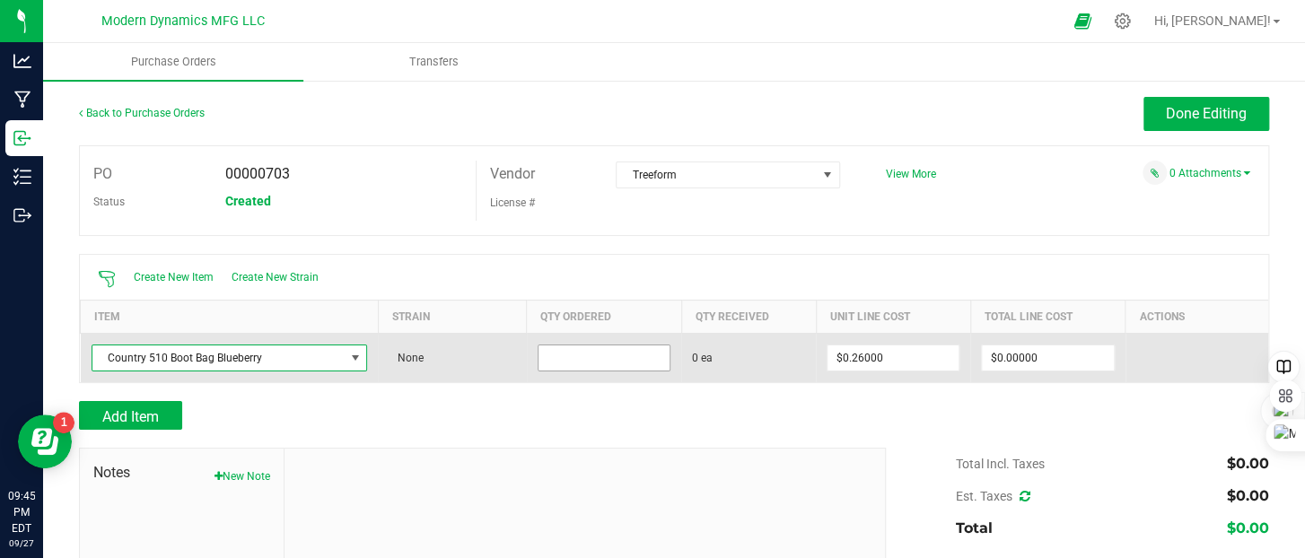
click at [593, 355] on input at bounding box center [604, 358] width 131 height 25
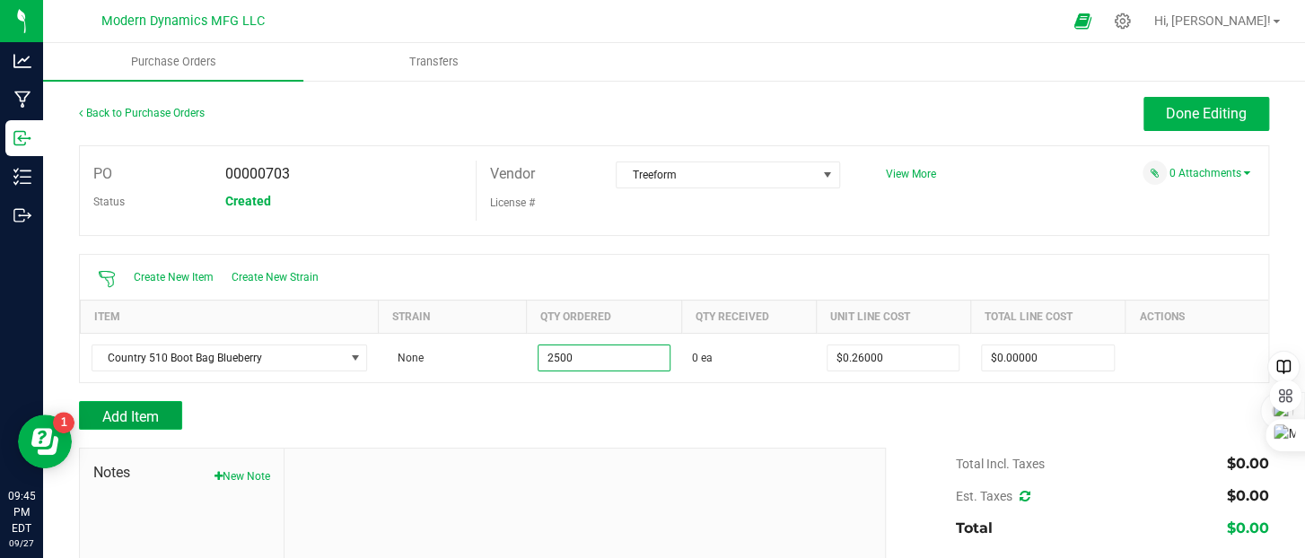
type input "2500 ea"
click at [138, 415] on span "Add Item" at bounding box center [130, 416] width 57 height 17
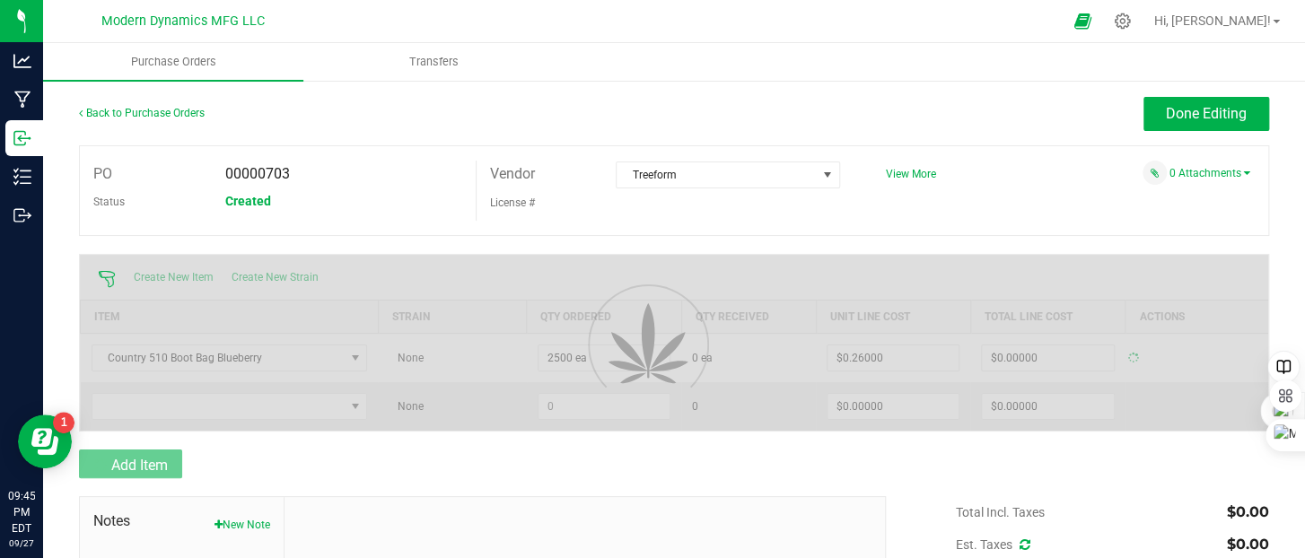
type input "$650.00000"
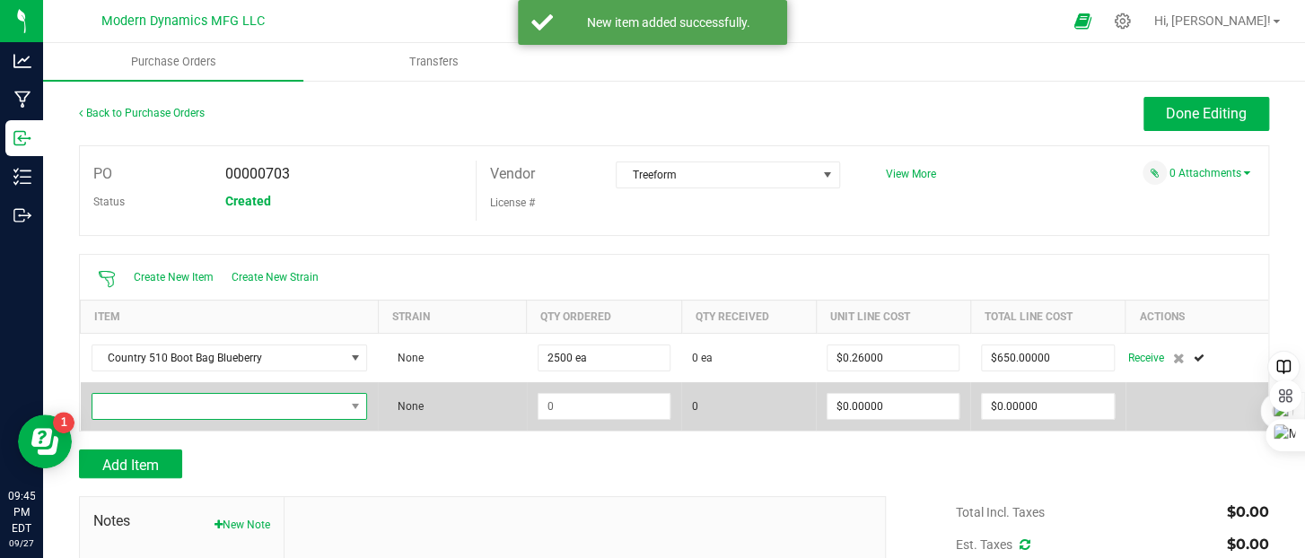
click at [151, 405] on span "NO DATA FOUND" at bounding box center [218, 406] width 252 height 25
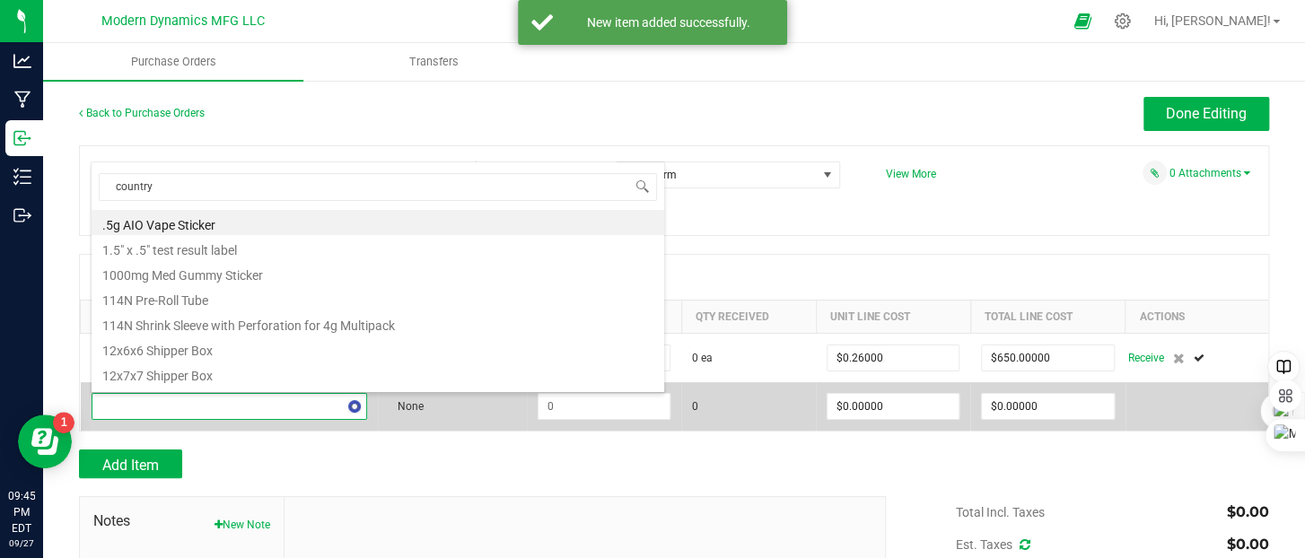
type input "country"
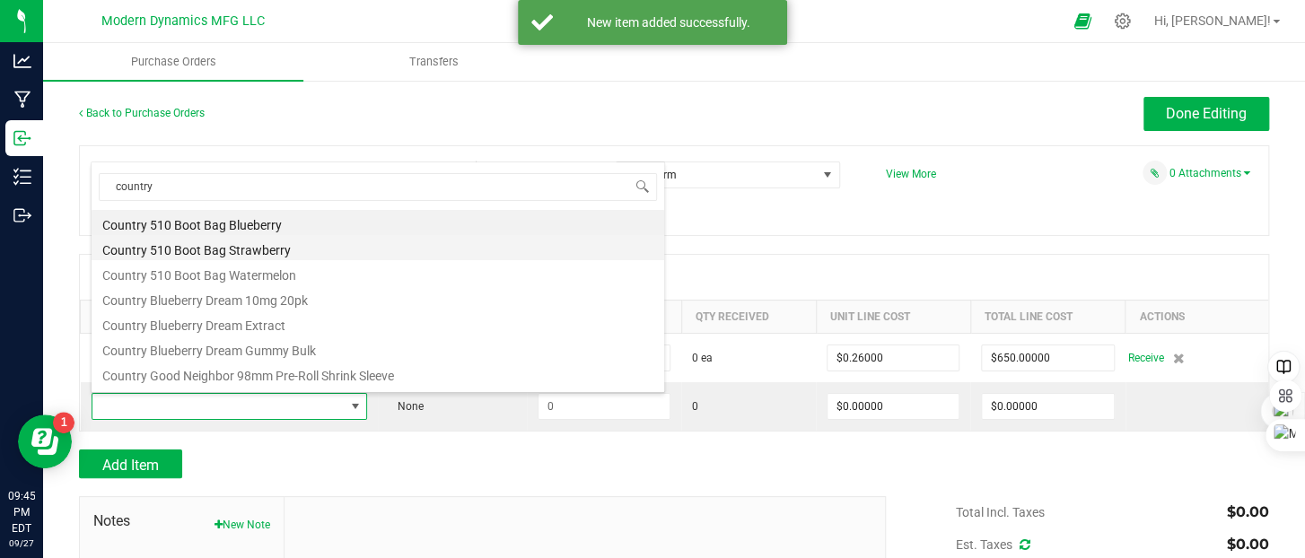
click at [232, 244] on li "Country 510 Boot Bag Strawberry" at bounding box center [378, 247] width 573 height 25
type input "$0.26000"
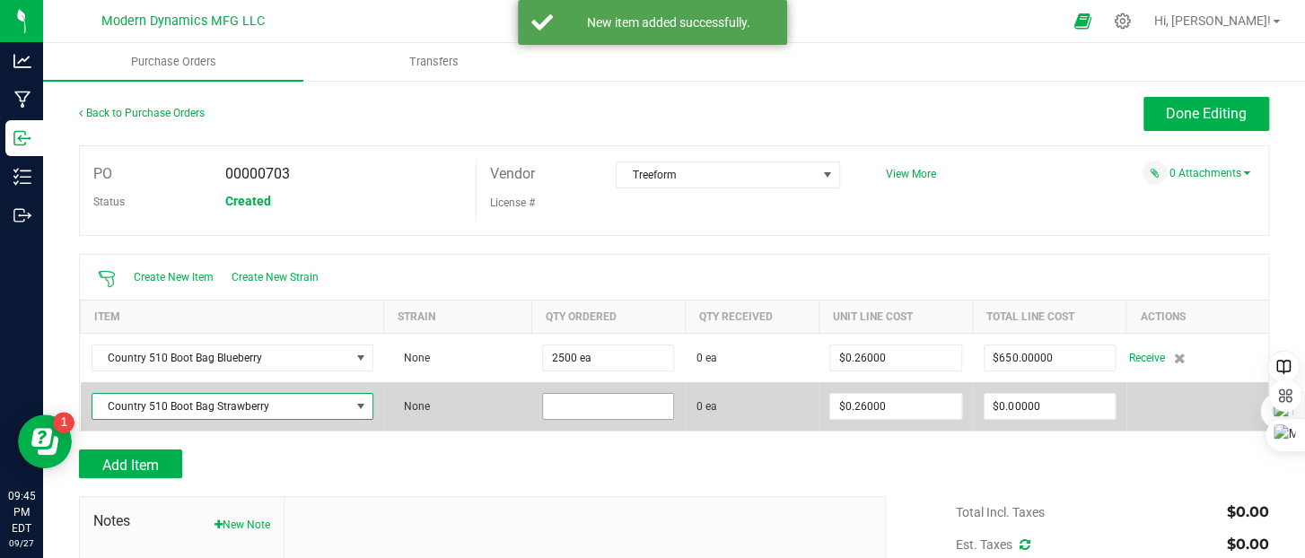
click at [632, 405] on input at bounding box center [608, 406] width 130 height 25
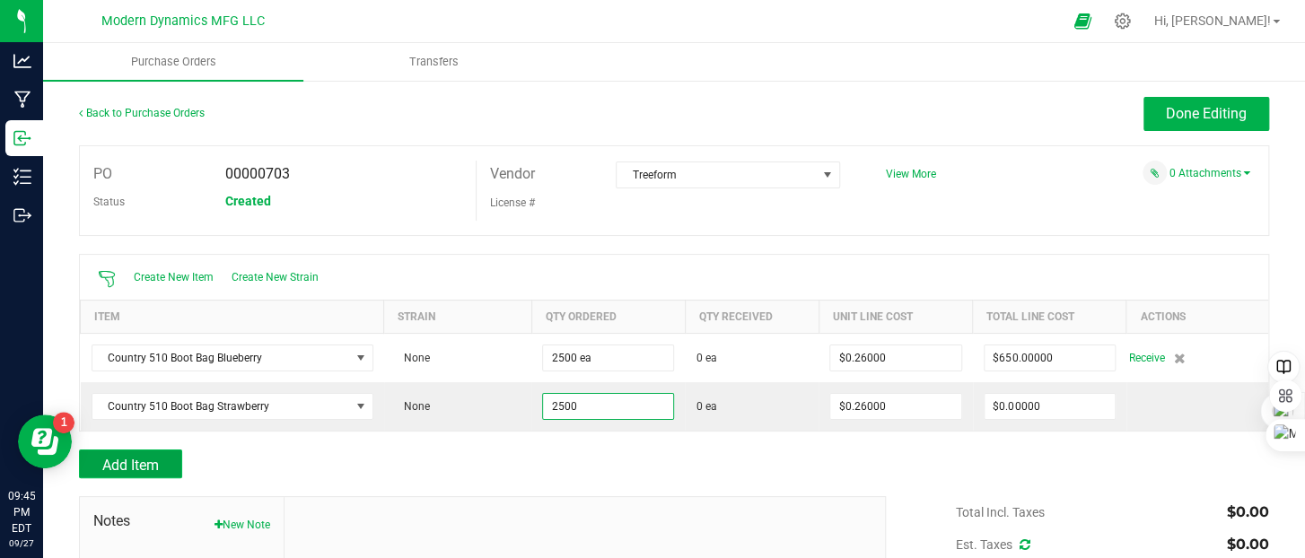
type input "2500 ea"
click at [156, 463] on span "Add Item" at bounding box center [130, 465] width 57 height 17
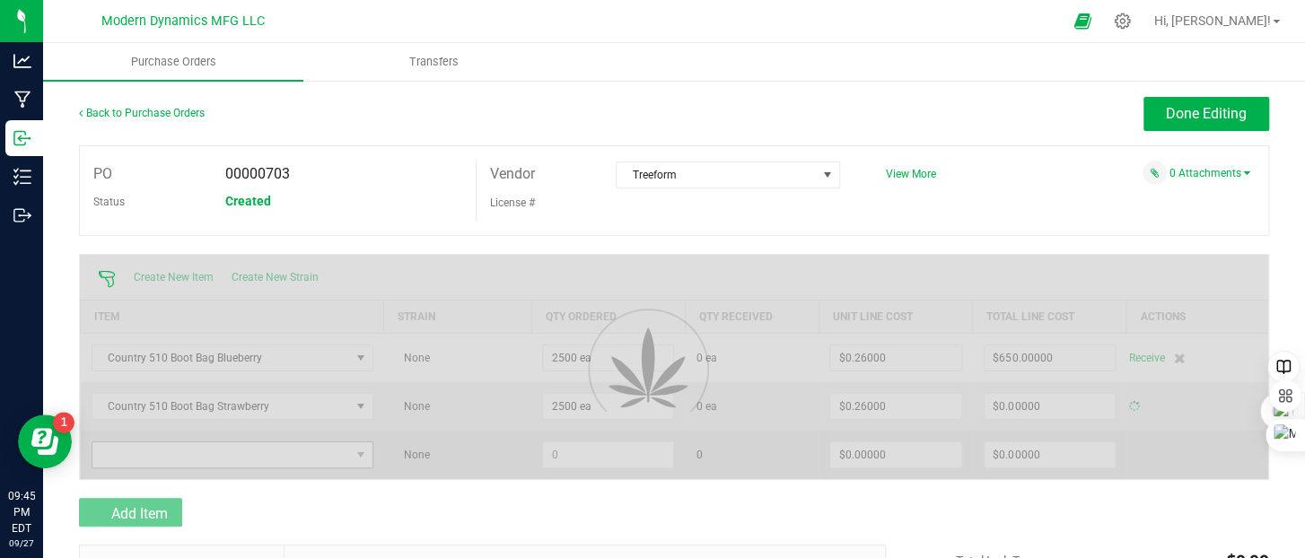
type input "$650.00000"
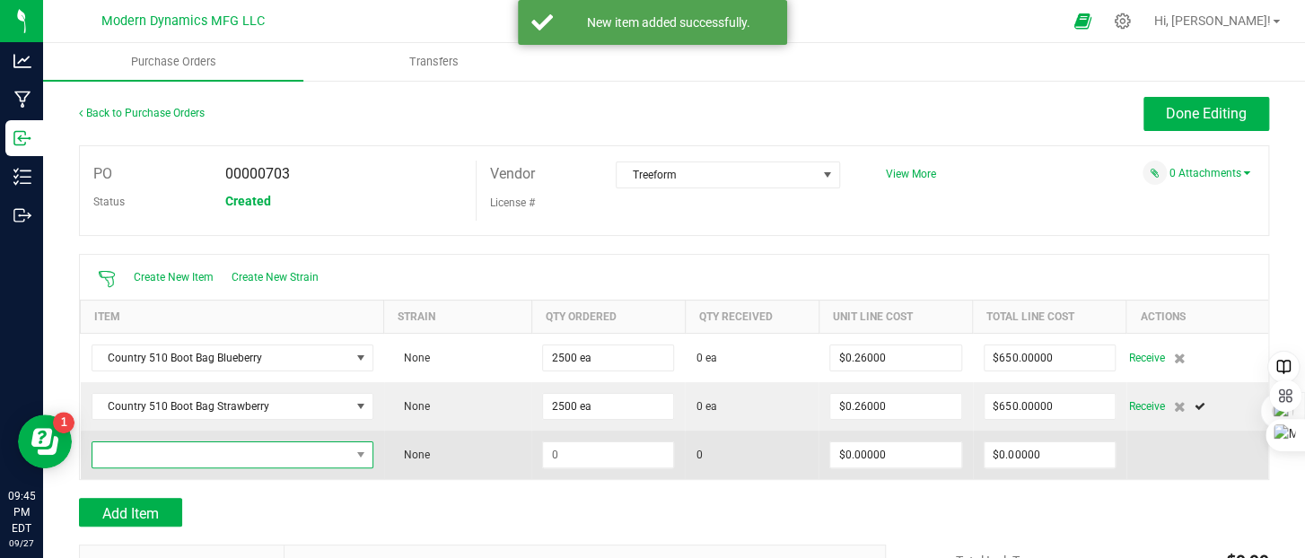
click at [166, 458] on span "NO DATA FOUND" at bounding box center [221, 455] width 258 height 25
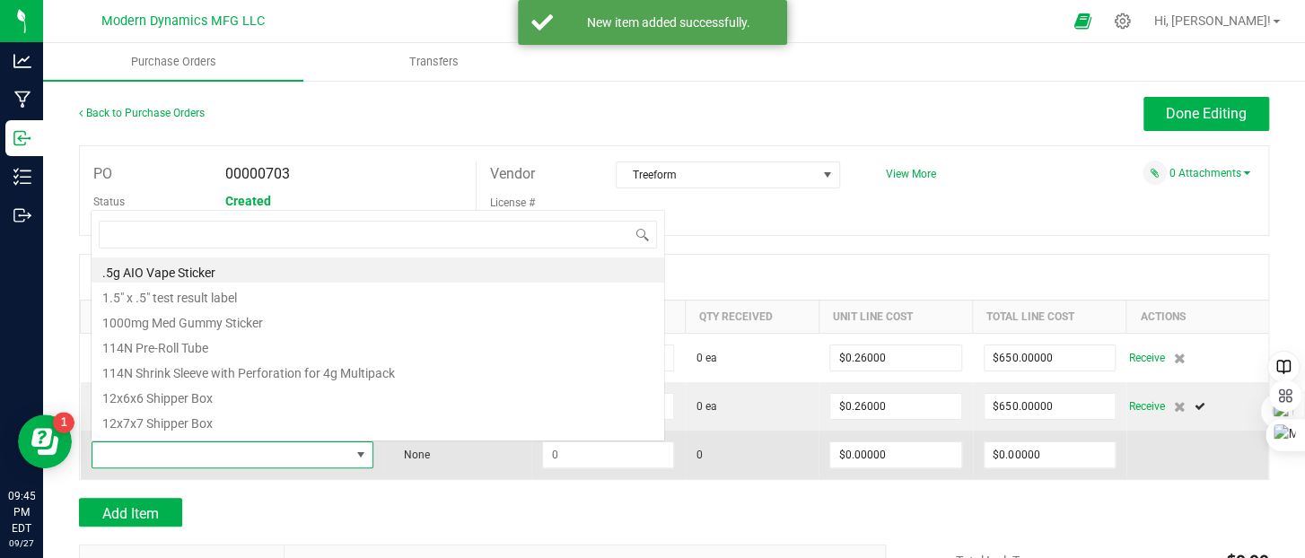
scroll to position [26, 273]
type input "countr"
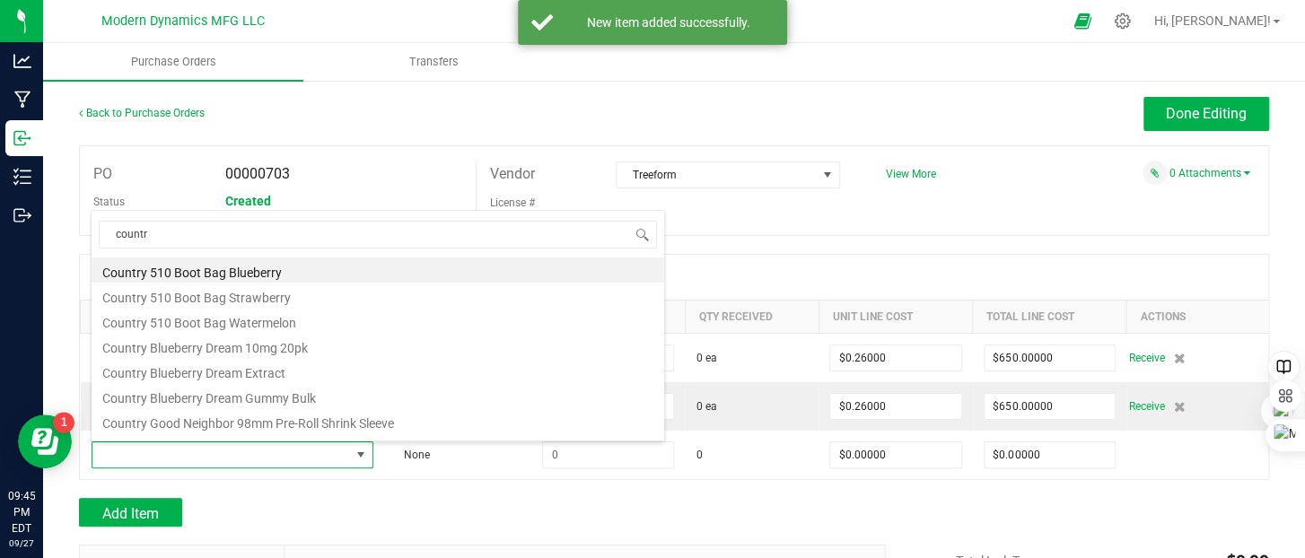
click at [252, 315] on li "Country 510 Boot Bag Watermelon" at bounding box center [378, 320] width 573 height 25
type input "$0.26000"
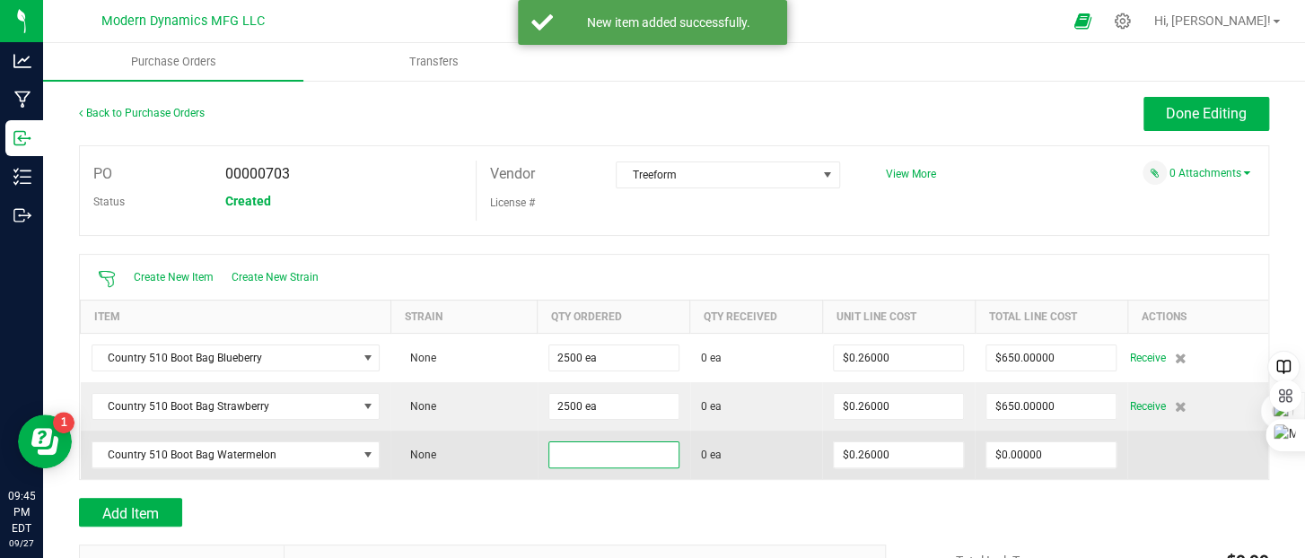
click at [614, 452] on input at bounding box center [613, 455] width 129 height 25
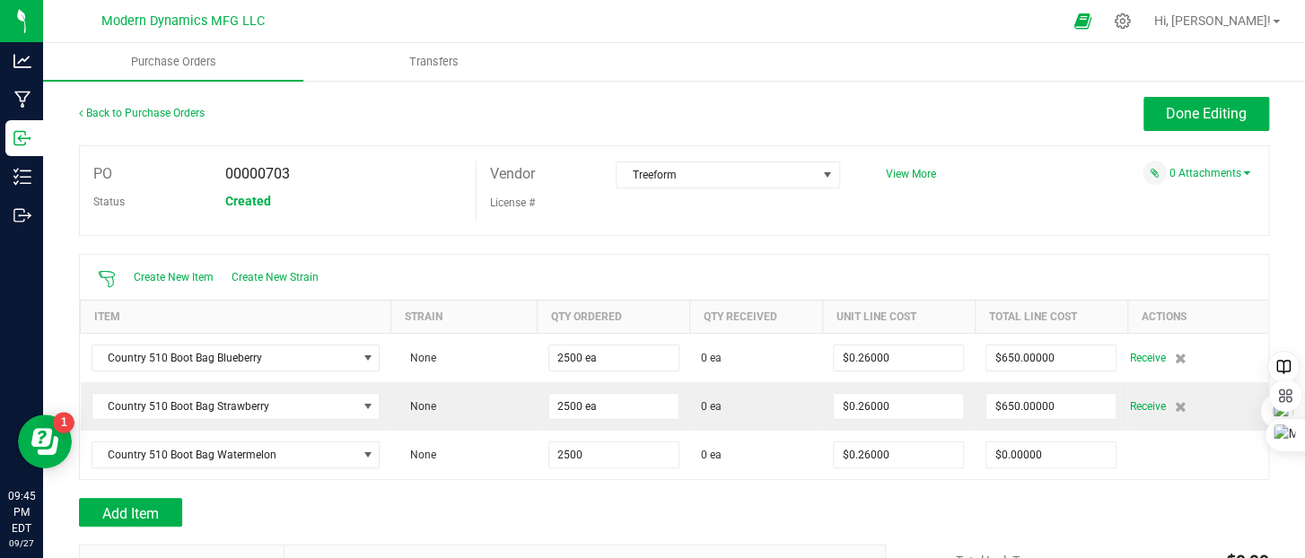
type input "2500 ea"
click at [644, 511] on div "Add Item" at bounding box center [476, 512] width 794 height 29
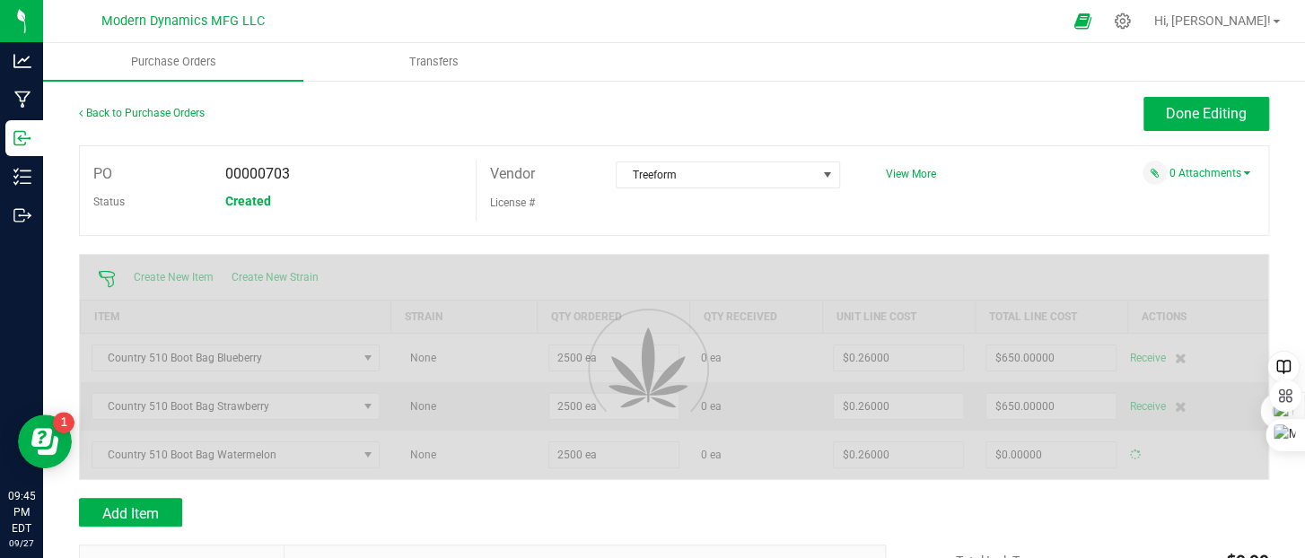
type input "$650.00000"
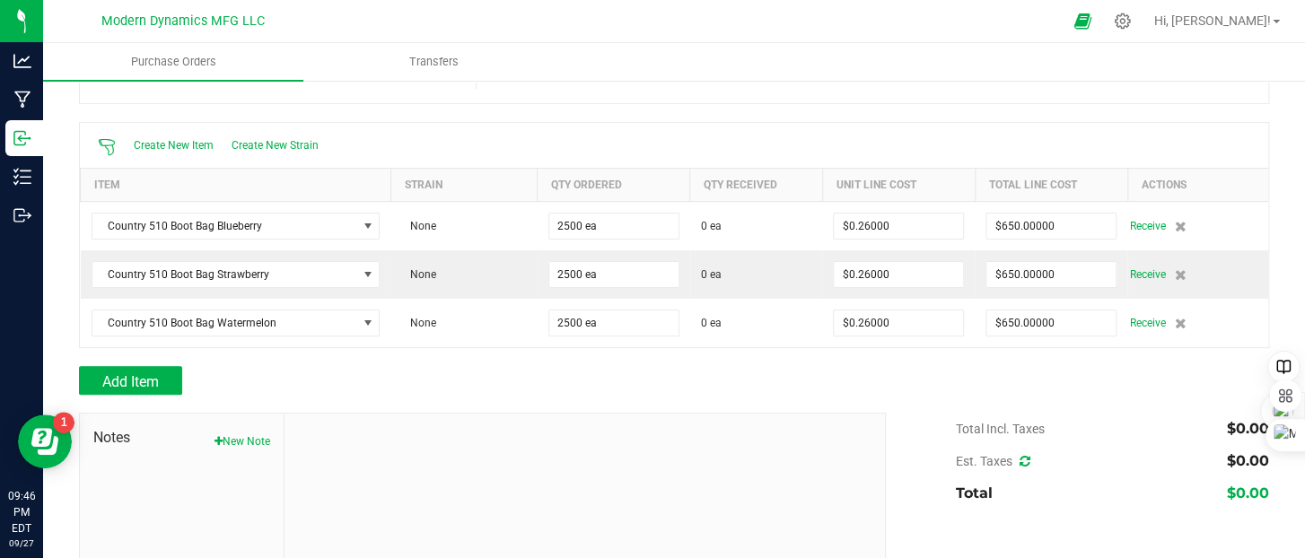
scroll to position [180, 0]
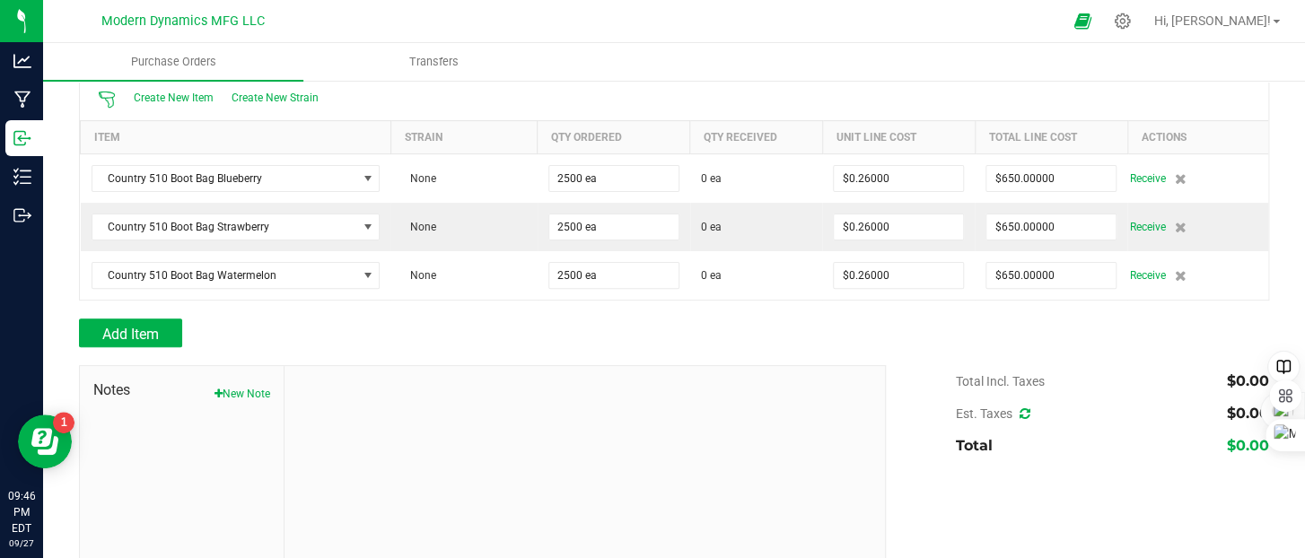
click at [1020, 417] on icon at bounding box center [1025, 414] width 11 height 13
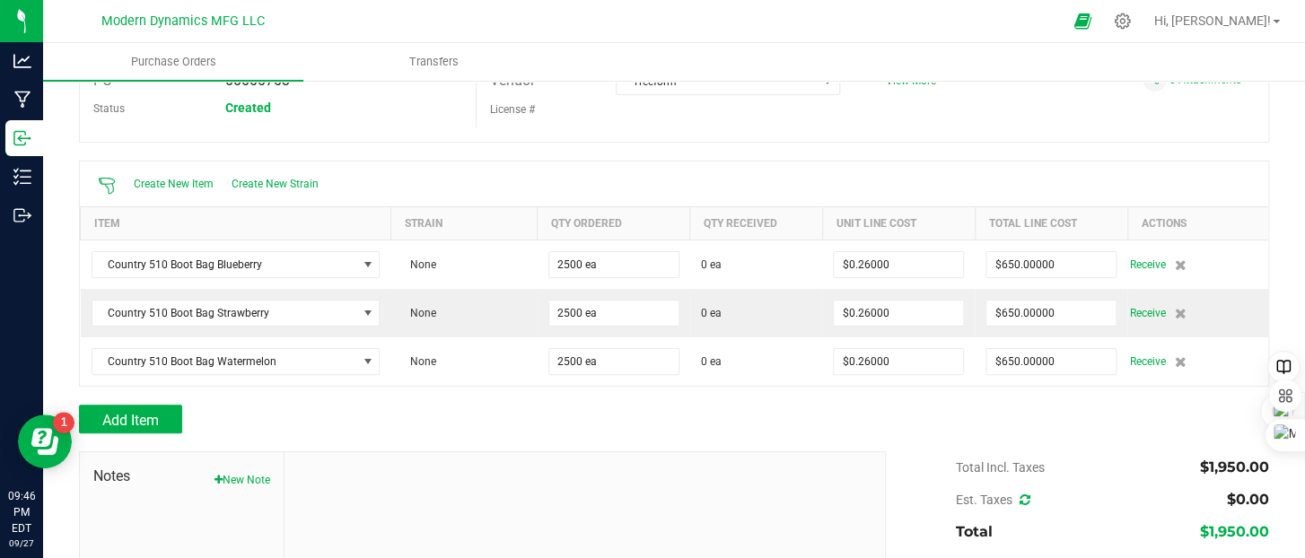
scroll to position [90, 0]
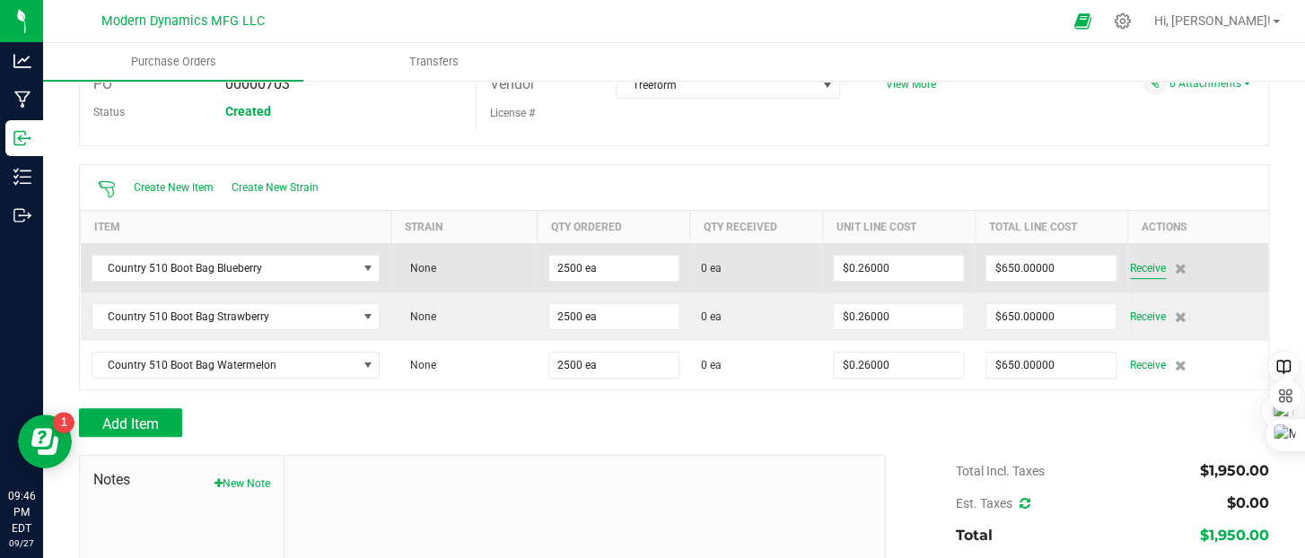
click at [1138, 265] on span "Receive" at bounding box center [1148, 269] width 36 height 22
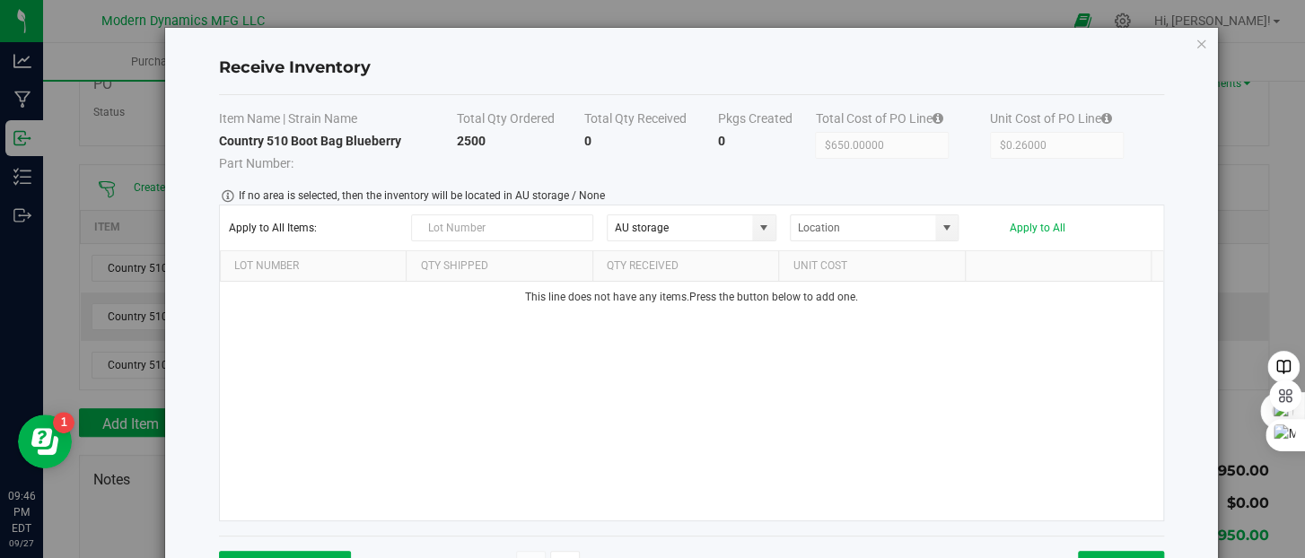
scroll to position [63, 0]
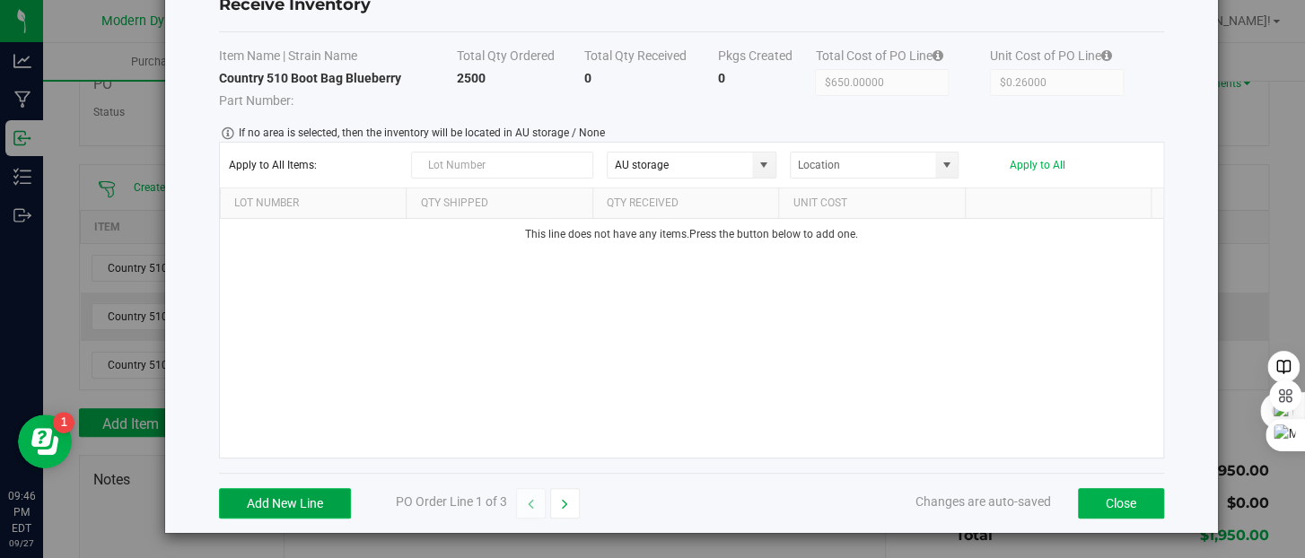
click at [327, 496] on button "Add New Line" at bounding box center [285, 503] width 132 height 31
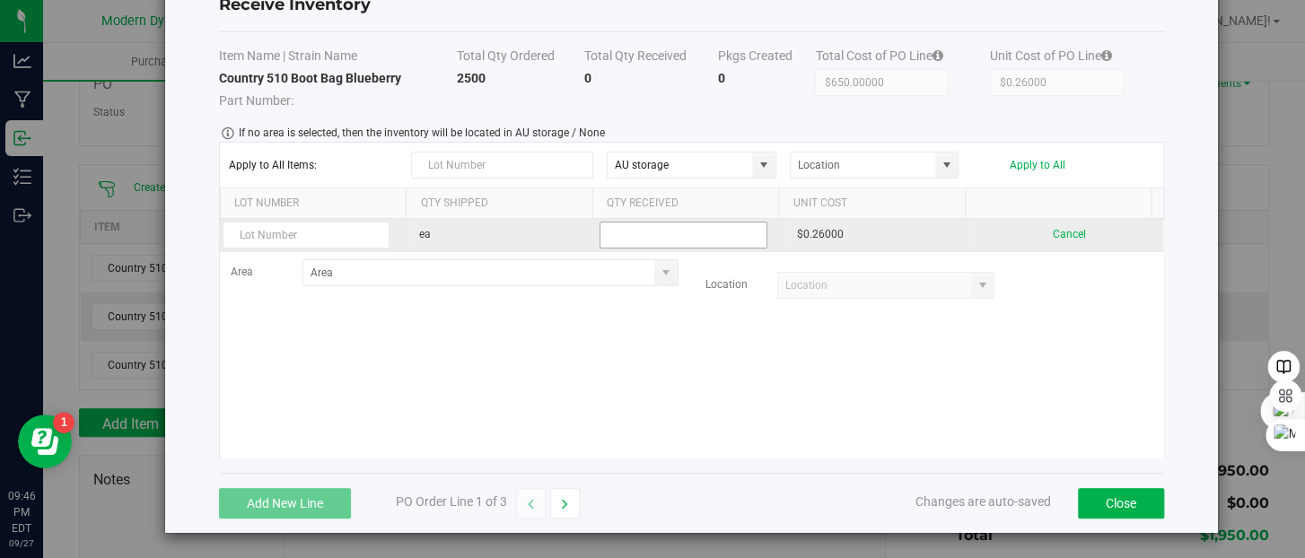
click at [658, 229] on input at bounding box center [683, 235] width 165 height 25
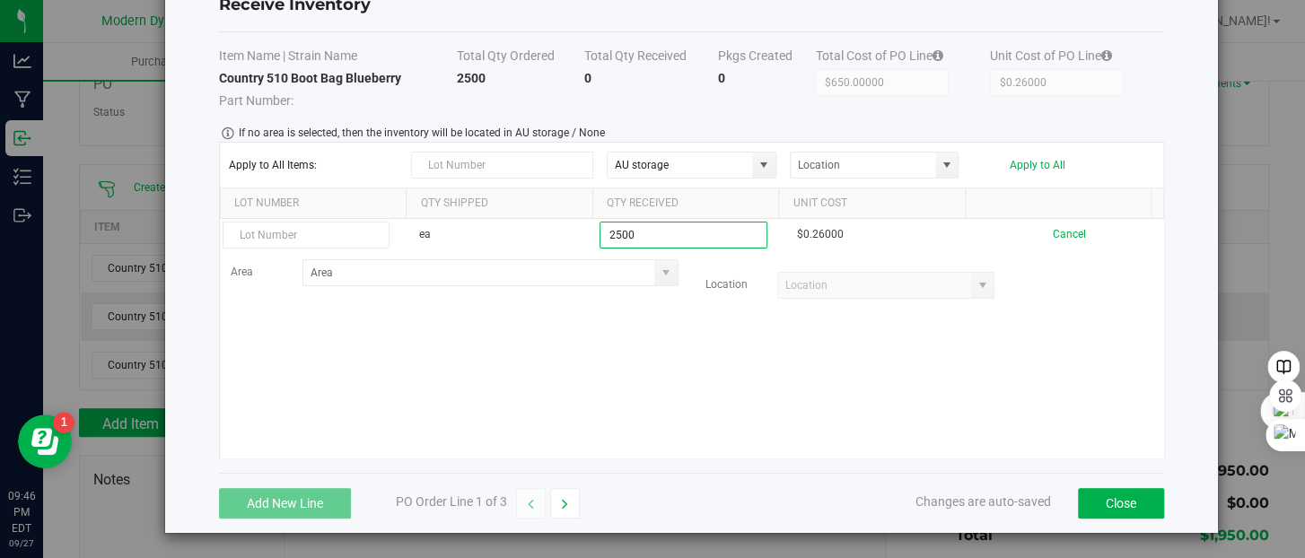
type input "2500 ea"
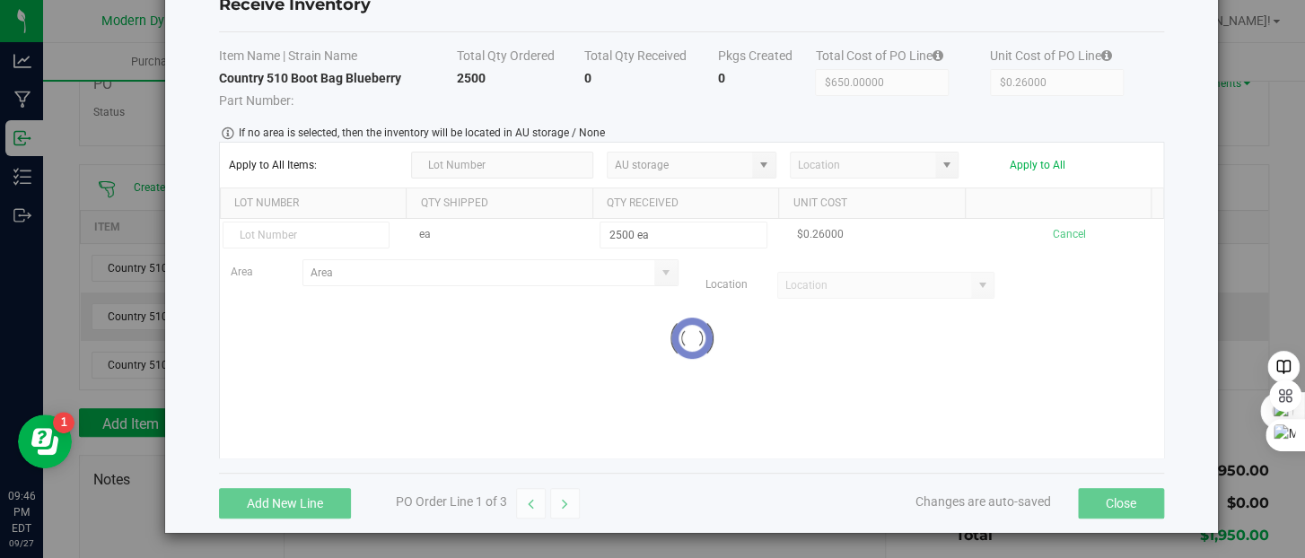
click at [715, 336] on kendo-grid-list "ea 2500 ea $0.26000 Cancel Area Location Loading" at bounding box center [691, 338] width 943 height 239
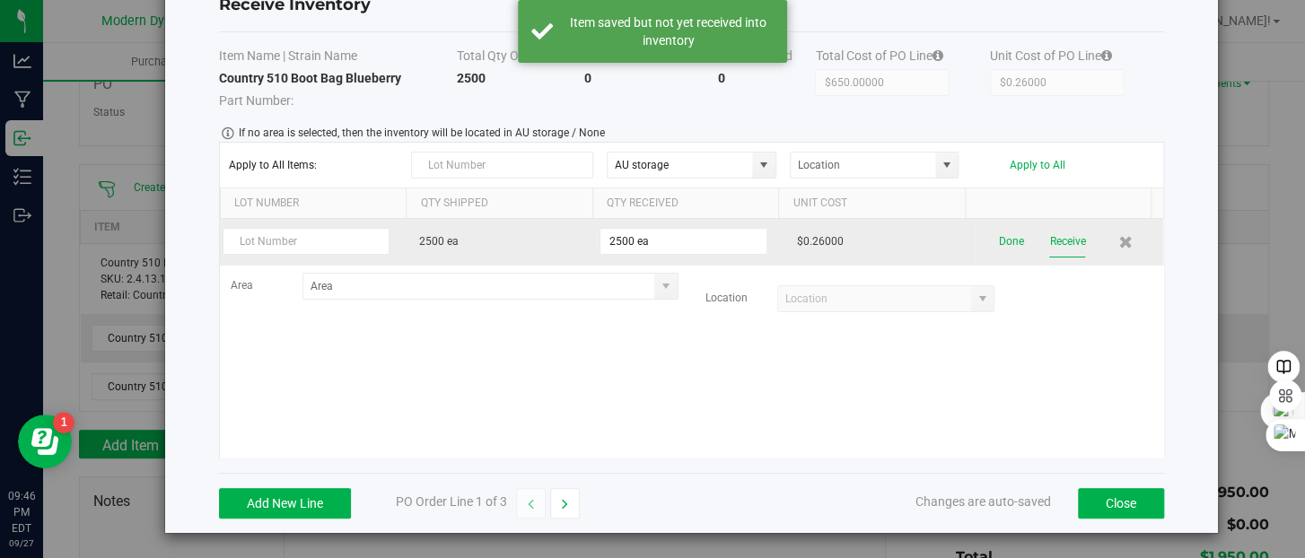
click at [1049, 237] on button "Receive" at bounding box center [1067, 241] width 36 height 31
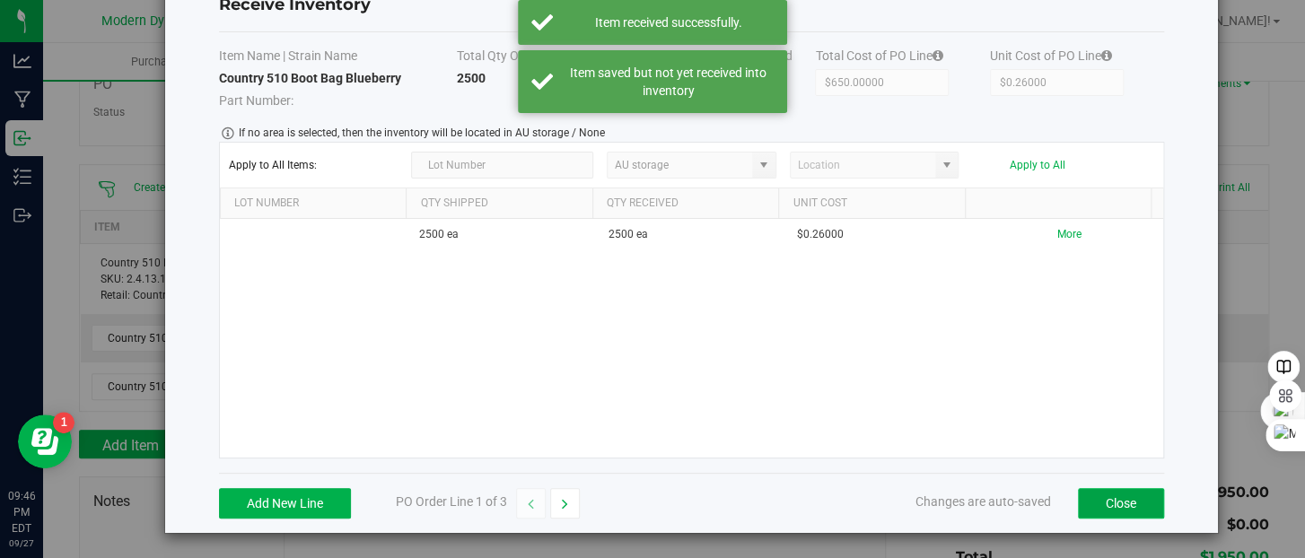
click at [1117, 502] on button "Close" at bounding box center [1121, 503] width 86 height 31
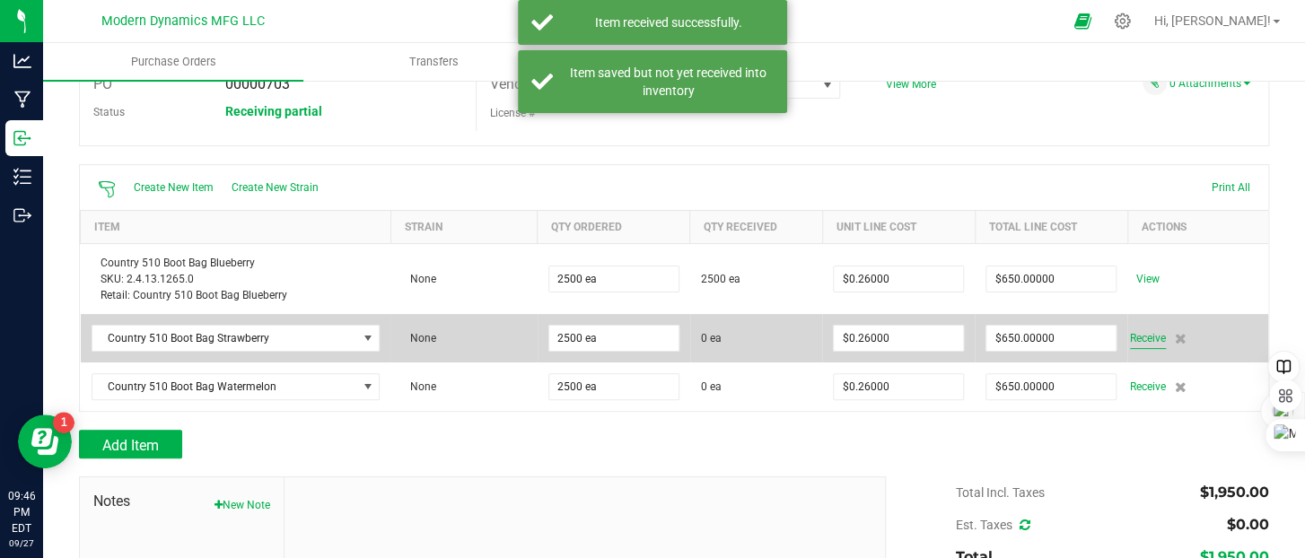
click at [1136, 339] on span "Receive" at bounding box center [1148, 339] width 36 height 22
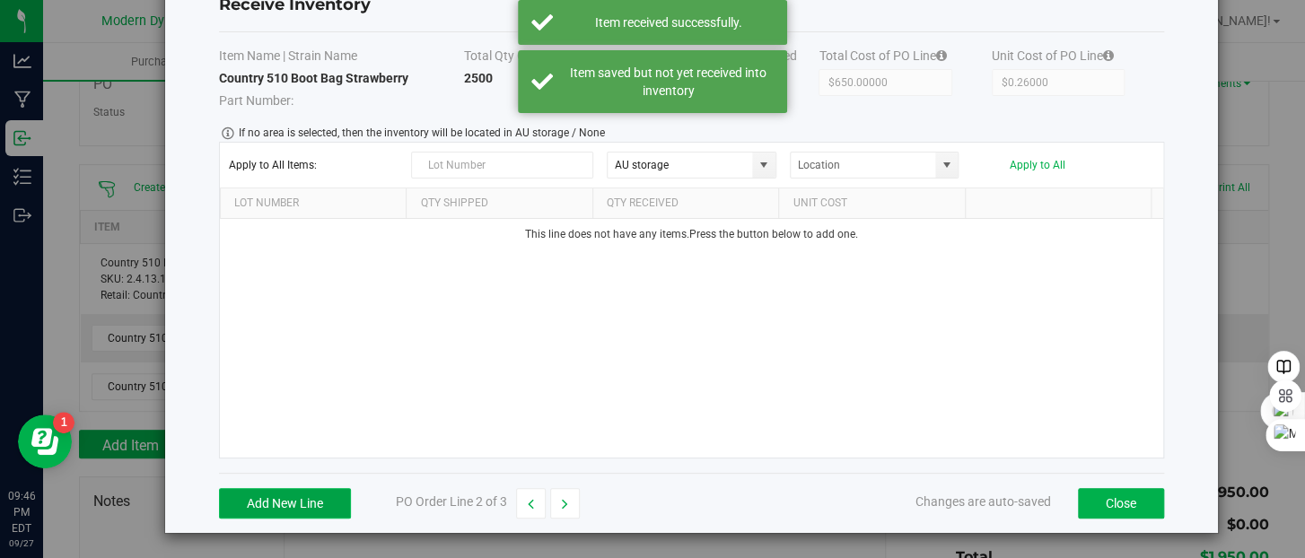
click at [315, 495] on button "Add New Line" at bounding box center [285, 503] width 132 height 31
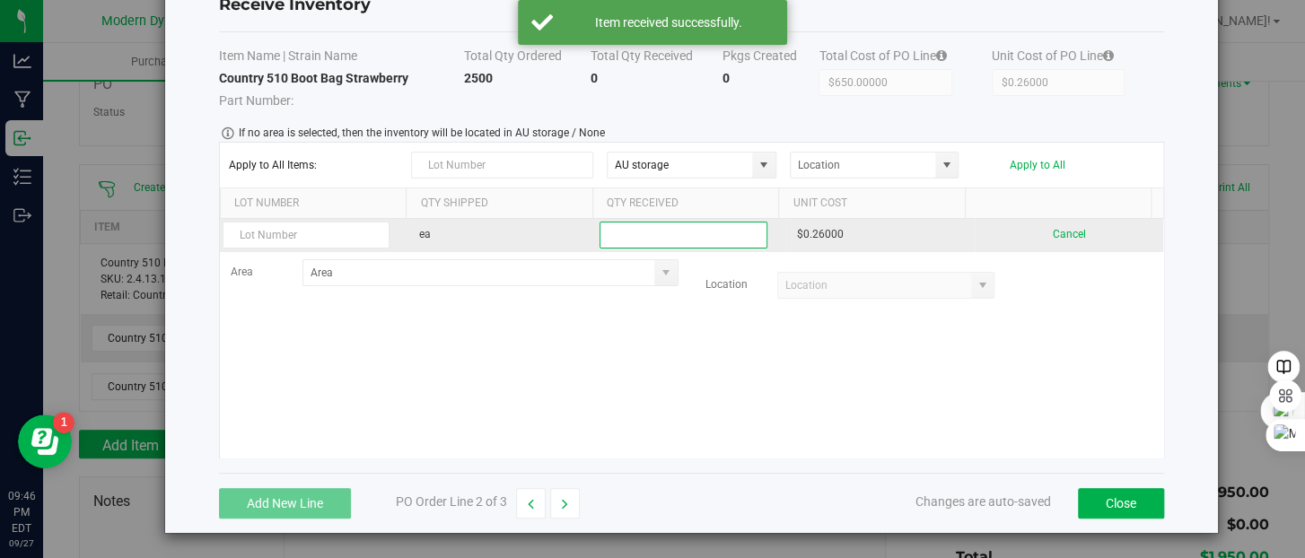
click at [650, 229] on input at bounding box center [683, 235] width 165 height 25
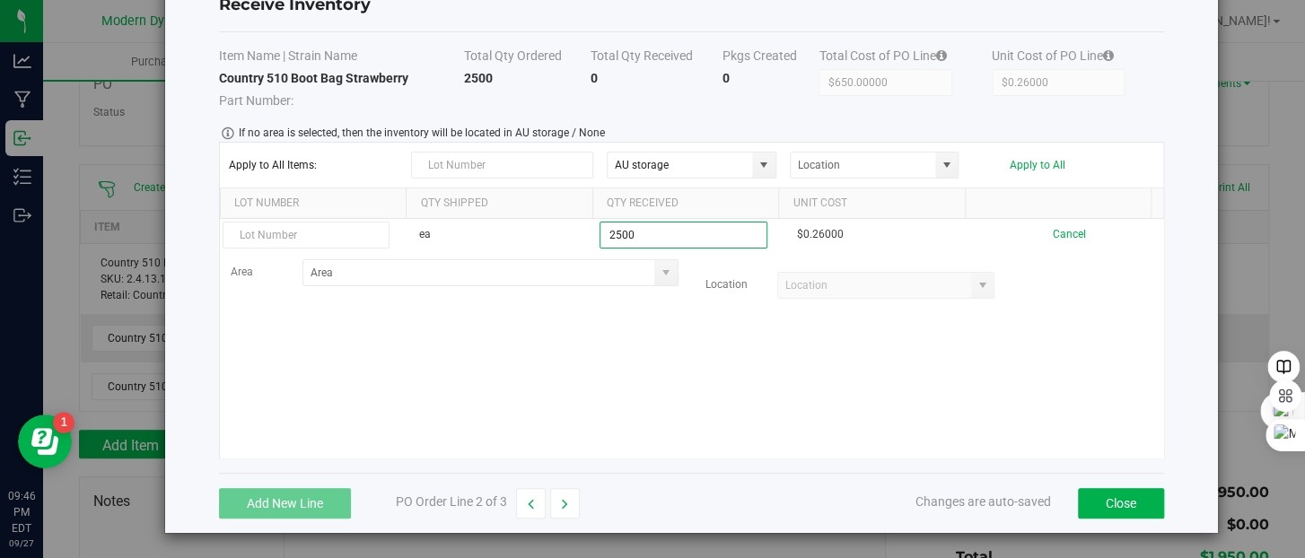
type input "2500 ea"
click at [756, 373] on kendo-grid-list "ea 2500 ea $0.26000 Cancel Area Location" at bounding box center [691, 338] width 943 height 239
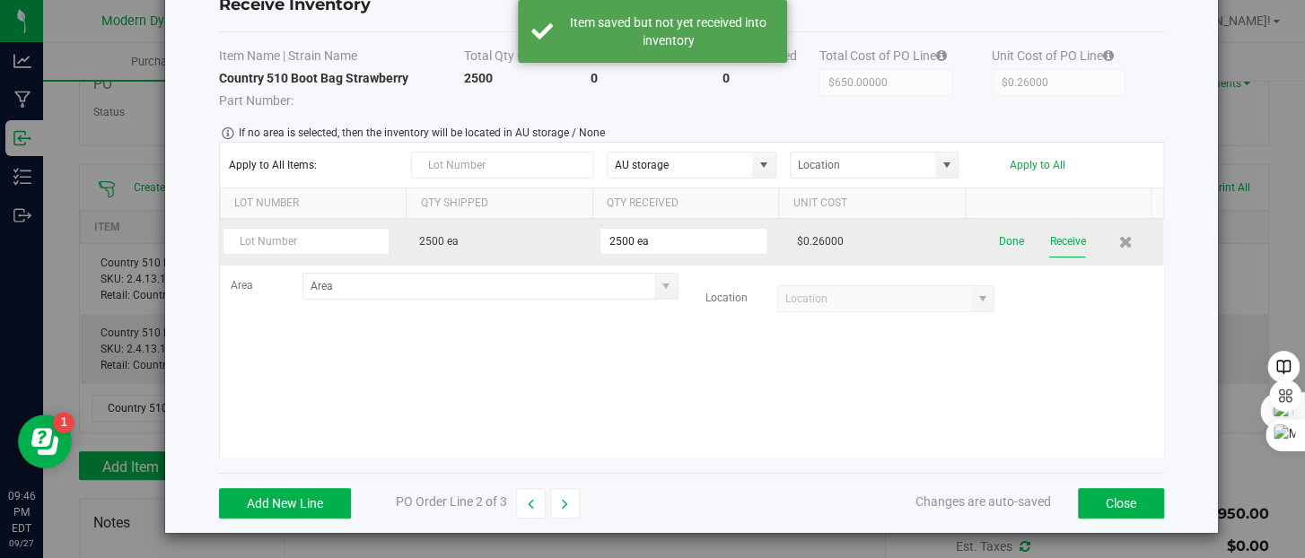
click at [1049, 239] on button "Receive" at bounding box center [1067, 241] width 36 height 31
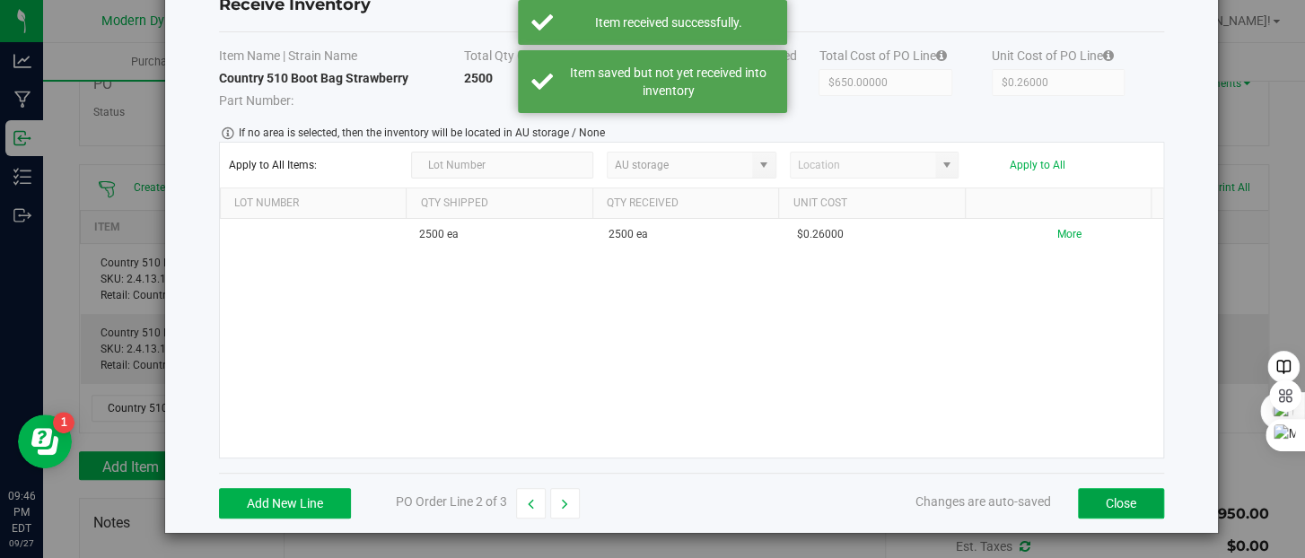
click at [1106, 506] on button "Close" at bounding box center [1121, 503] width 86 height 31
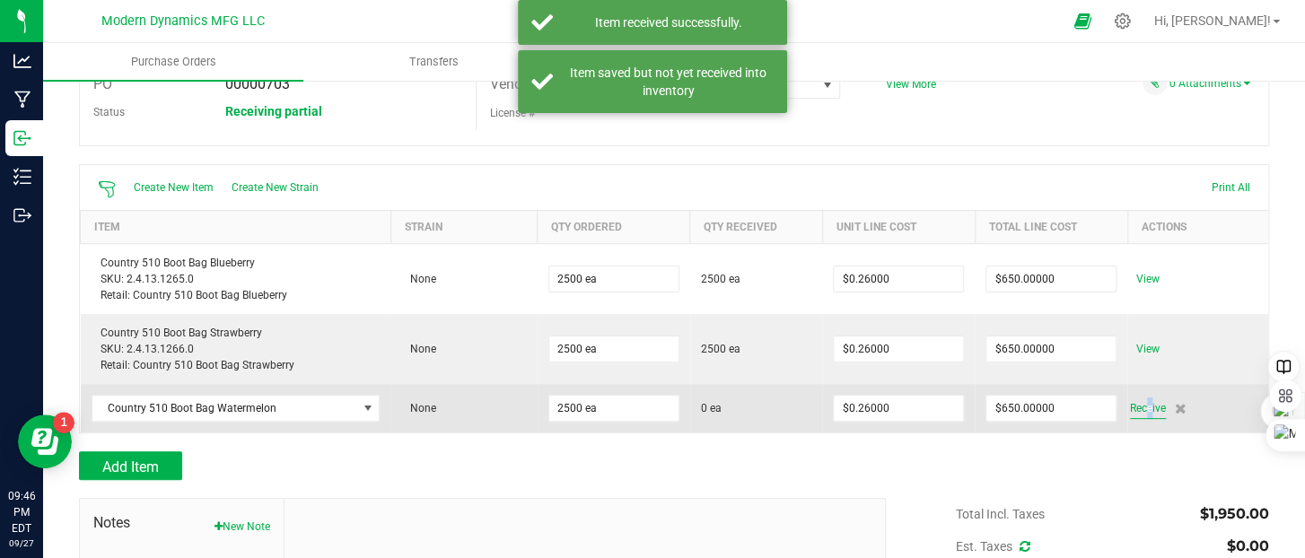
click at [1132, 407] on span "Receive" at bounding box center [1148, 409] width 36 height 22
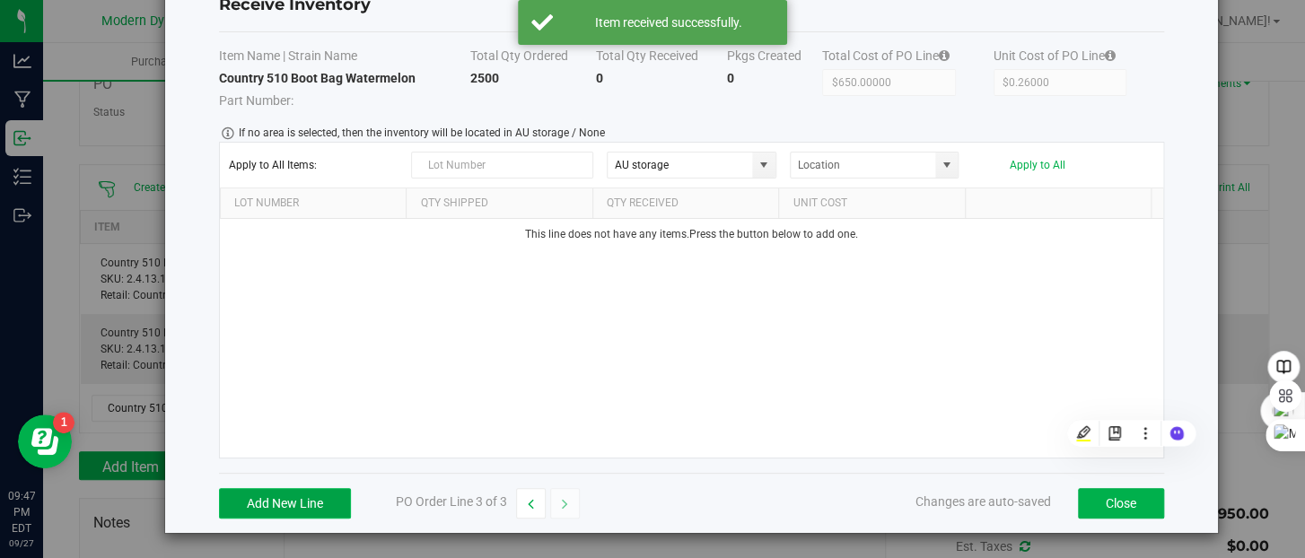
click at [312, 491] on button "Add New Line" at bounding box center [285, 503] width 132 height 31
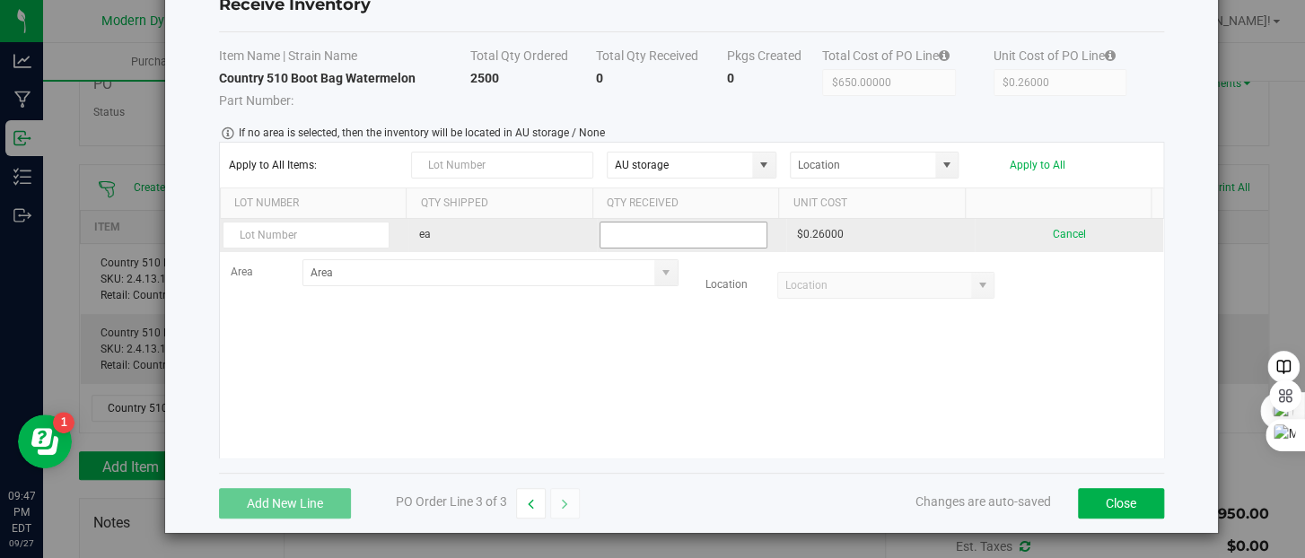
click at [620, 239] on input at bounding box center [683, 235] width 165 height 25
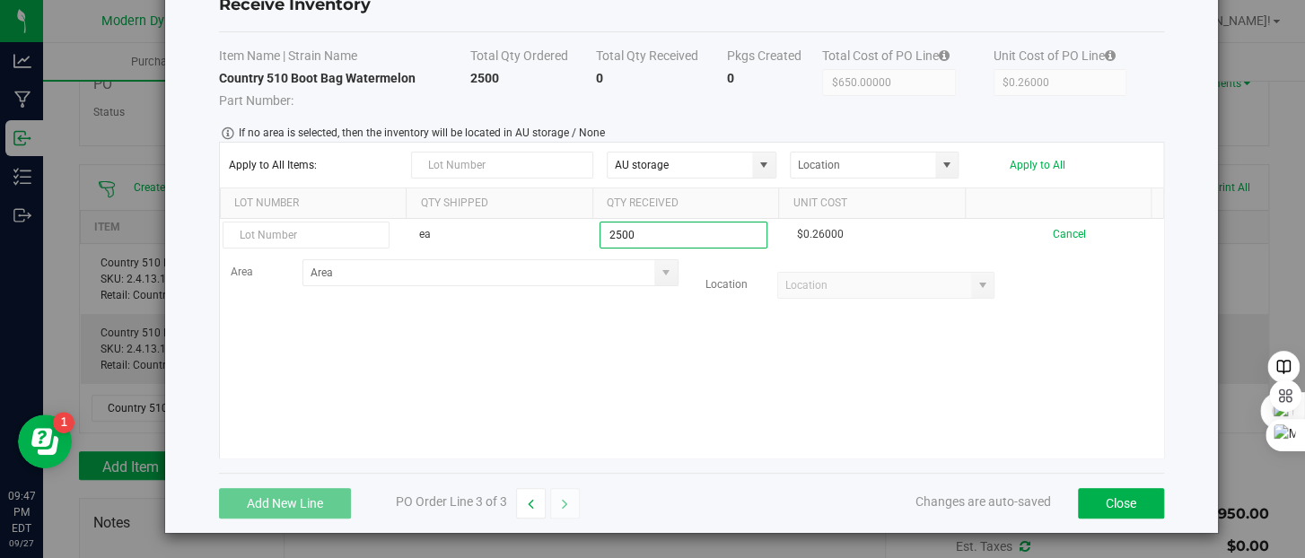
type input "2500 ea"
click at [738, 352] on kendo-grid-list "ea 2500 ea $0.26000 Cancel Area Location" at bounding box center [691, 338] width 943 height 239
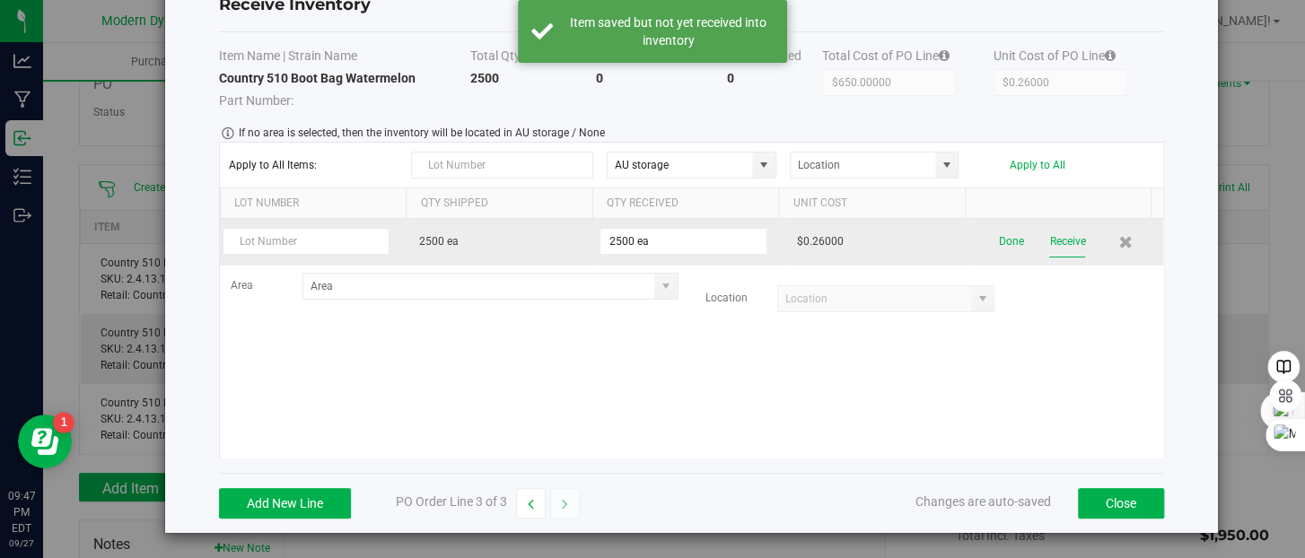
click at [1049, 239] on button "Receive" at bounding box center [1067, 241] width 36 height 31
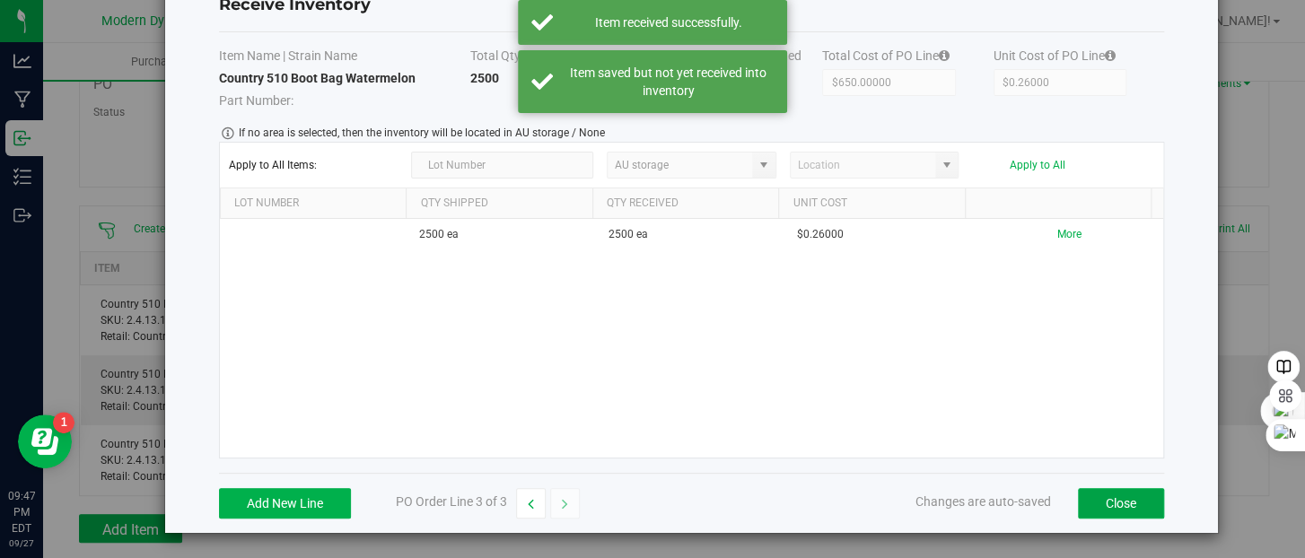
click at [1081, 511] on button "Close" at bounding box center [1121, 503] width 86 height 31
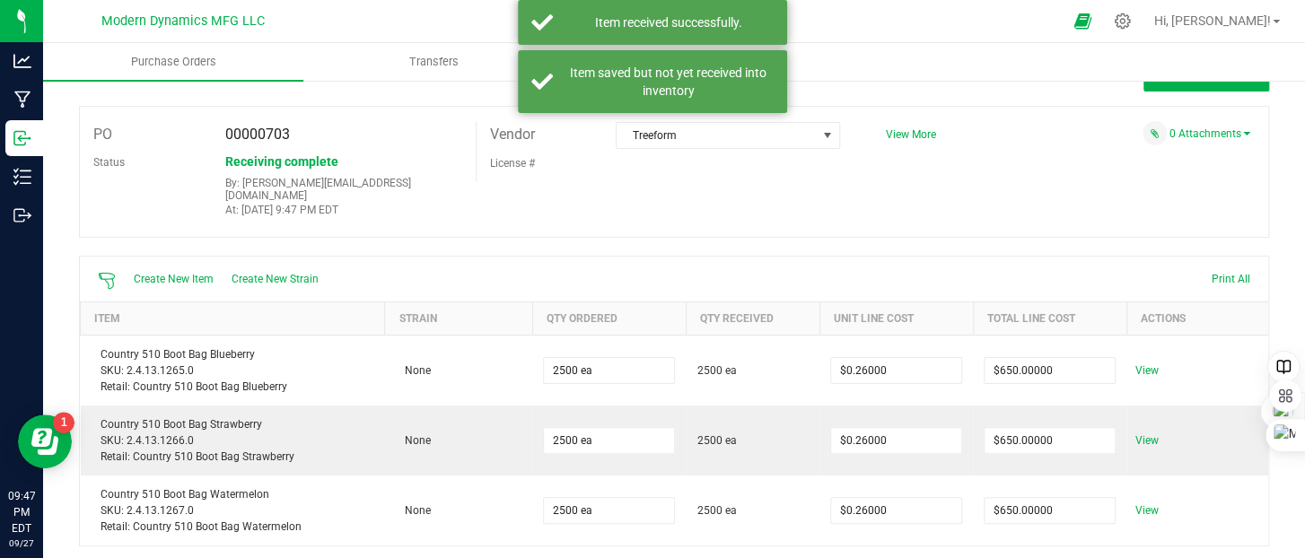
scroll to position [0, 0]
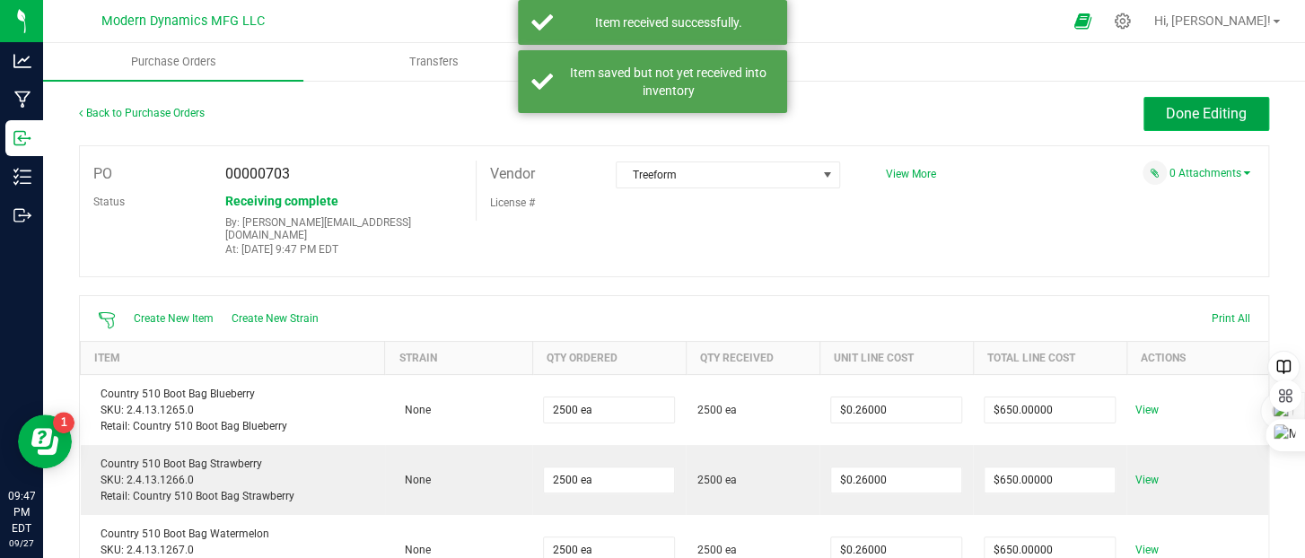
click at [1166, 118] on span "Done Editing" at bounding box center [1206, 113] width 81 height 17
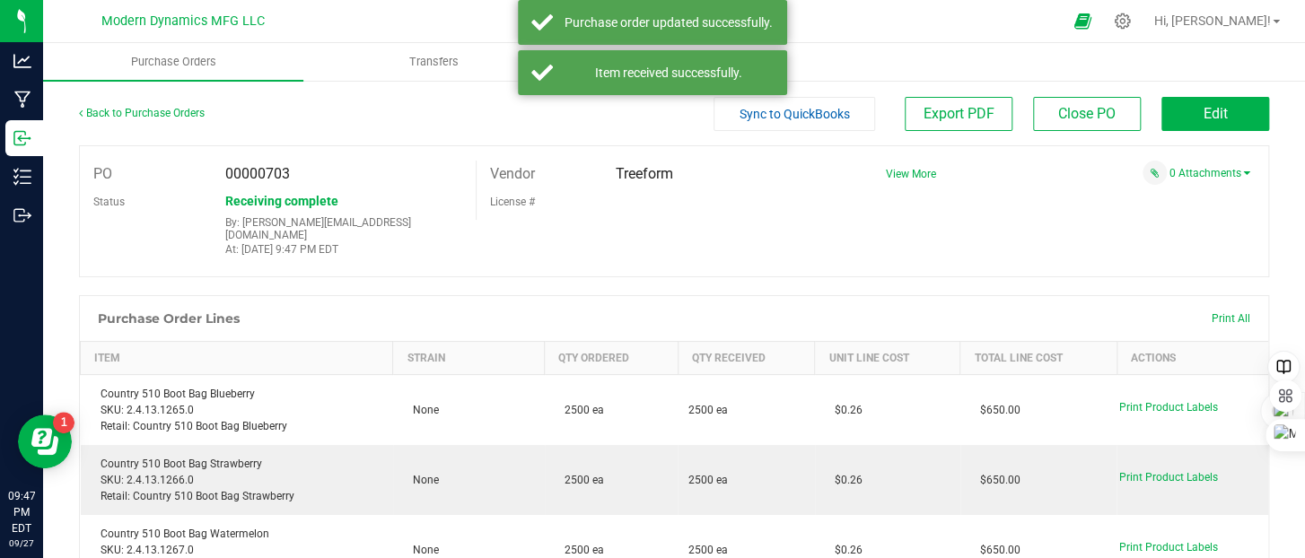
click at [797, 115] on span "Sync to QuickBooks" at bounding box center [795, 114] width 110 height 14
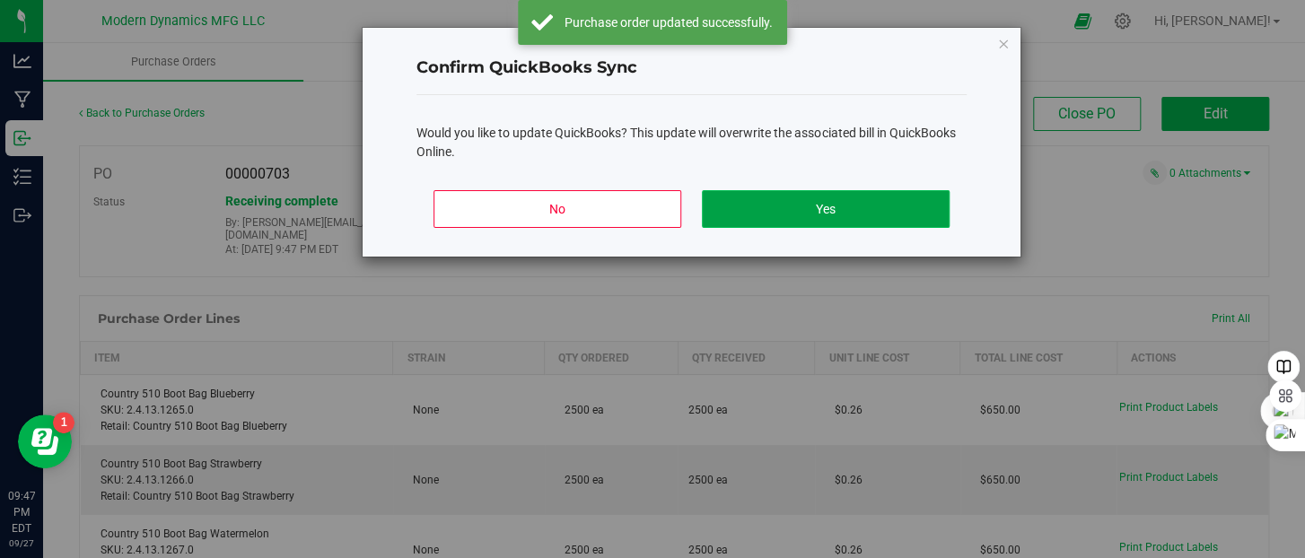
click at [820, 215] on button "Yes" at bounding box center [826, 209] width 248 height 38
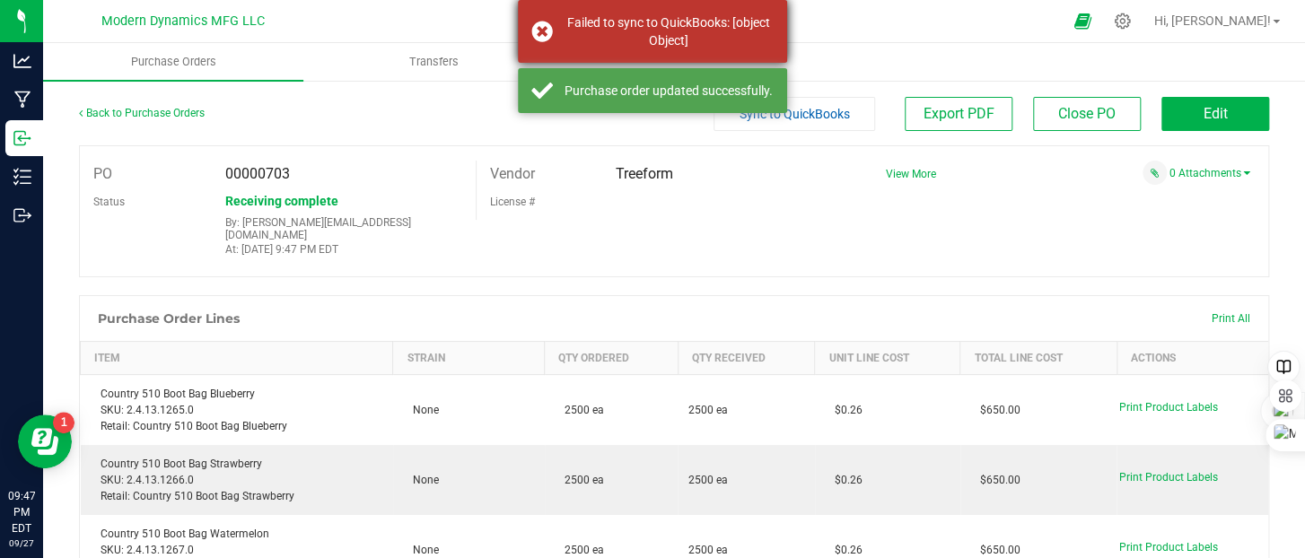
click at [542, 31] on div "Failed to sync to QuickBooks: [object Object]" at bounding box center [652, 31] width 269 height 63
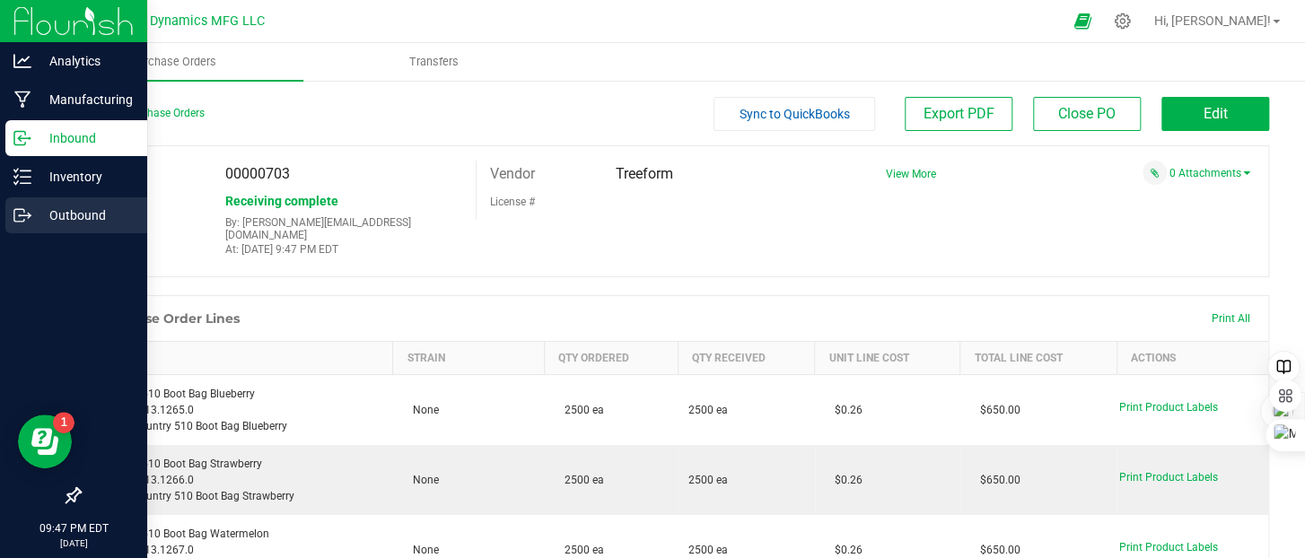
click at [14, 217] on icon at bounding box center [19, 215] width 10 height 13
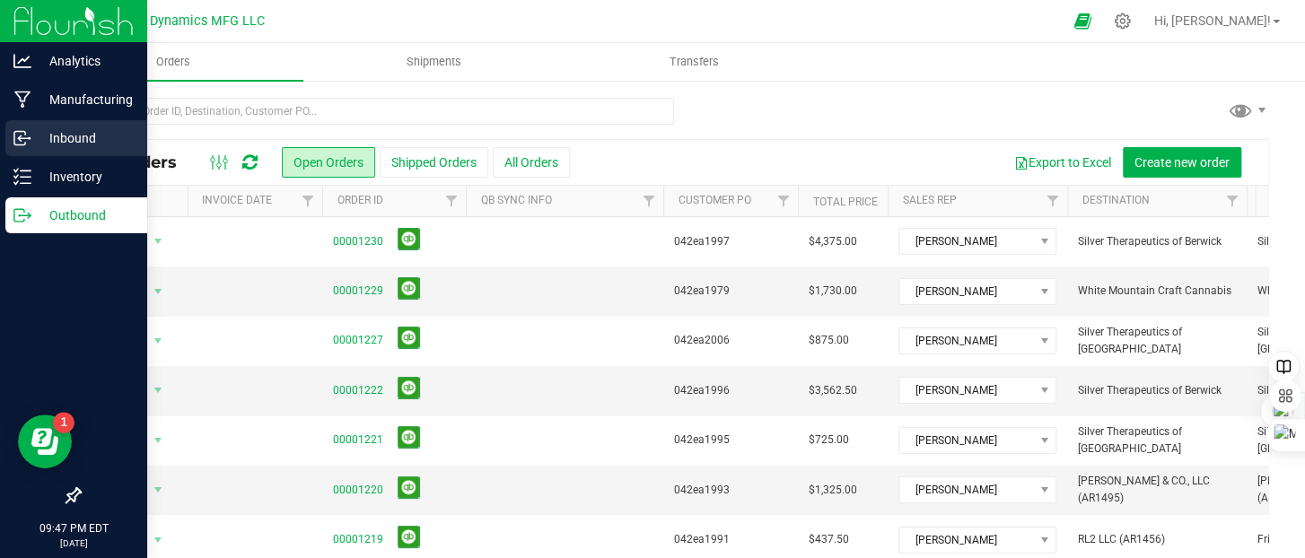
click at [29, 145] on icon at bounding box center [22, 138] width 18 height 18
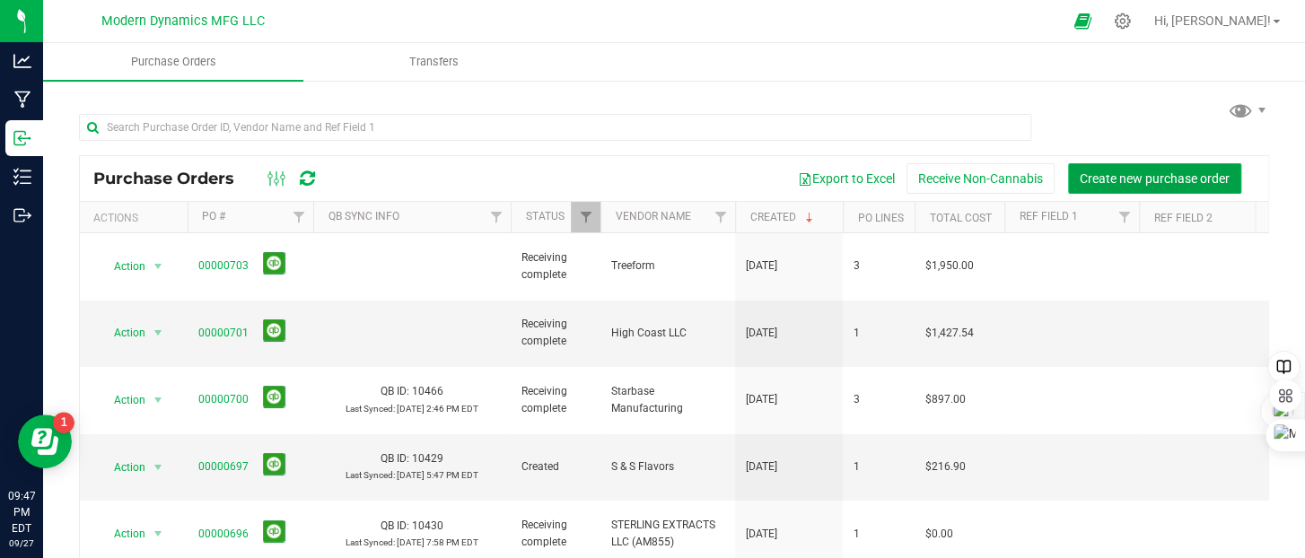
click at [1167, 177] on span "Create new purchase order" at bounding box center [1155, 178] width 150 height 14
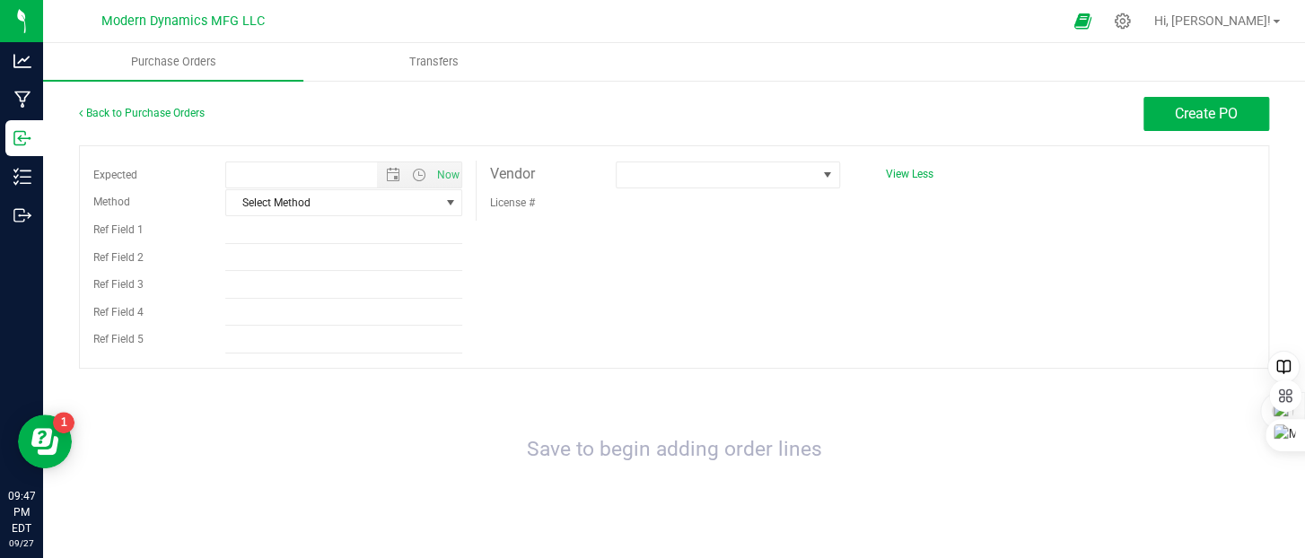
type input "[DATE] 9:47 PM"
click at [636, 162] on span at bounding box center [717, 174] width 200 height 25
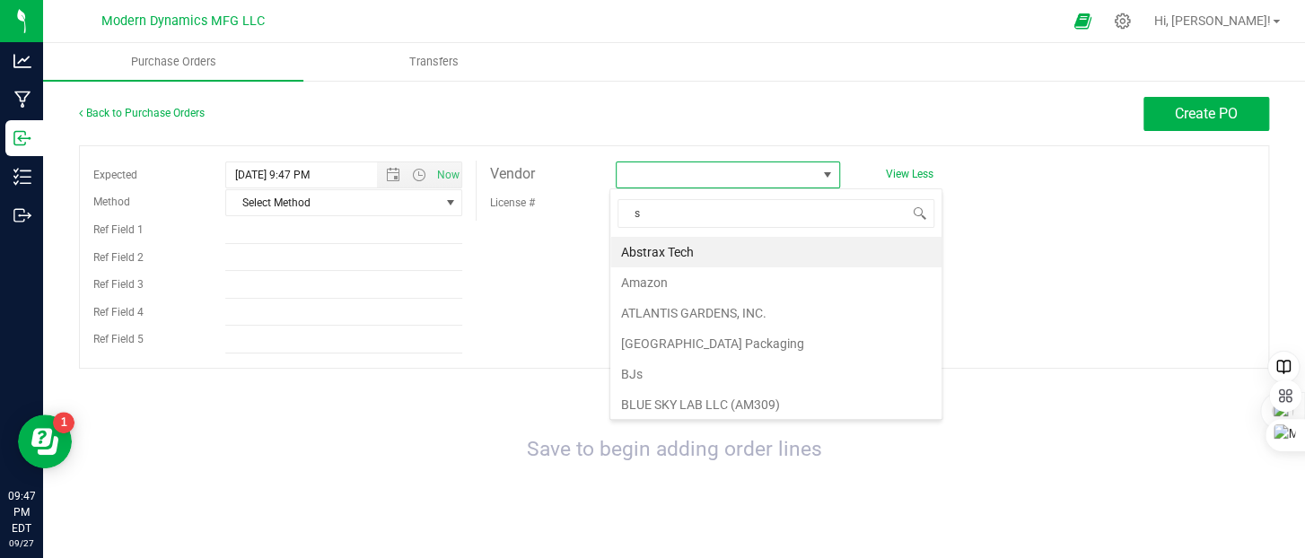
scroll to position [26, 221]
type input "star"
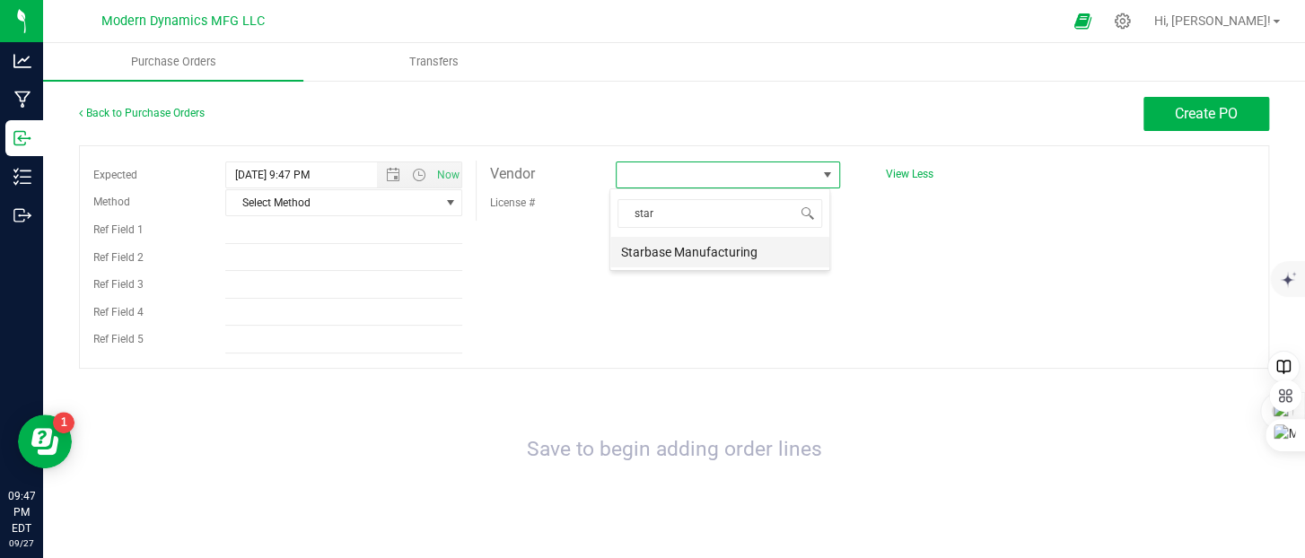
click at [670, 250] on li "Starbase Manufacturing" at bounding box center [719, 252] width 219 height 31
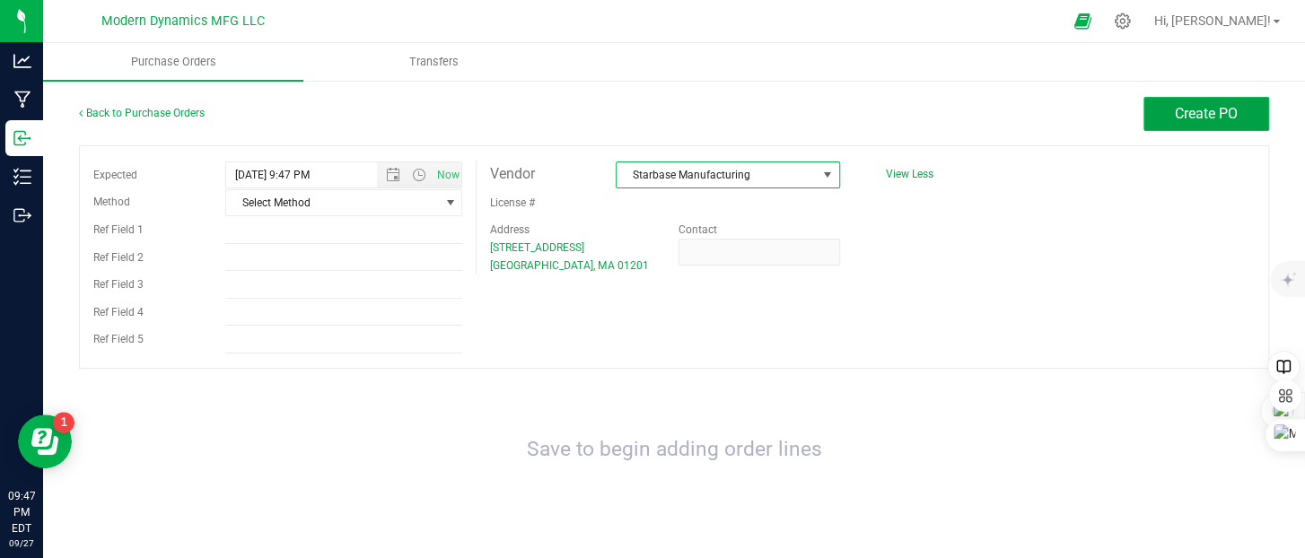
click at [1171, 125] on button "Create PO" at bounding box center [1207, 114] width 126 height 34
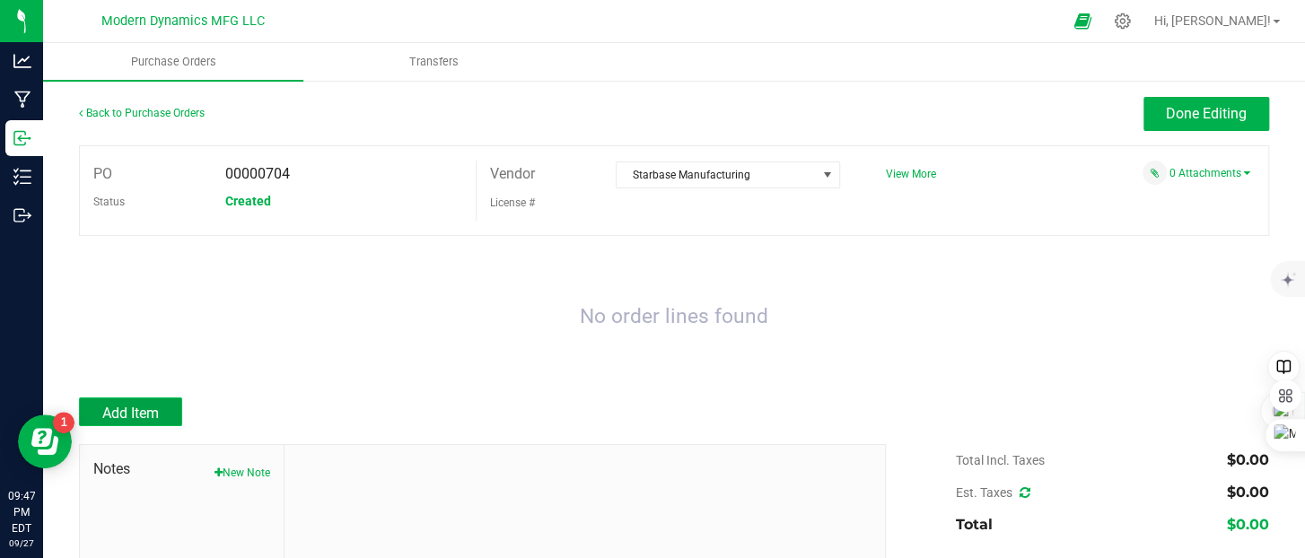
click at [140, 408] on span "Add Item" at bounding box center [130, 413] width 57 height 17
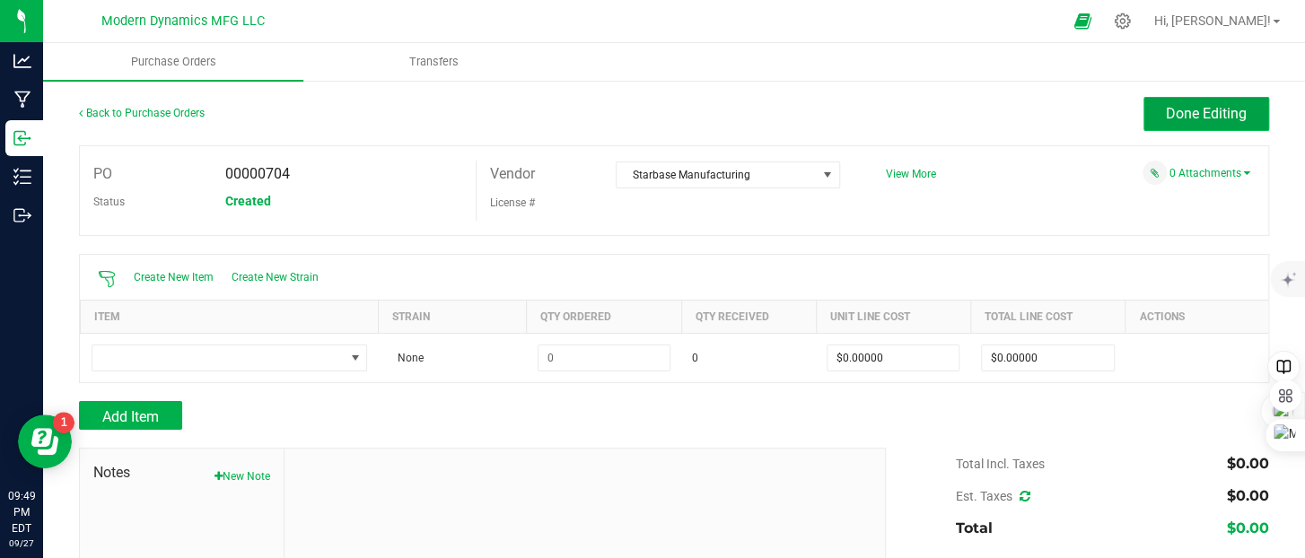
click at [1184, 117] on span "Done Editing" at bounding box center [1206, 113] width 81 height 17
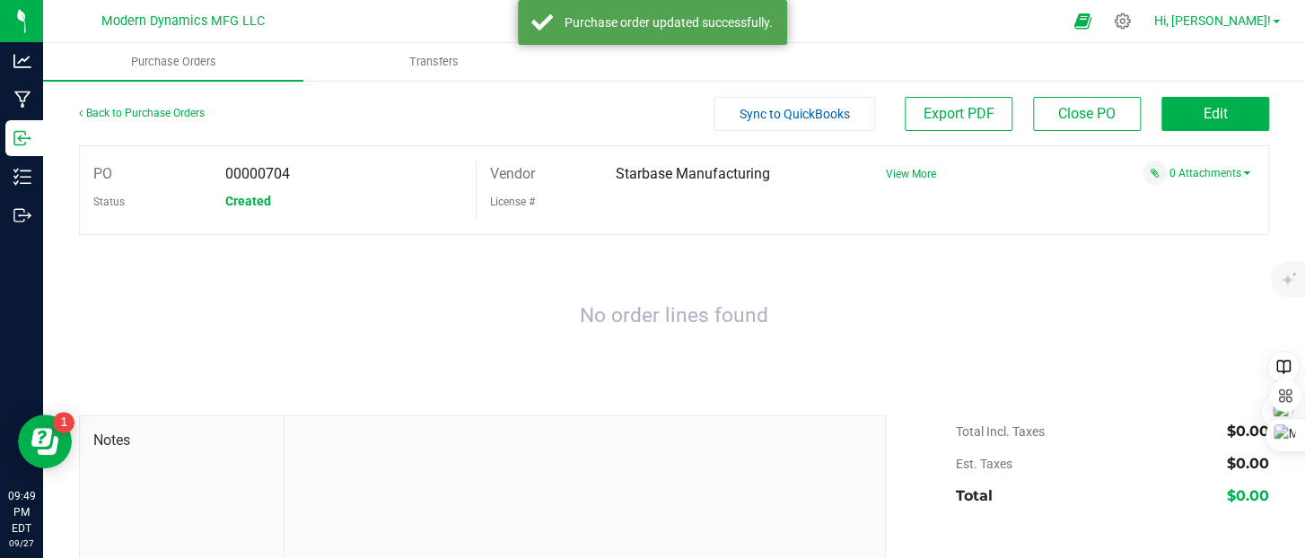
click at [1263, 17] on span "Hi, [PERSON_NAME]!" at bounding box center [1212, 20] width 117 height 14
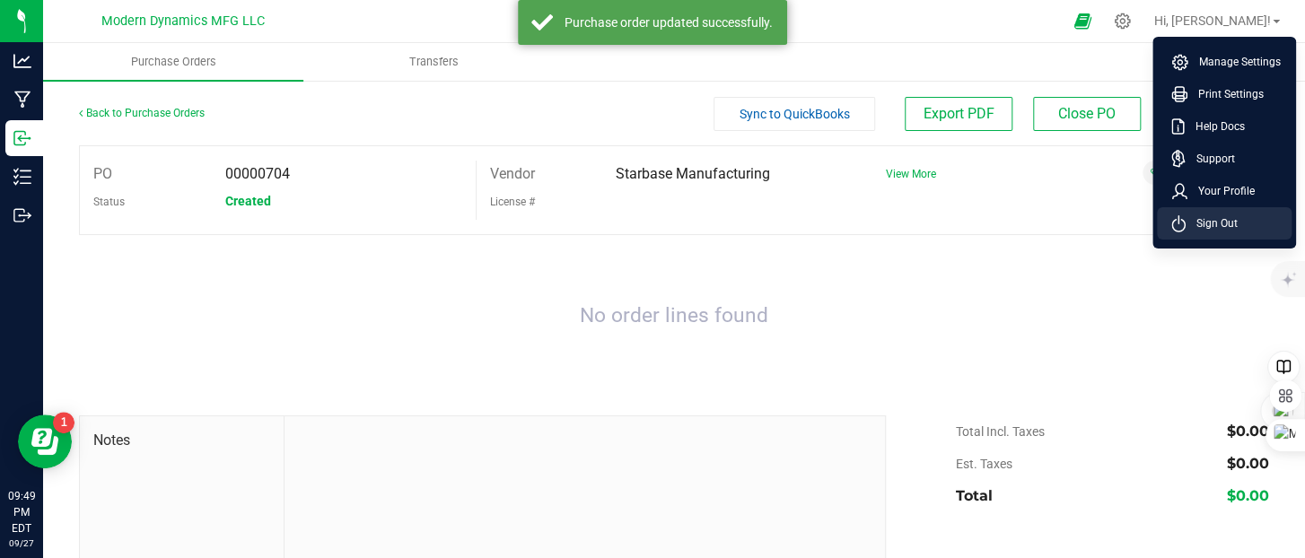
click at [1203, 218] on span "Sign Out" at bounding box center [1212, 224] width 52 height 18
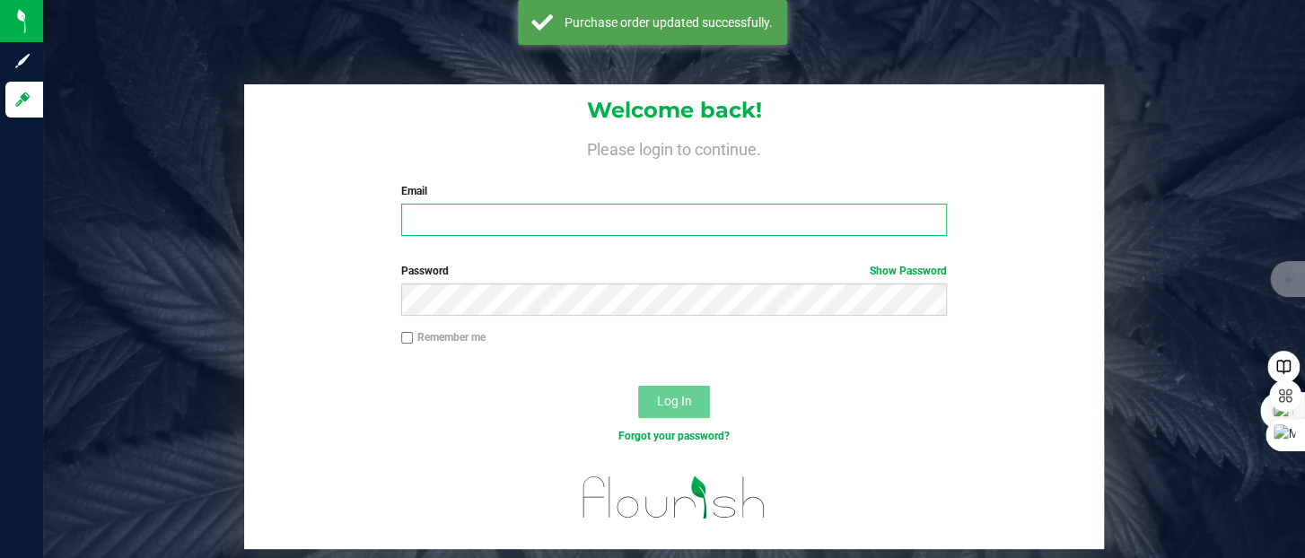
click at [438, 212] on input "Email" at bounding box center [674, 220] width 546 height 32
type input "[PERSON_NAME][EMAIL_ADDRESS][DOMAIN_NAME]"
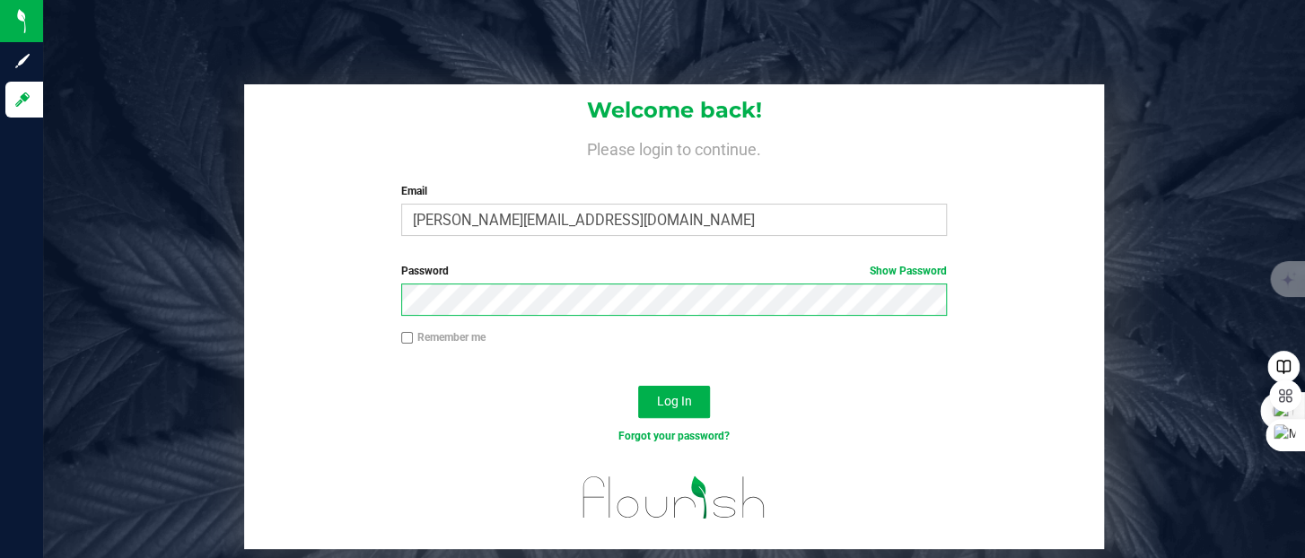
click at [638, 386] on button "Log In" at bounding box center [674, 402] width 72 height 32
